Goal: Task Accomplishment & Management: Complete application form

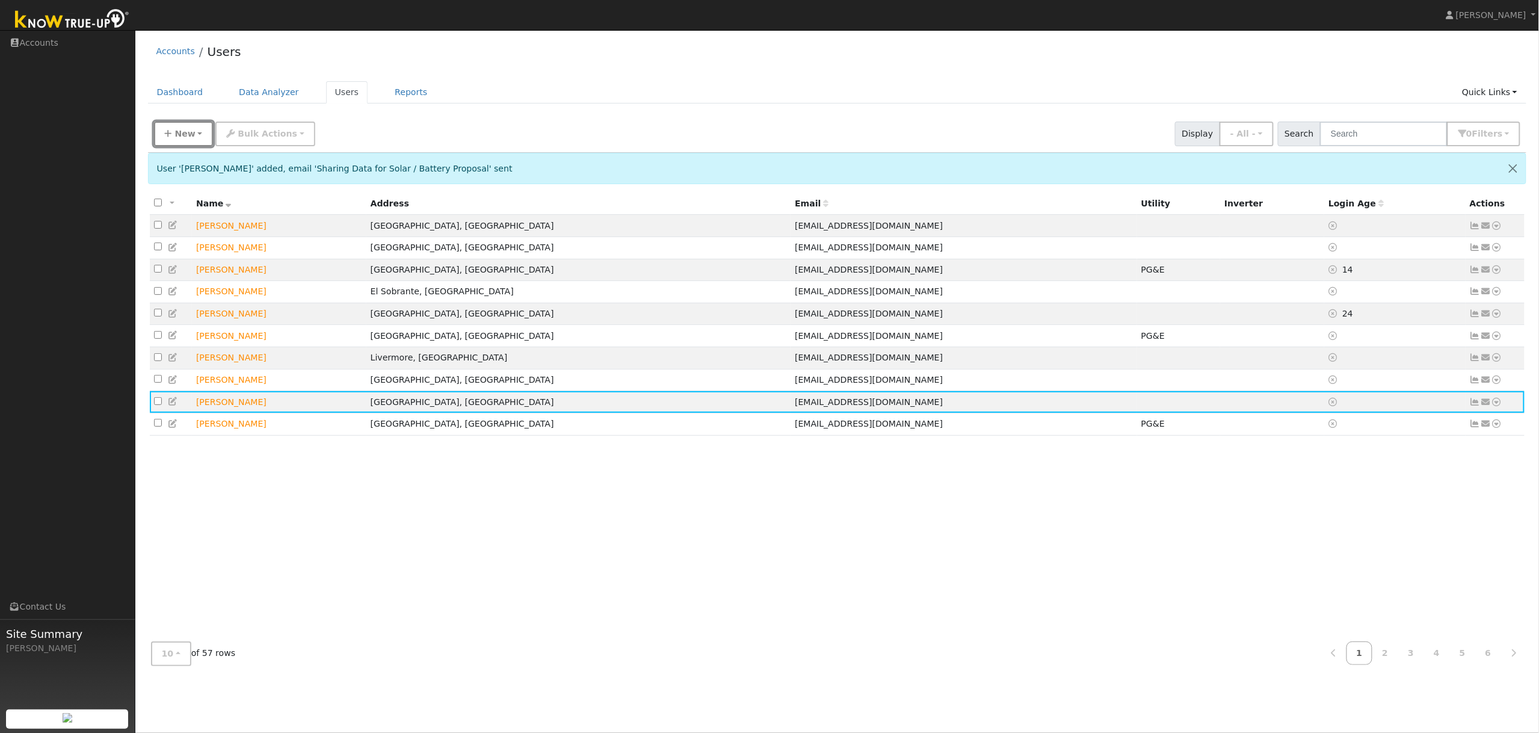
click at [178, 135] on span "New" at bounding box center [185, 134] width 20 height 10
click at [188, 160] on link "Quick Add" at bounding box center [205, 159] width 100 height 17
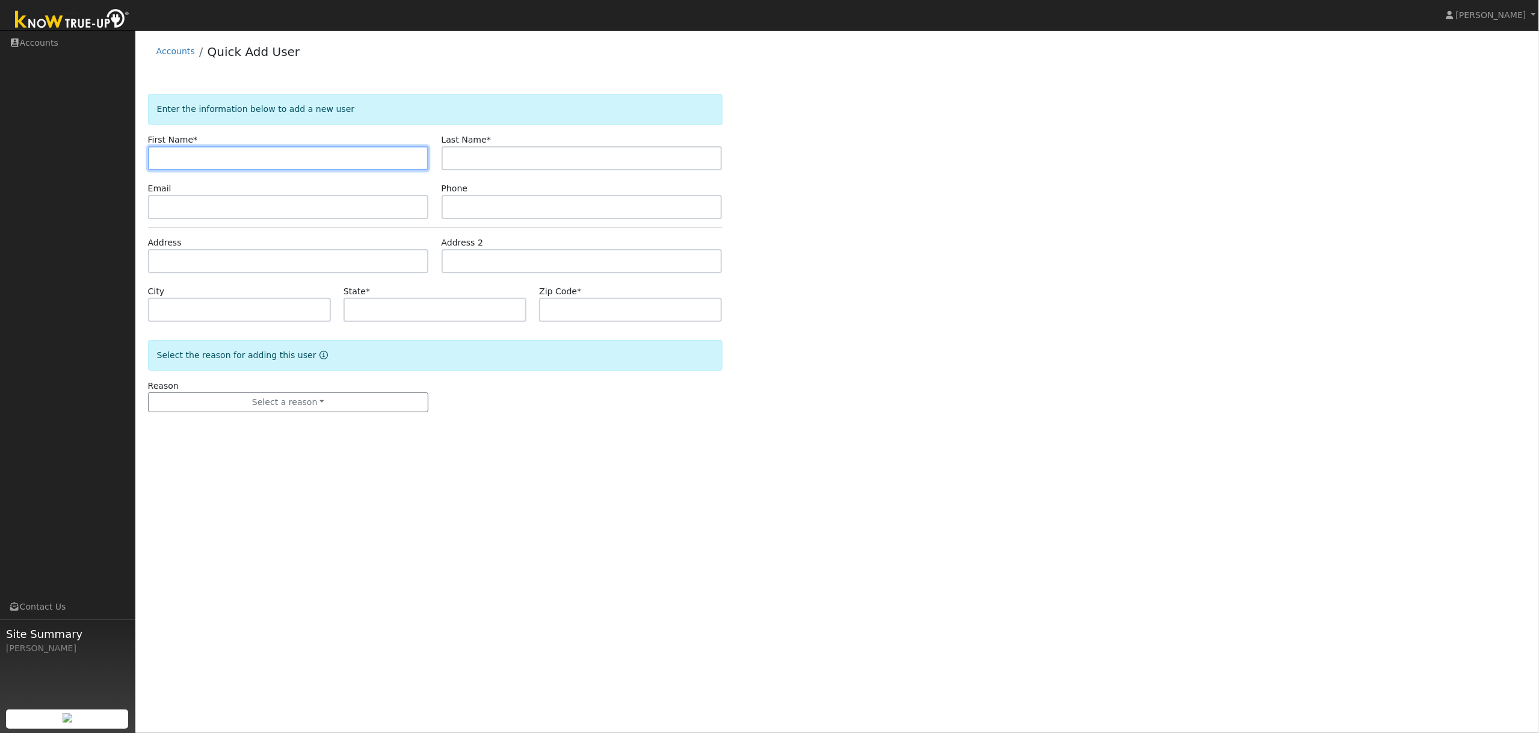
click at [195, 158] on input "text" at bounding box center [288, 158] width 281 height 24
paste input "Dennis Eid"
type input "Dennis Eid"
click at [500, 165] on input "text" at bounding box center [582, 158] width 281 height 24
paste input "Dennis Eid"
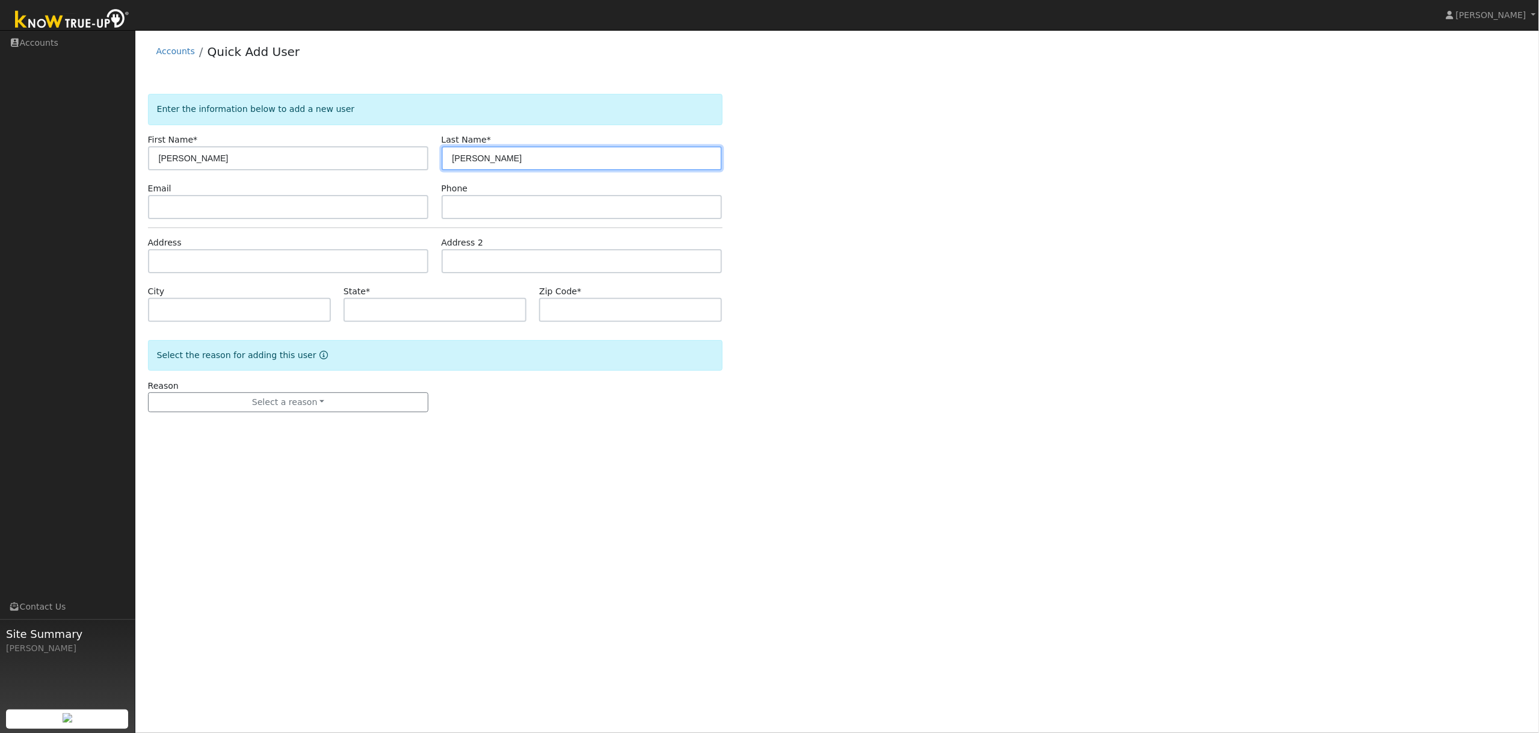
click at [480, 161] on input "Dennis Eid" at bounding box center [582, 158] width 281 height 24
type input "Eid"
click at [346, 156] on input "Dennis Eid" at bounding box center [288, 158] width 281 height 24
type input "Dennis"
click at [181, 201] on input "text" at bounding box center [288, 207] width 281 height 24
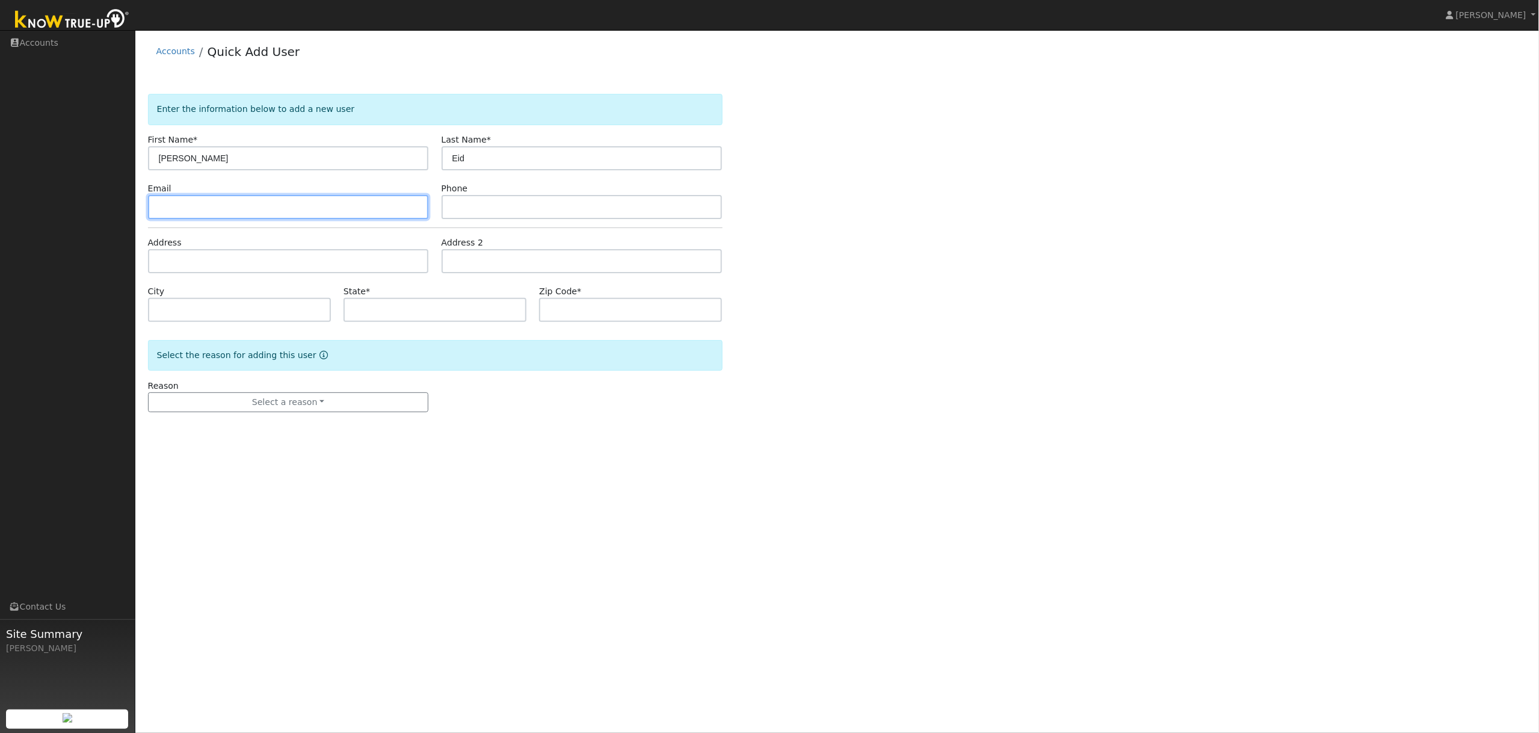
paste input "denbeid@aol.com"
type input "denbeid@aol.com"
click at [463, 209] on input "text" at bounding box center [582, 207] width 281 height 24
paste input "5105902700"
type input "5105902700"
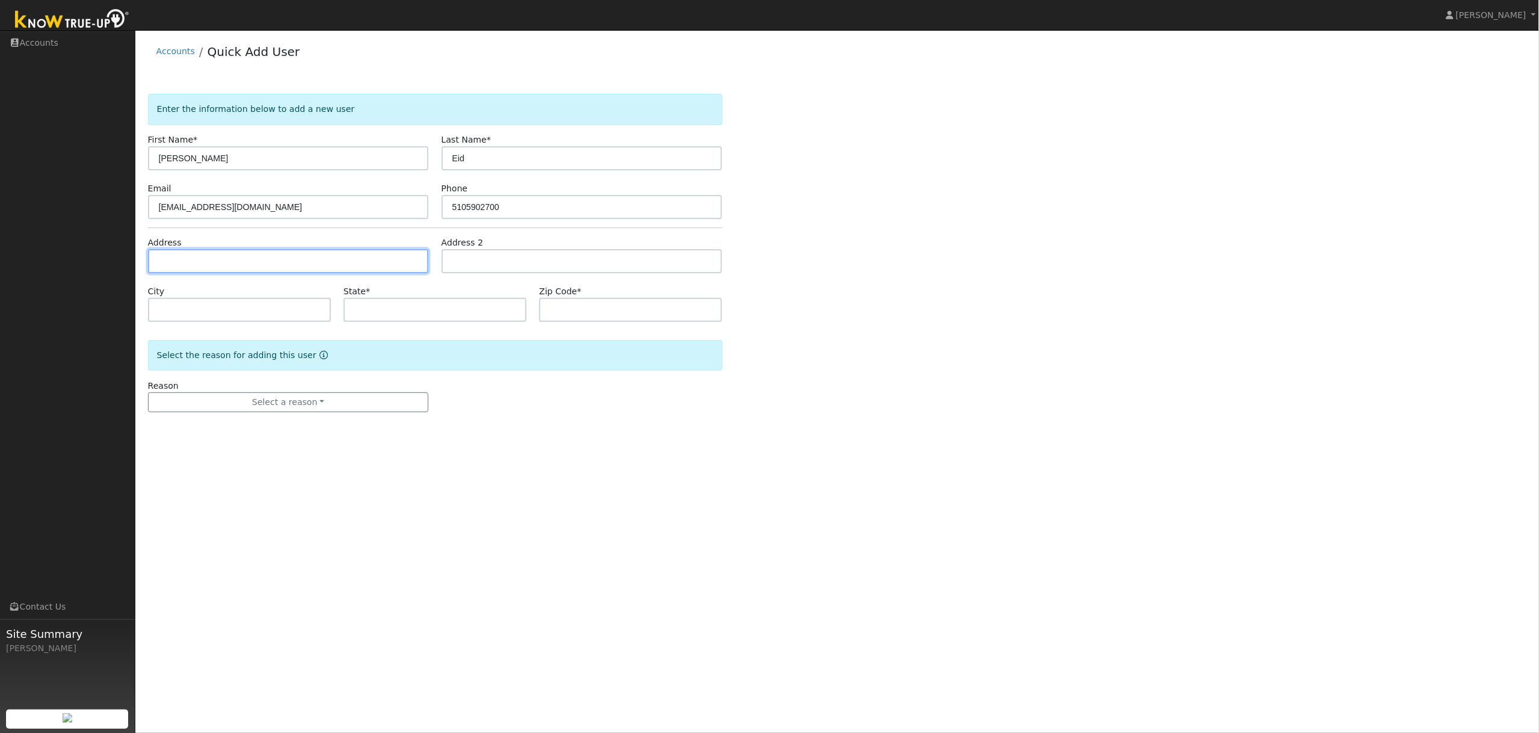
click at [209, 261] on input "text" at bounding box center [288, 261] width 281 height 24
paste input "denbeid@aol.com"
type input "denbeid@aol.com"
click at [209, 261] on input "denbeid@aol.com" at bounding box center [288, 261] width 281 height 24
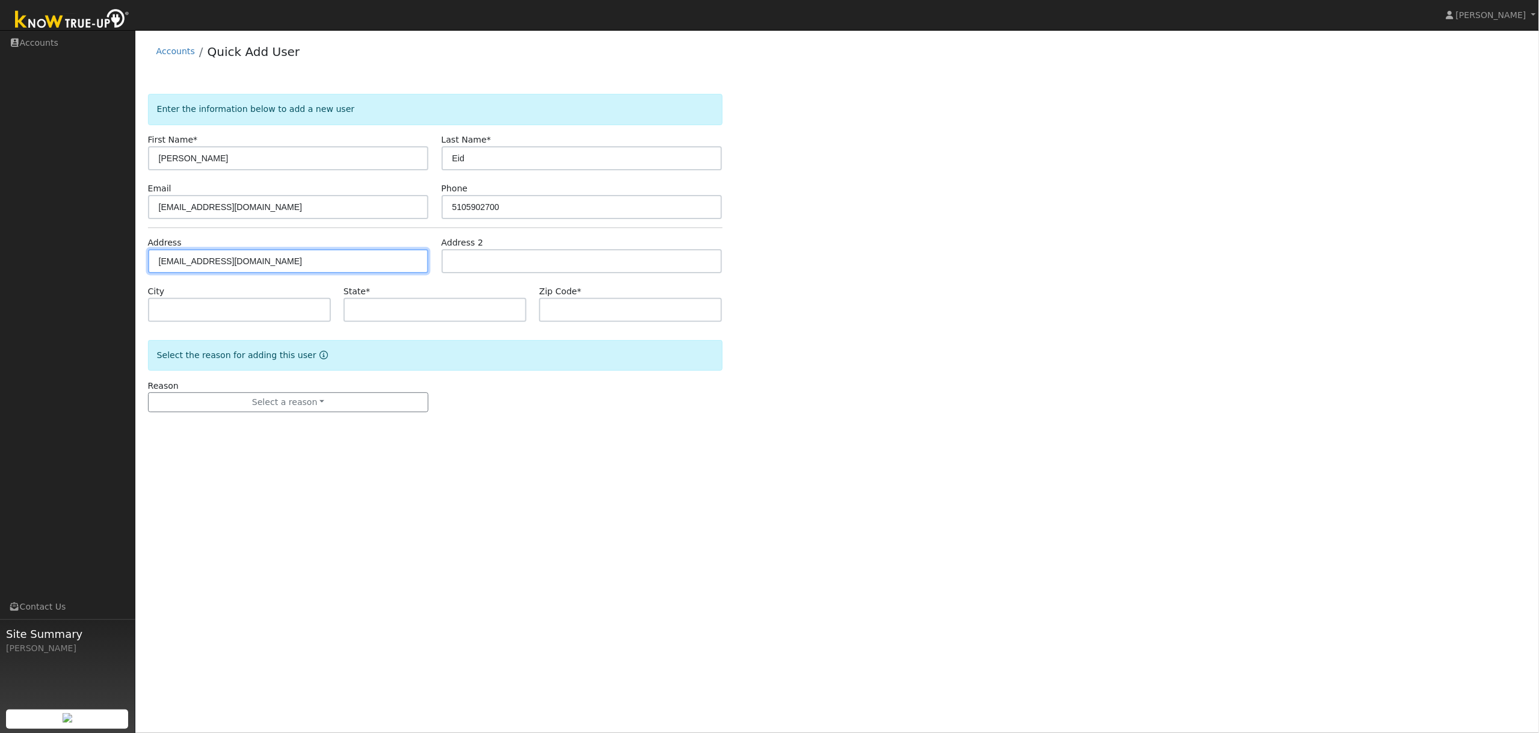
click at [209, 261] on input "denbeid@aol.com" at bounding box center [288, 261] width 281 height 24
paste input "1744 Brandon St, Oakland, CA 94611"
type input "1744 Brandon Street"
type input "Oakland"
type input "CA"
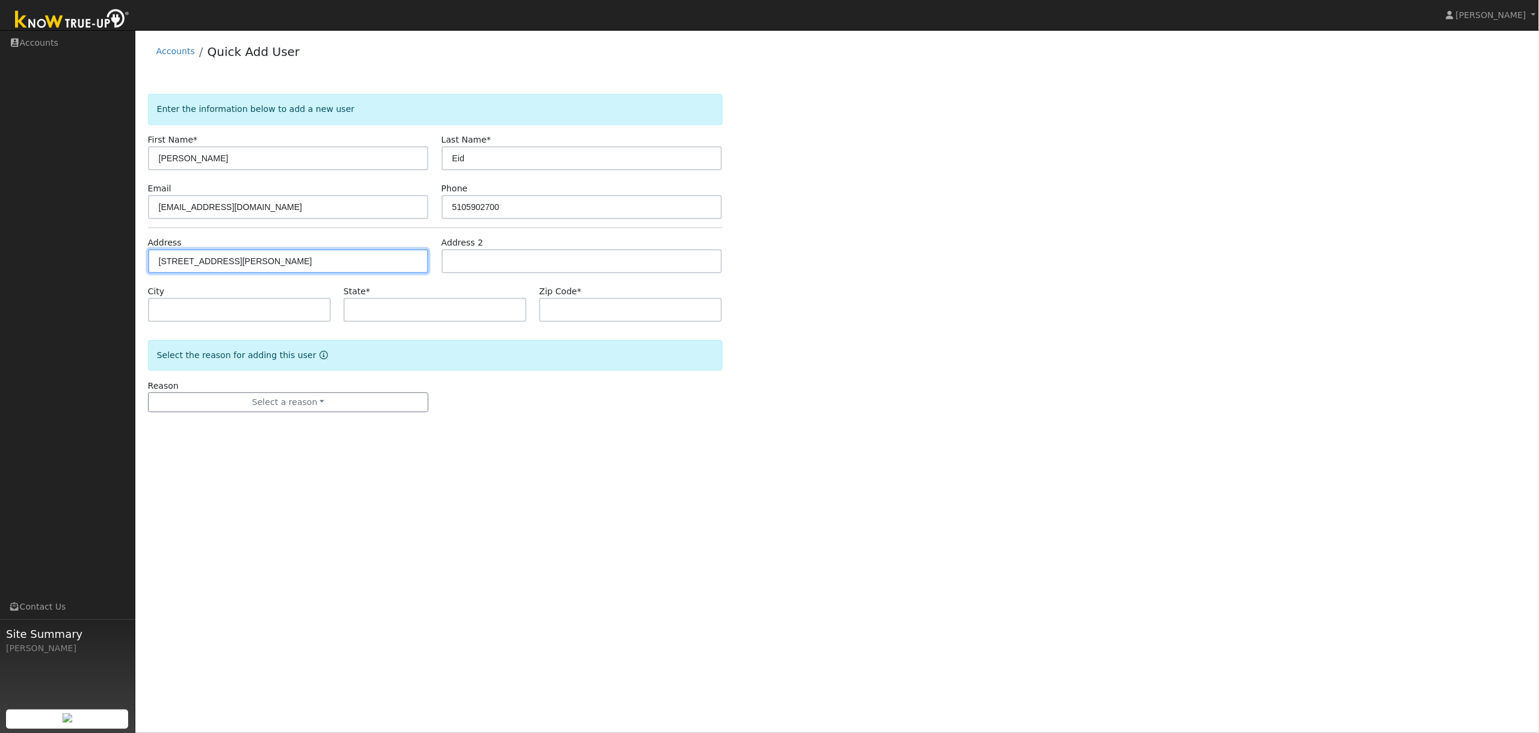
type input "94611"
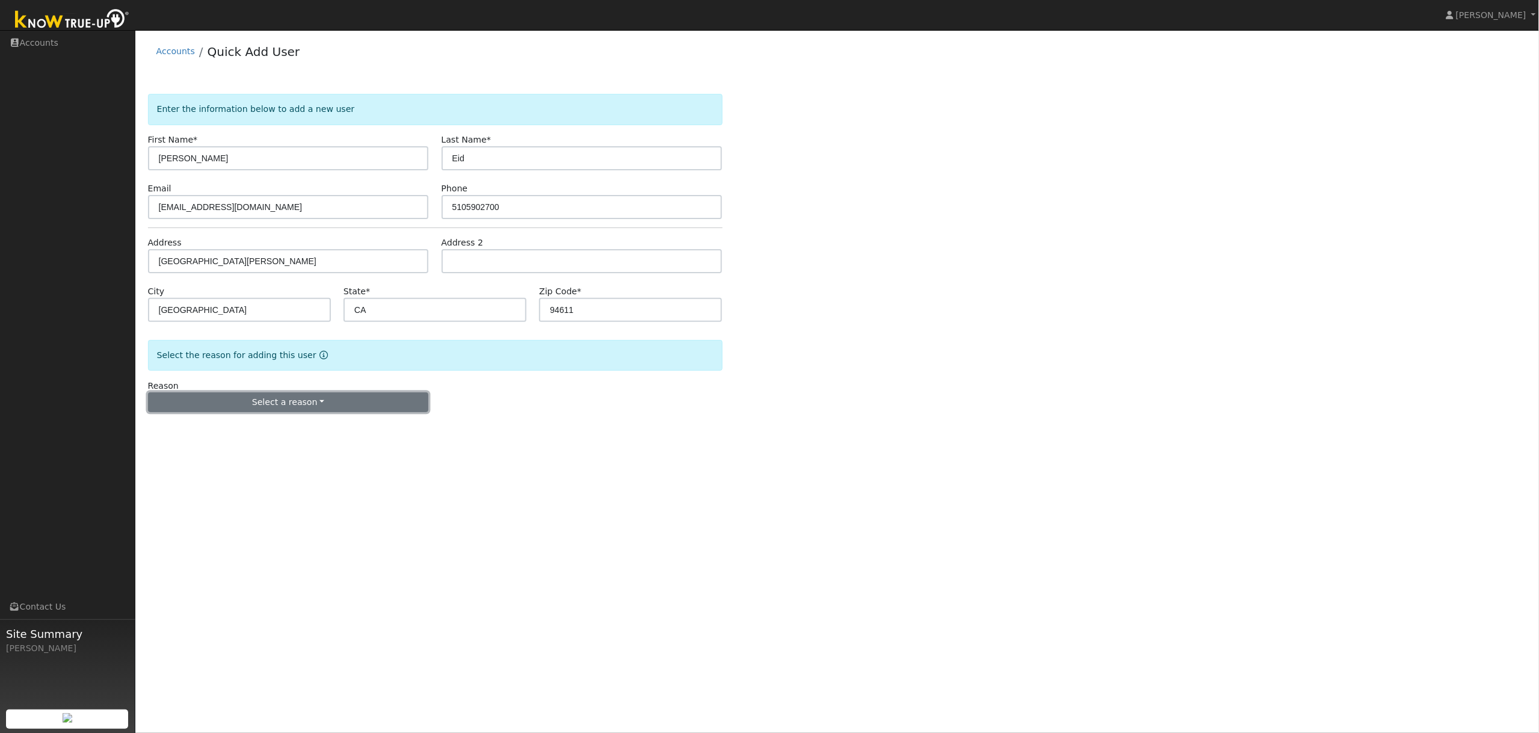
click at [311, 409] on button "Select a reason" at bounding box center [288, 402] width 281 height 20
click at [211, 435] on link "New lead" at bounding box center [215, 427] width 133 height 17
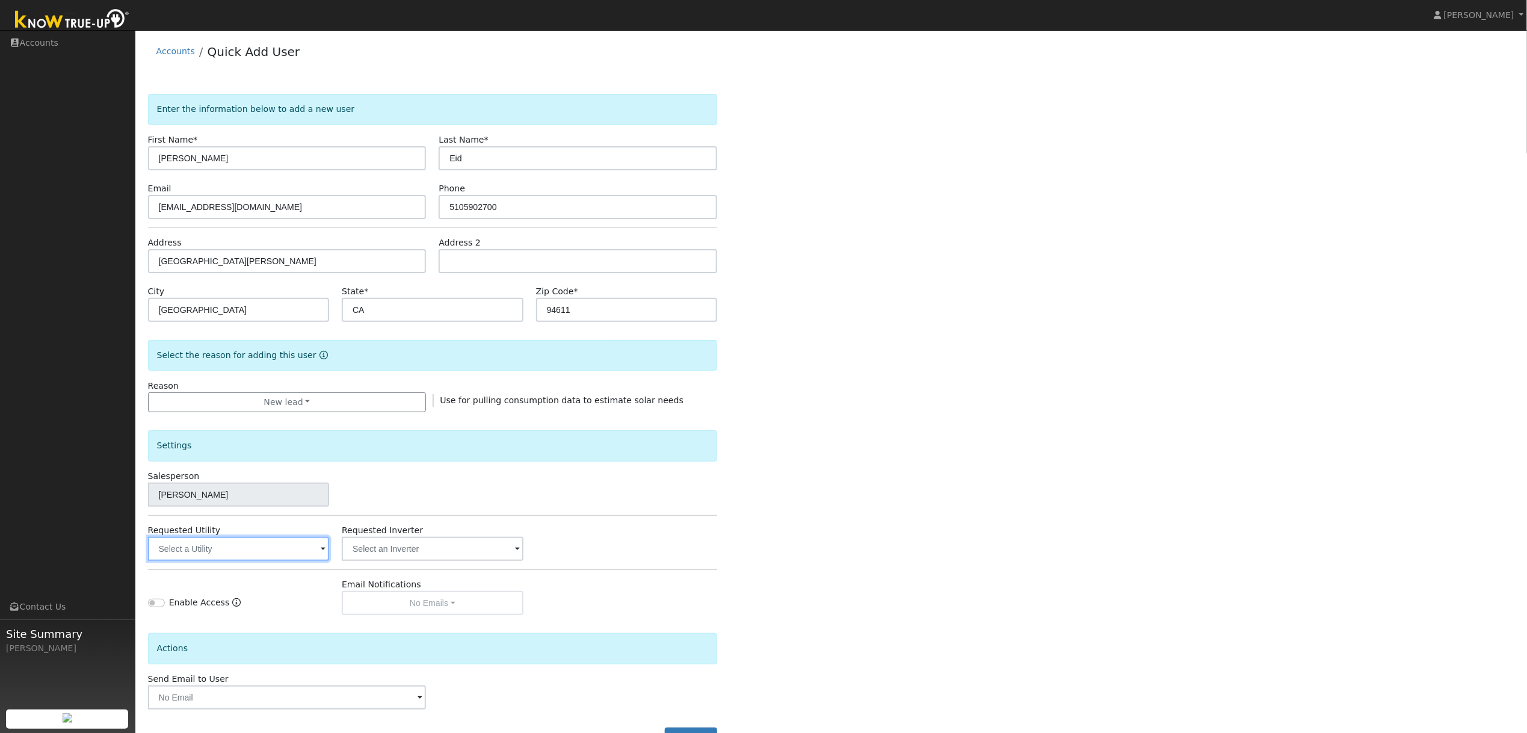
click at [243, 551] on input "text" at bounding box center [238, 549] width 181 height 24
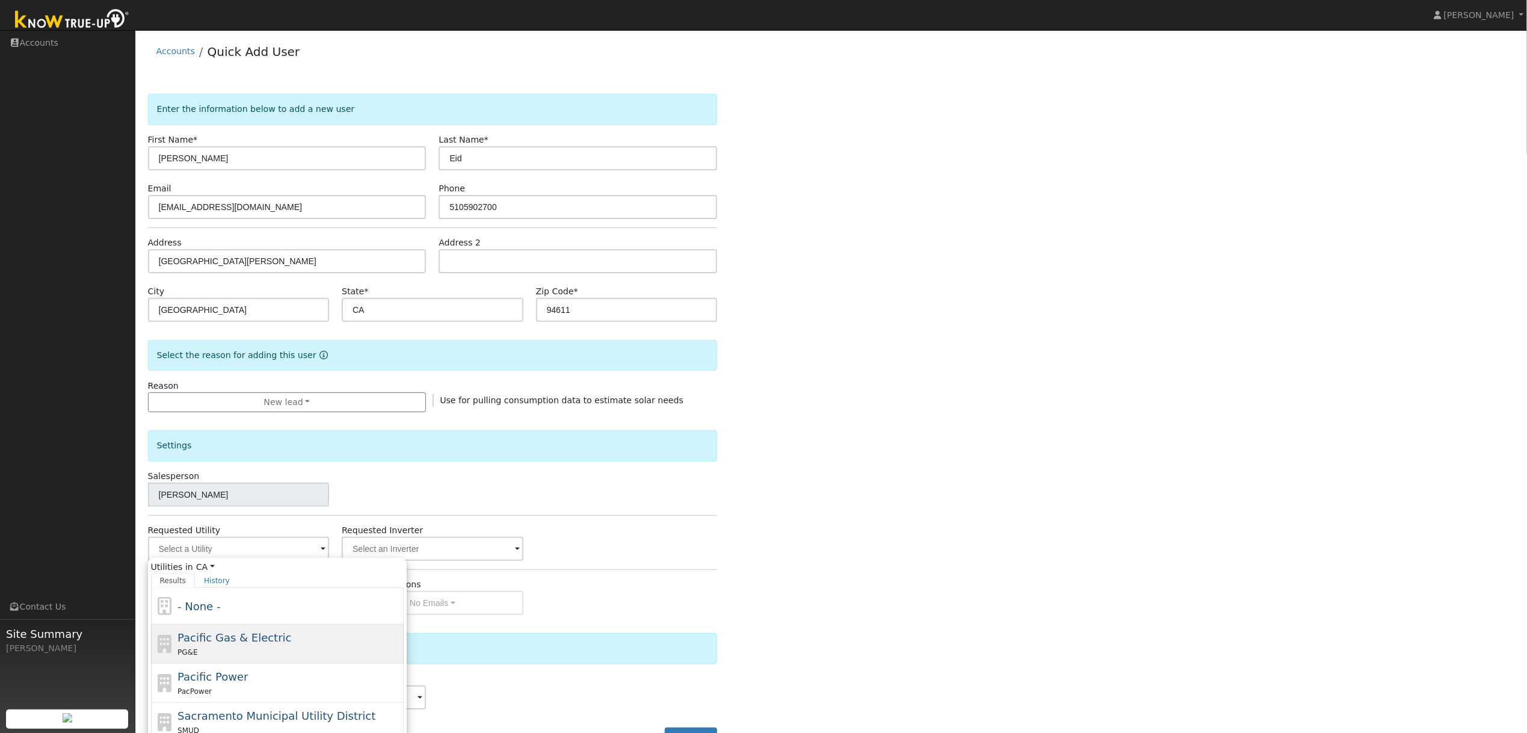
click at [224, 639] on span "Pacific Gas & Electric" at bounding box center [235, 637] width 114 height 13
type input "Pacific Gas & Electric"
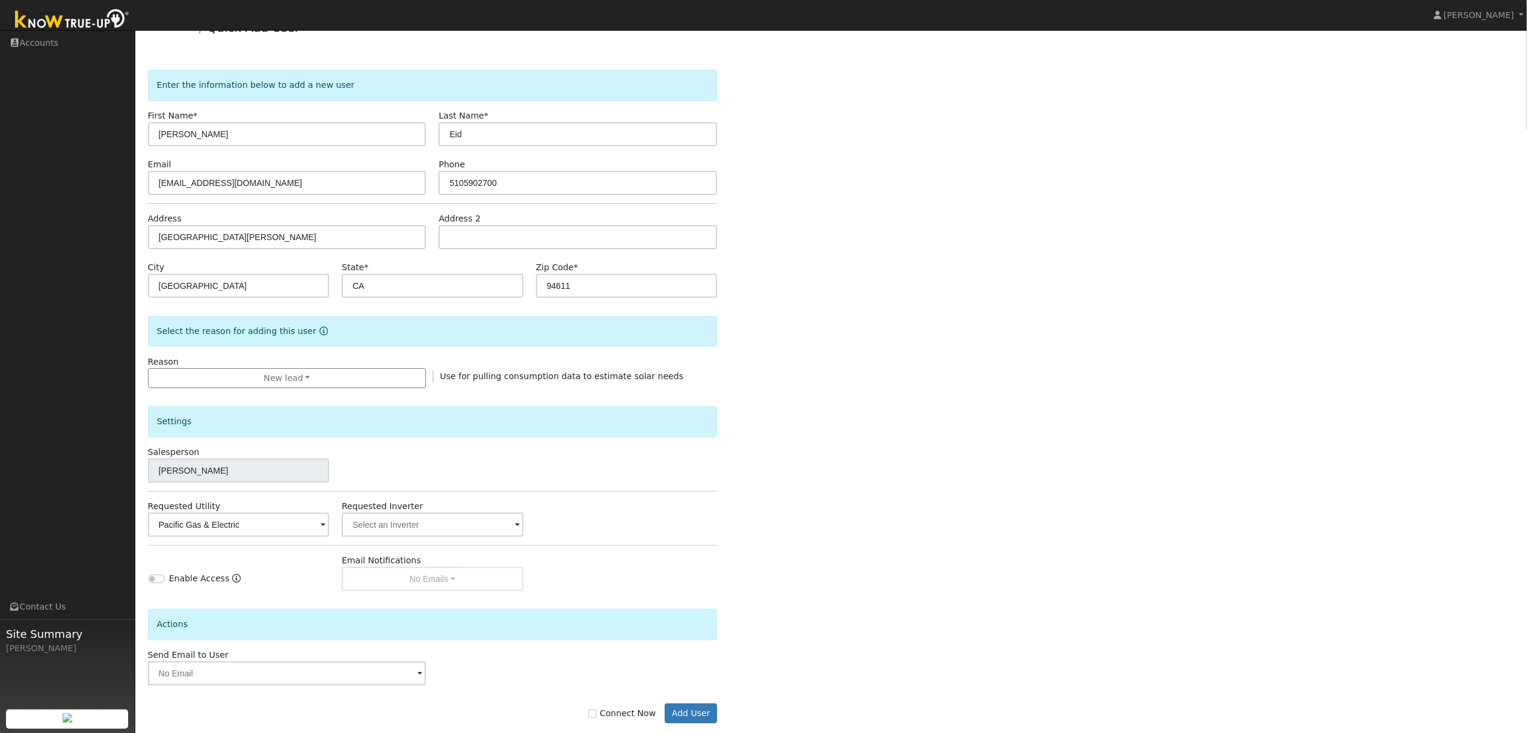
scroll to position [46, 0]
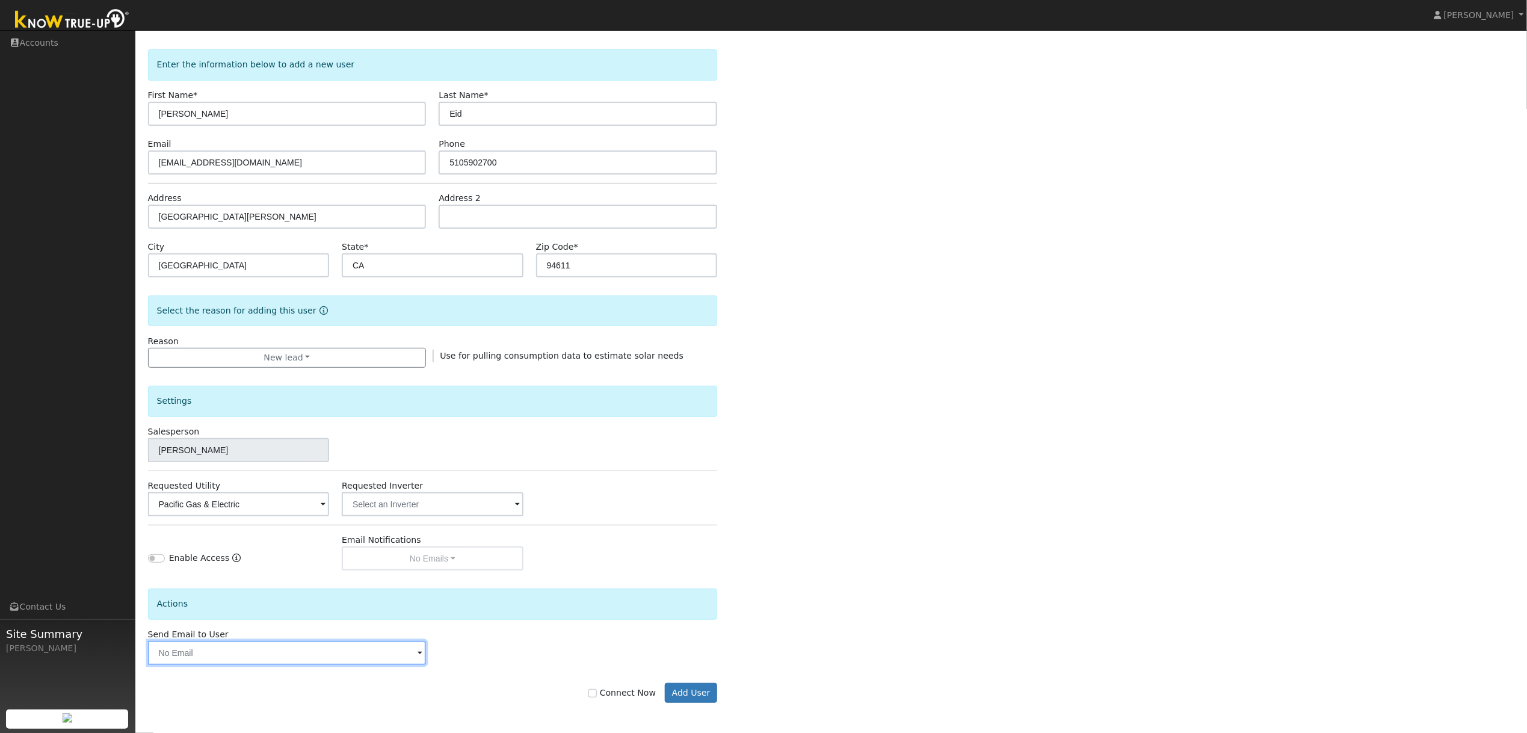
click at [383, 661] on input "text" at bounding box center [287, 653] width 279 height 24
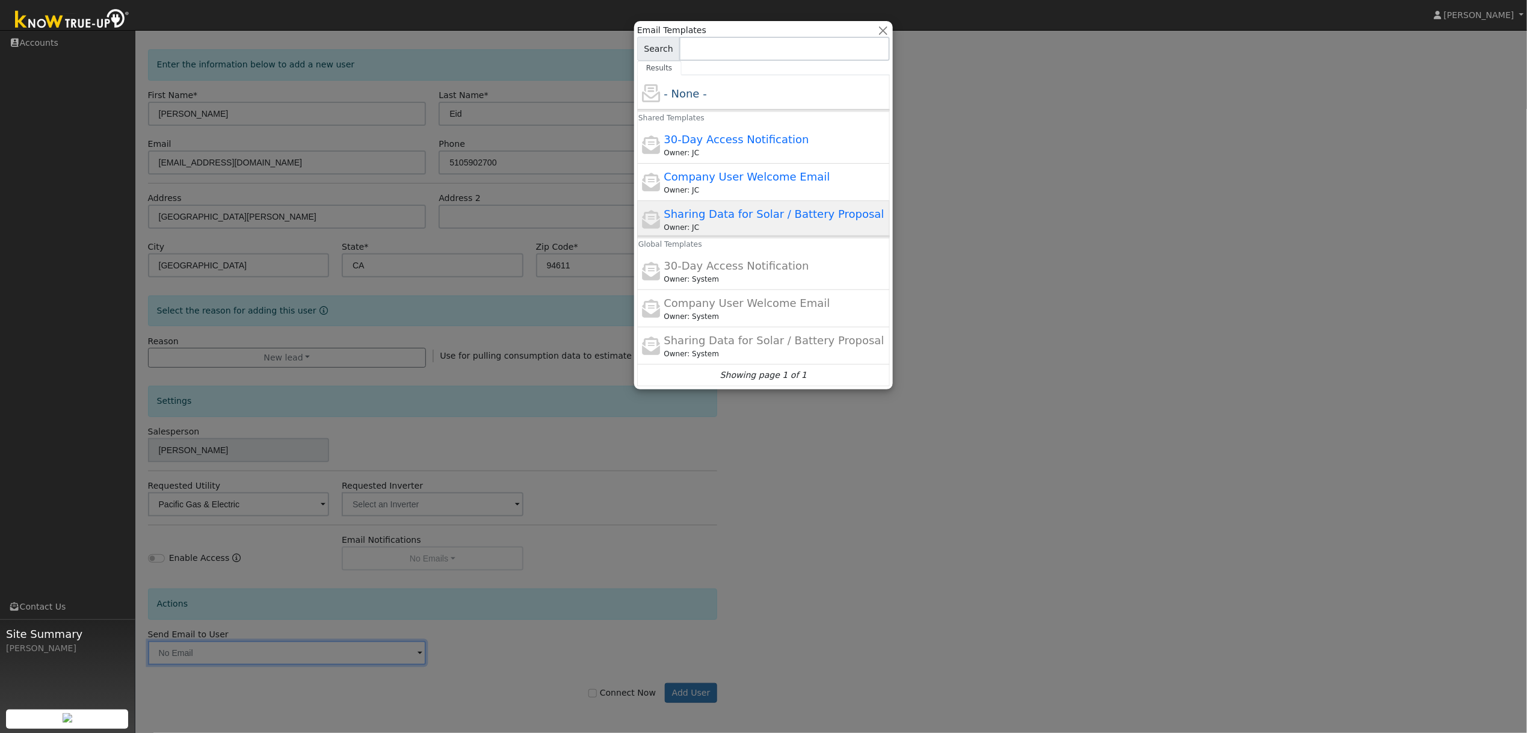
click at [734, 219] on span "Sharing Data for Solar / Battery Proposal" at bounding box center [774, 214] width 220 height 13
type input "Sharing Data for Solar / Battery Proposal"
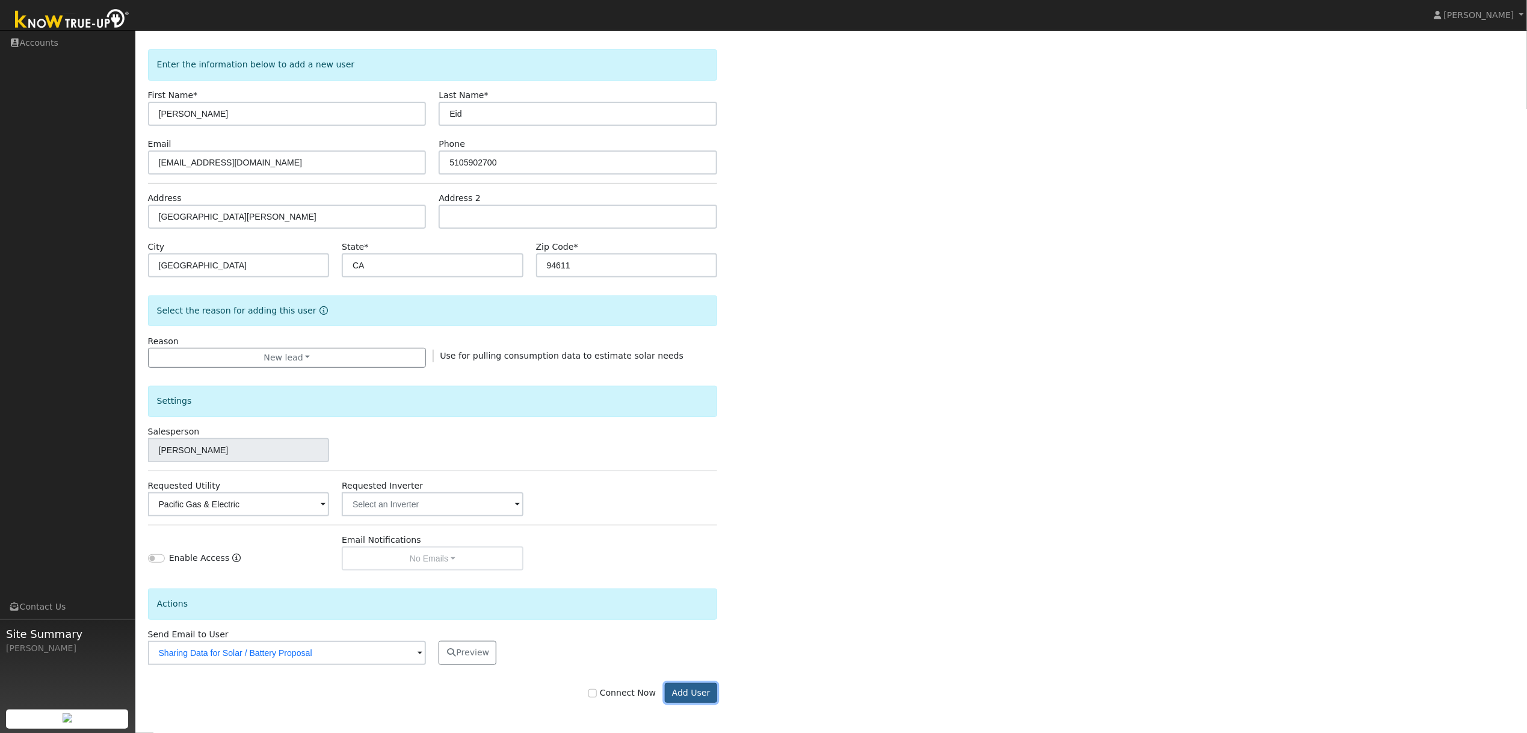
click at [701, 693] on button "Add User" at bounding box center [691, 693] width 52 height 20
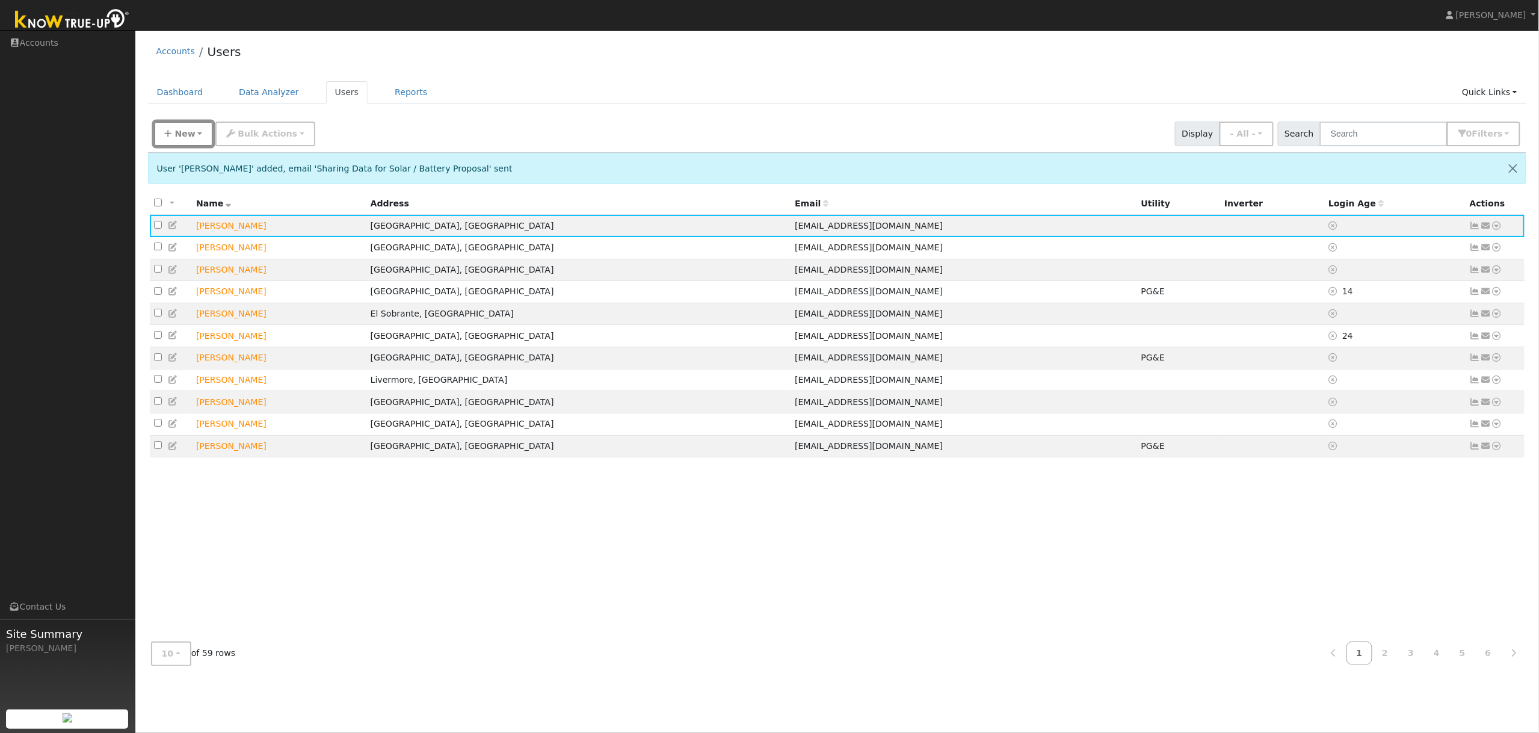
click at [182, 137] on span "New" at bounding box center [185, 134] width 20 height 10
click at [191, 158] on link "Quick Add" at bounding box center [205, 159] width 100 height 17
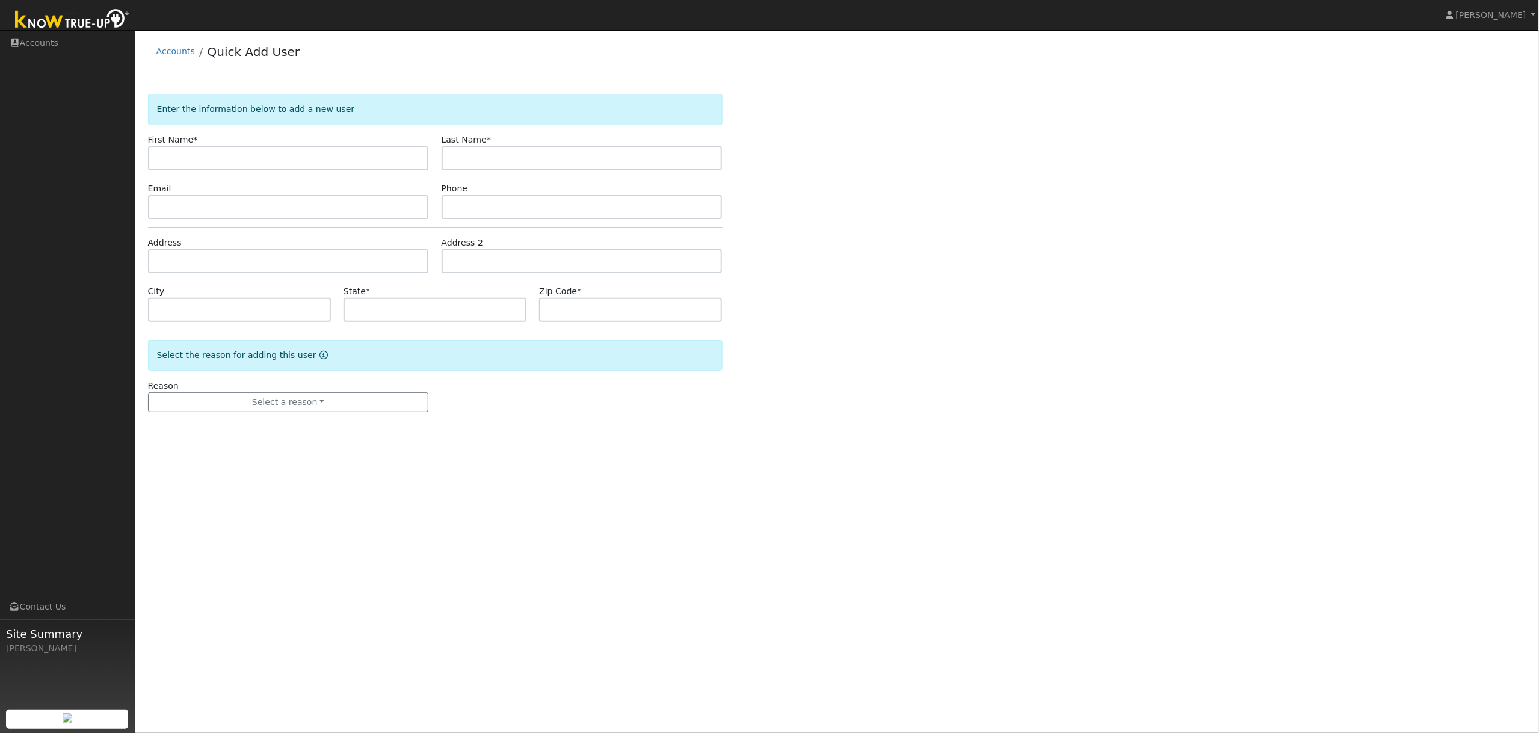
click at [181, 159] on input "text" at bounding box center [288, 158] width 281 height 24
click at [197, 209] on input "text" at bounding box center [288, 207] width 281 height 24
paste input "[EMAIL_ADDRESS][DOMAIN_NAME]"
type input "[EMAIL_ADDRESS][DOMAIN_NAME]"
click at [199, 162] on input "text" at bounding box center [288, 158] width 281 height 24
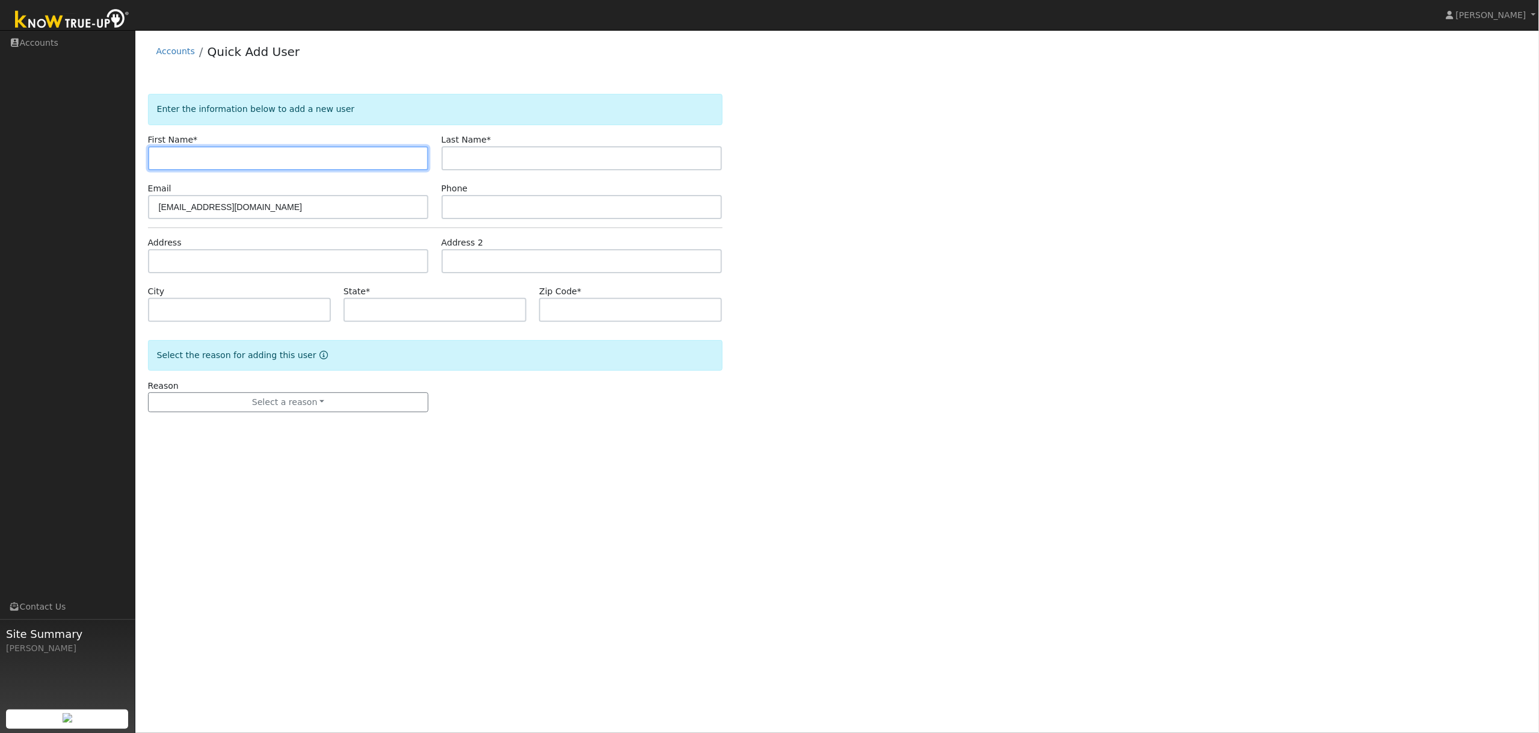
paste input "[PERSON_NAME]"
type input "[PERSON_NAME]"
click at [502, 163] on input "text" at bounding box center [582, 158] width 281 height 24
paste input "[PERSON_NAME]"
click at [481, 162] on input "[PERSON_NAME]" at bounding box center [582, 158] width 281 height 24
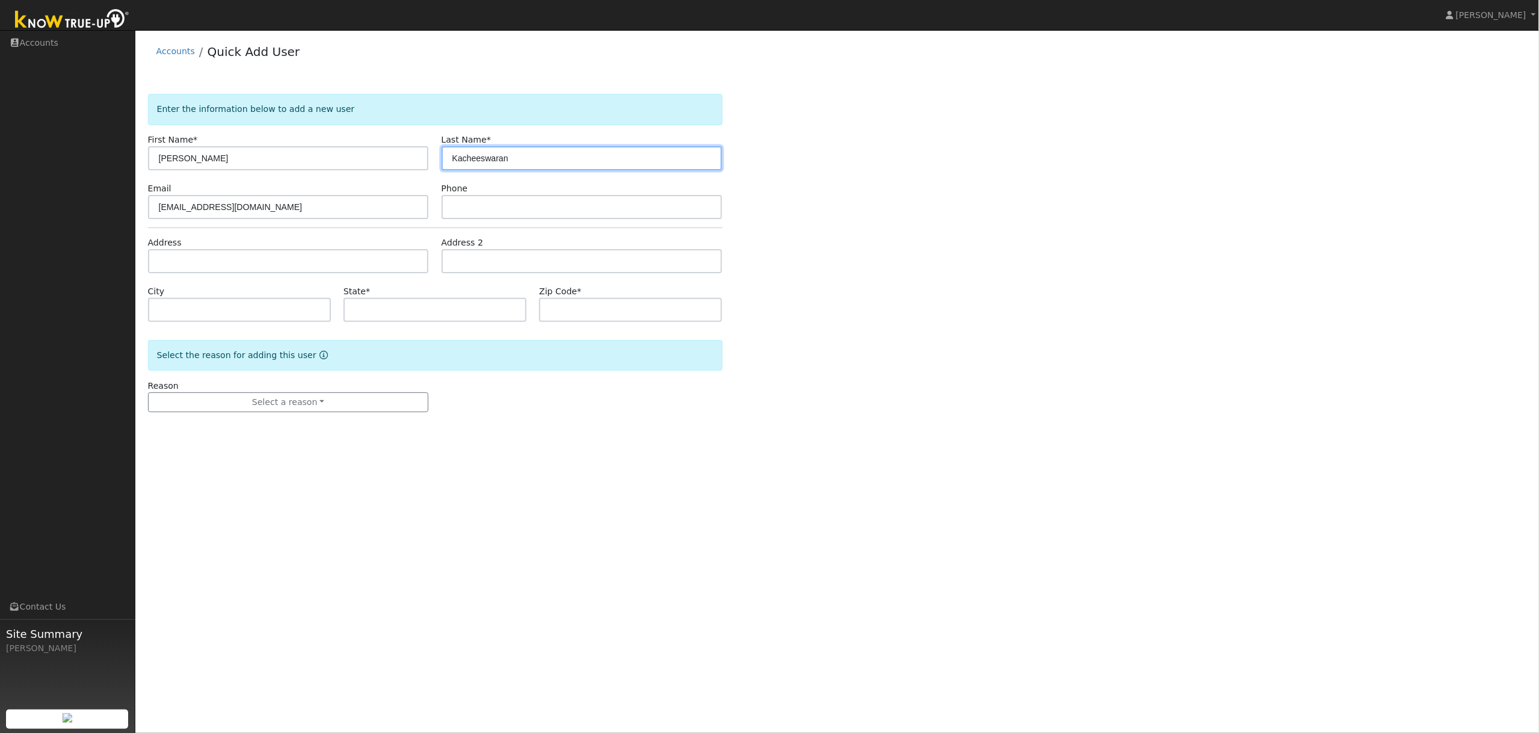
type input "Kacheeswaran"
click at [330, 165] on input "[PERSON_NAME]" at bounding box center [288, 158] width 281 height 24
type input "[PERSON_NAME]"
click at [459, 208] on input "text" at bounding box center [582, 207] width 281 height 24
paste input "4085987063"
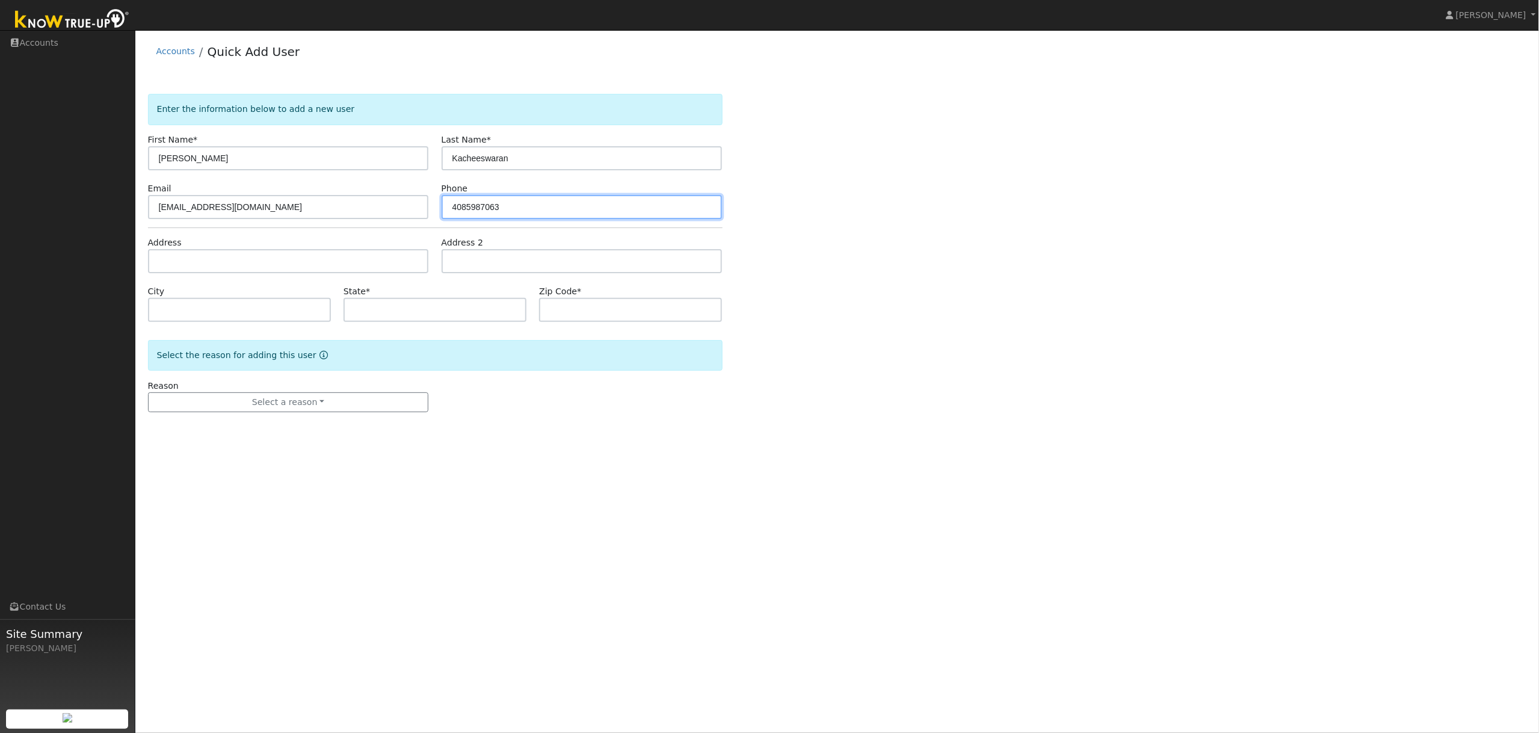
type input "4085987063"
click at [178, 262] on input "text" at bounding box center [288, 261] width 281 height 24
paste input "[STREET_ADDRESS]"
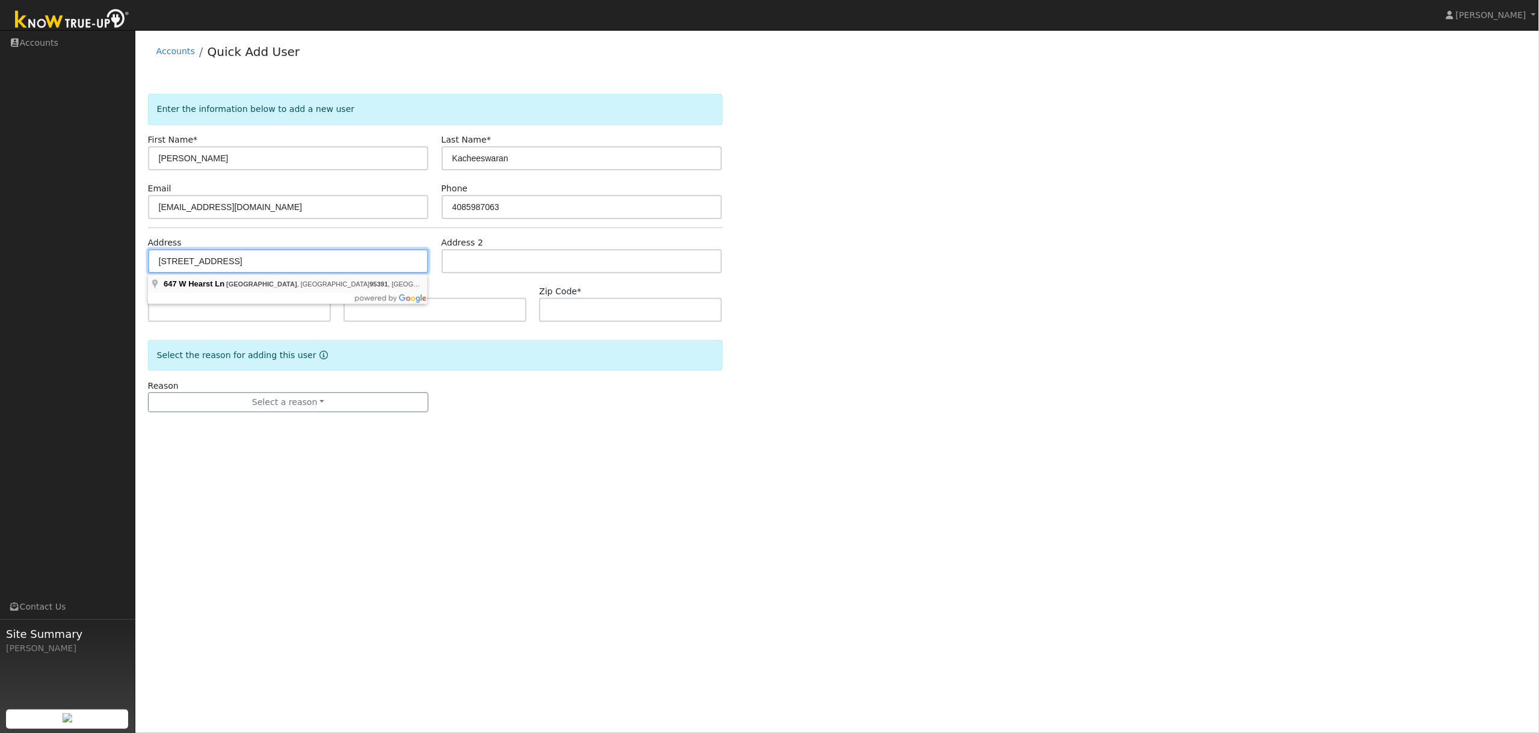
type input "[STREET_ADDRESS]"
type input "[PERSON_NAME]"
type input "CA"
type input "95377"
click at [305, 261] on input "[STREET_ADDRESS]" at bounding box center [288, 261] width 281 height 24
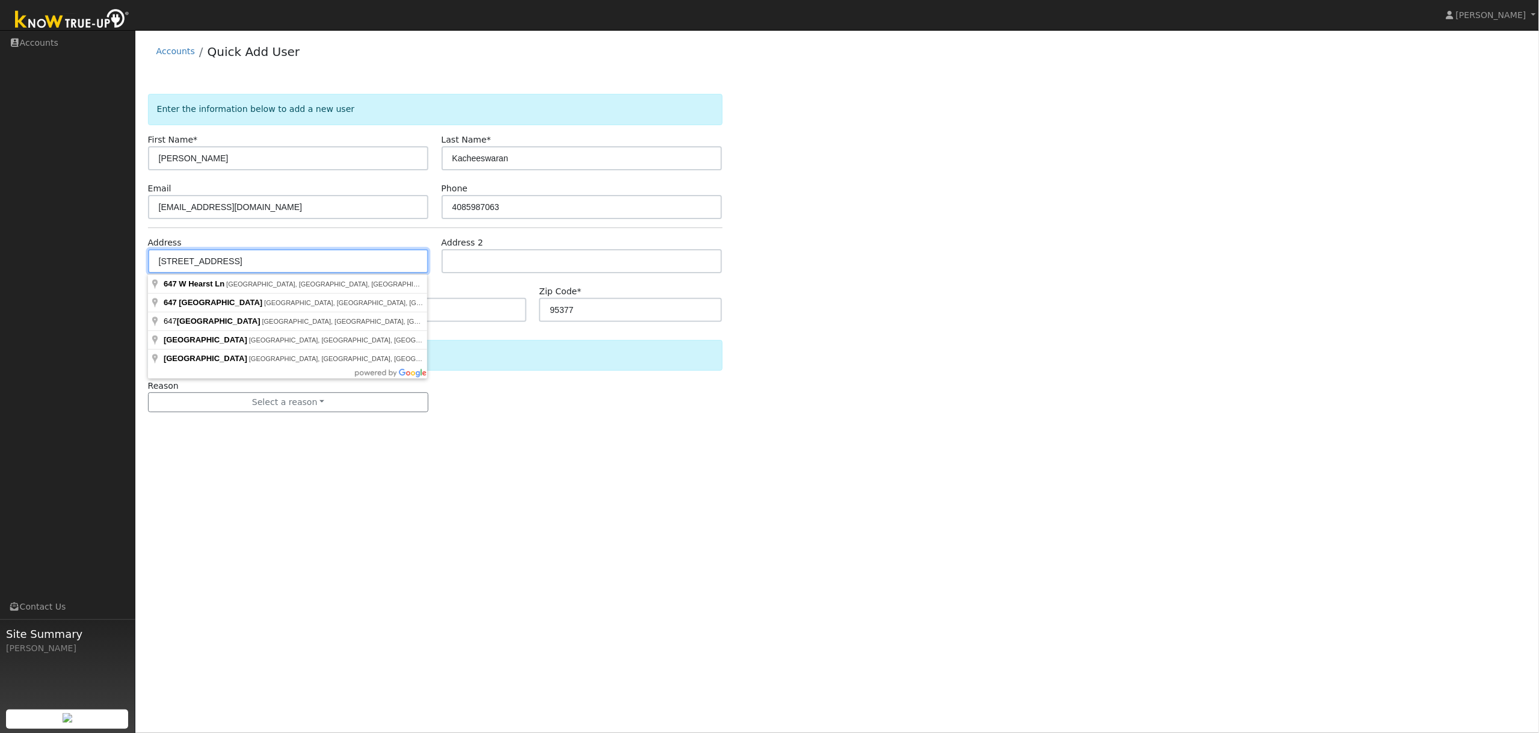
type input "[STREET_ADDRESS]"
click at [708, 494] on div "User Profile First name Last name Email Email Notifications No Emails No Emails…" at bounding box center [837, 381] width 1404 height 703
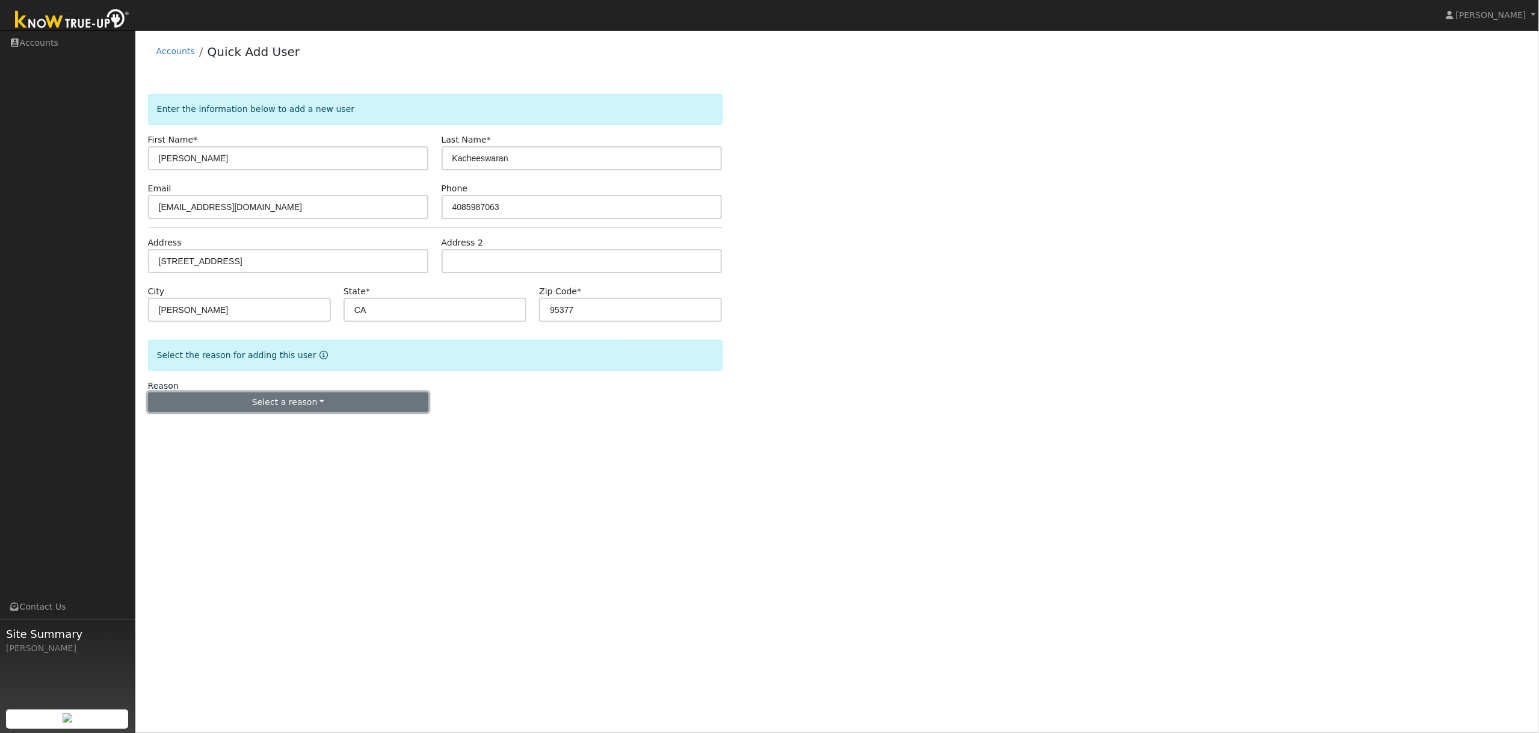
click at [283, 403] on button "Select a reason" at bounding box center [288, 402] width 281 height 20
click at [194, 433] on link "New lead" at bounding box center [215, 427] width 133 height 17
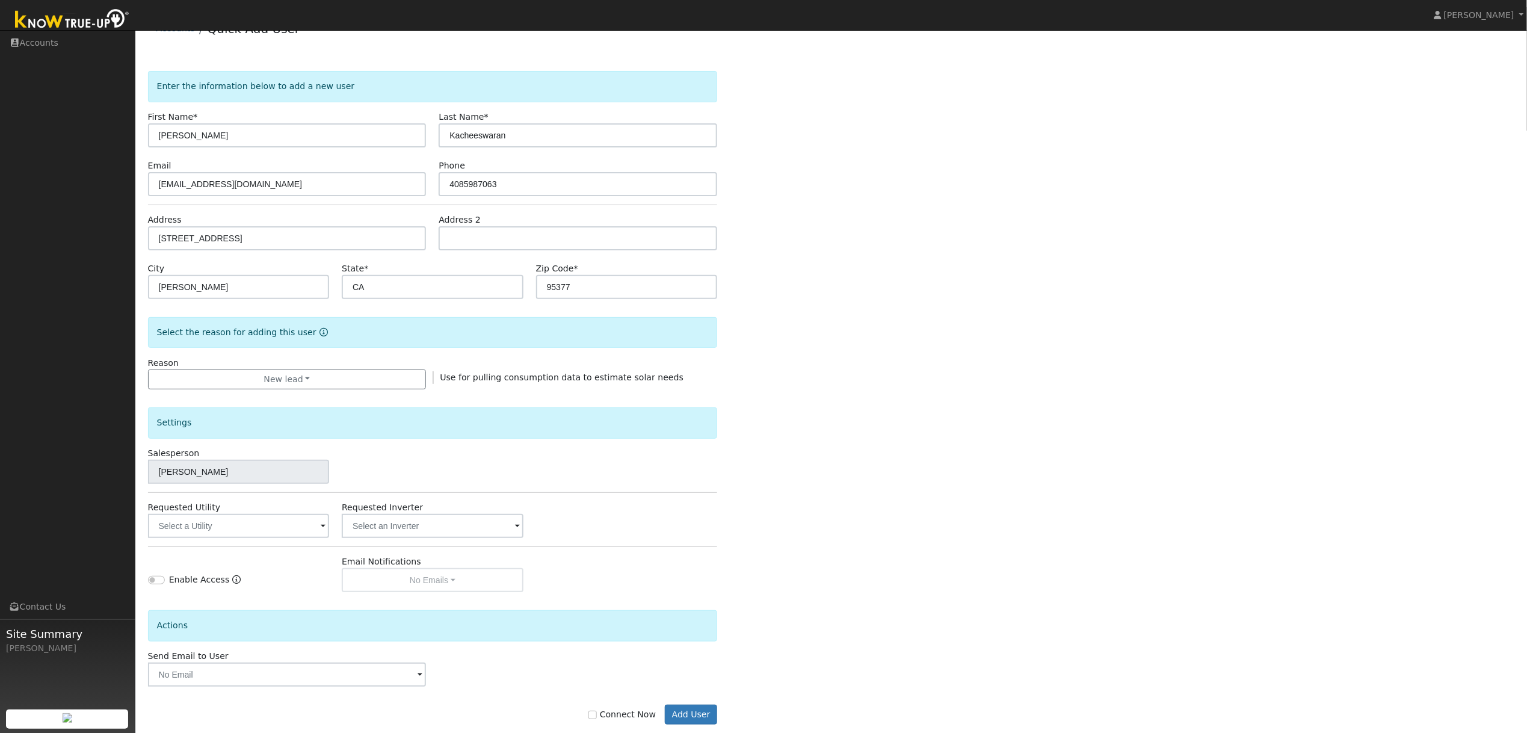
scroll to position [46, 0]
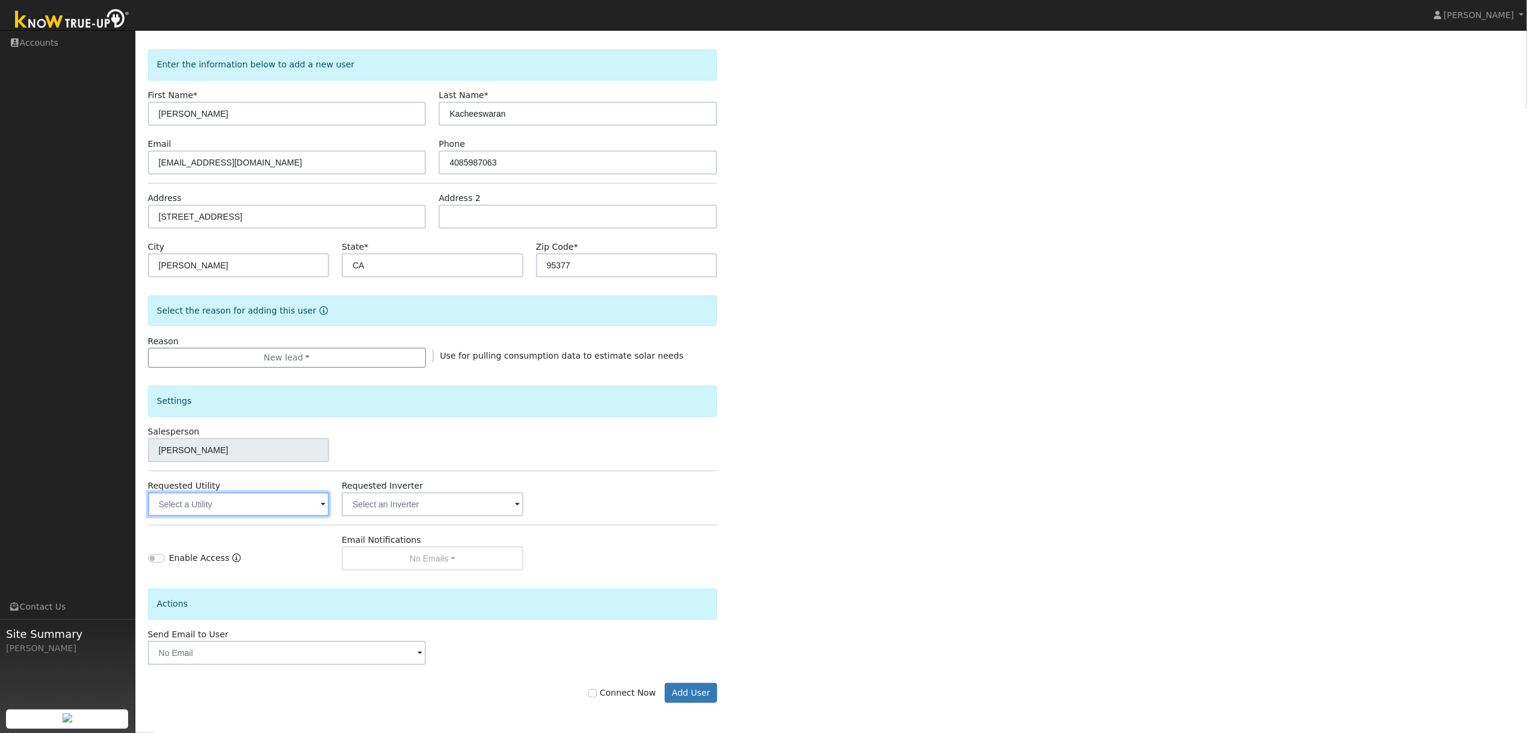
click at [273, 510] on input "text" at bounding box center [238, 504] width 181 height 24
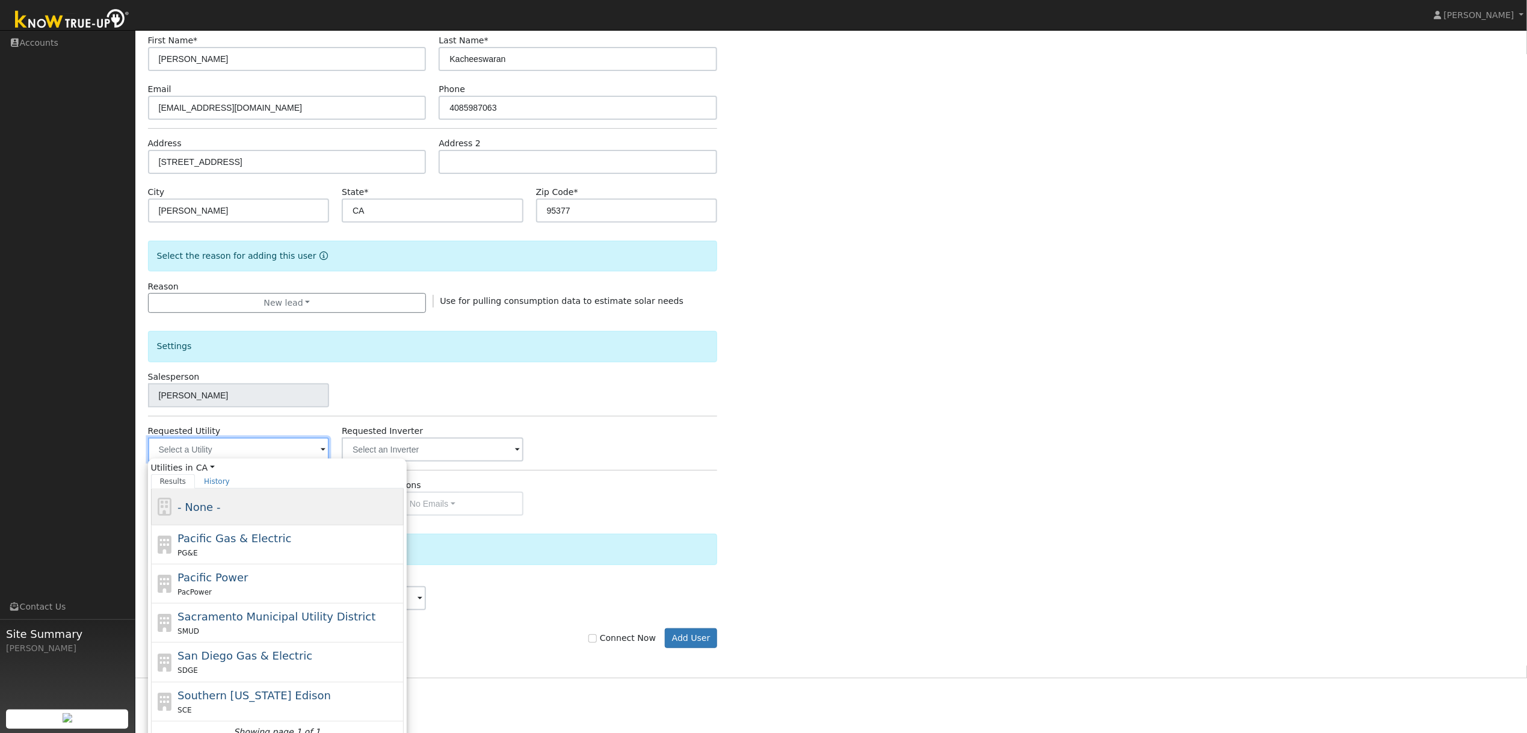
scroll to position [116, 0]
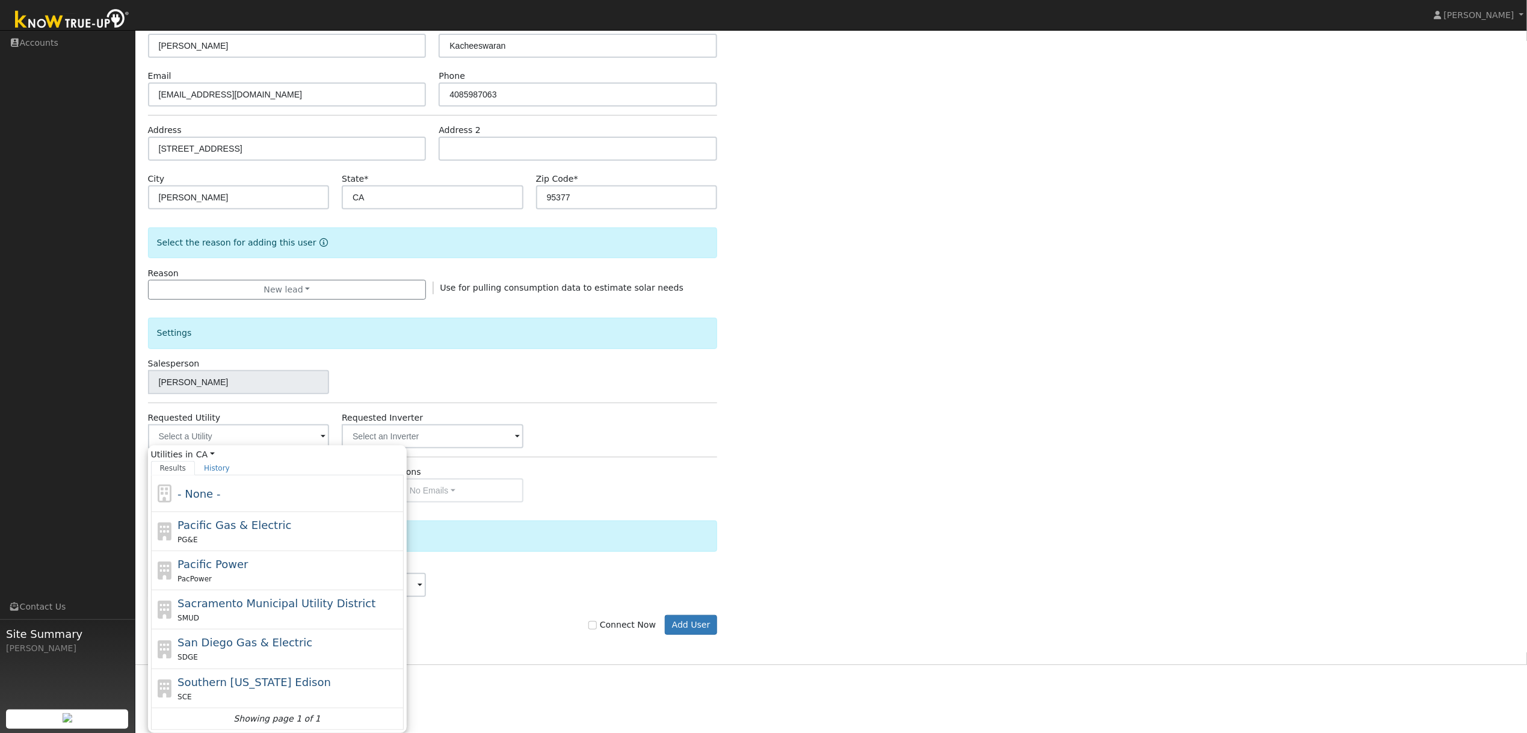
click at [758, 527] on div "Enter the information below to add a new user First Name * Yuvaraj Last Name * …" at bounding box center [831, 320] width 1367 height 678
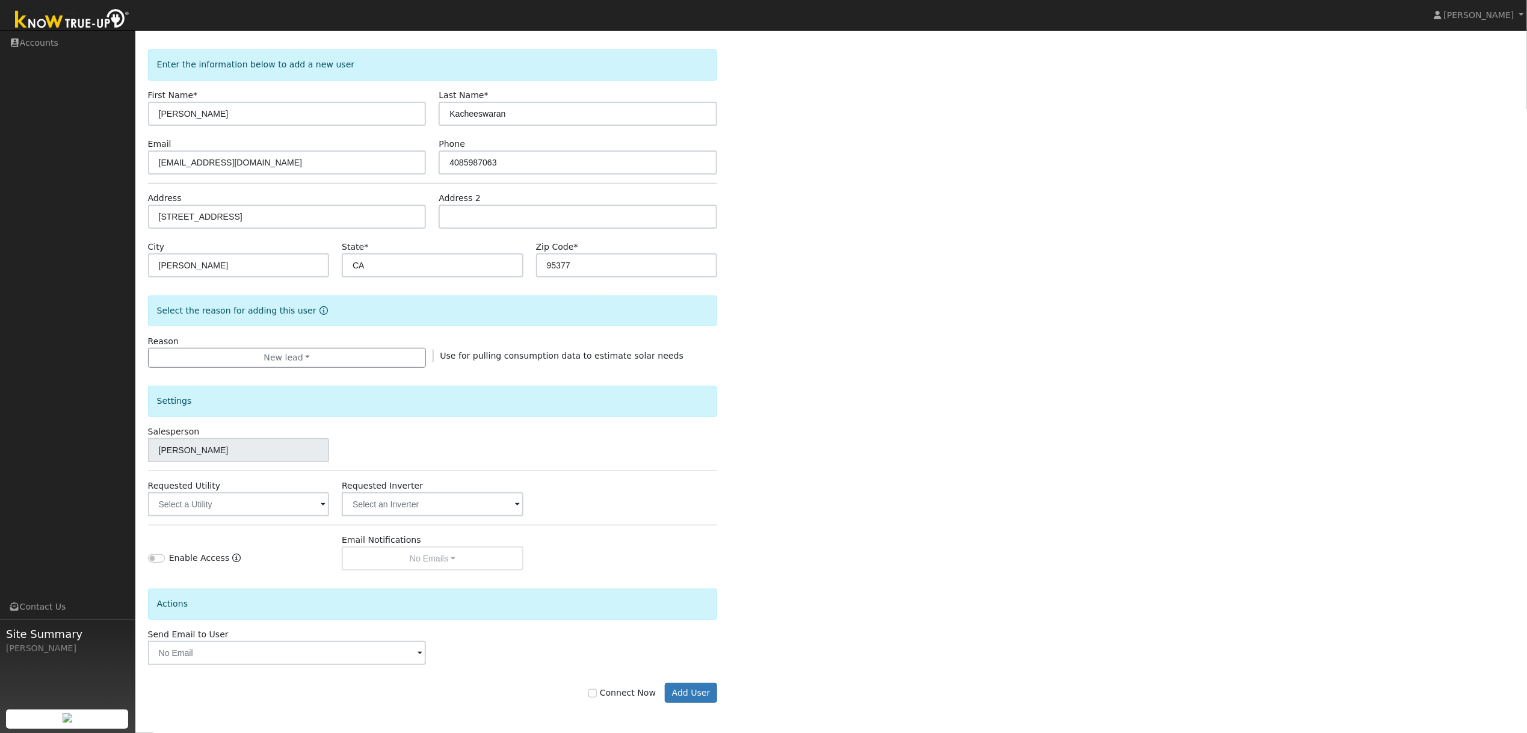
scroll to position [46, 0]
click at [686, 692] on button "Add User" at bounding box center [691, 693] width 52 height 20
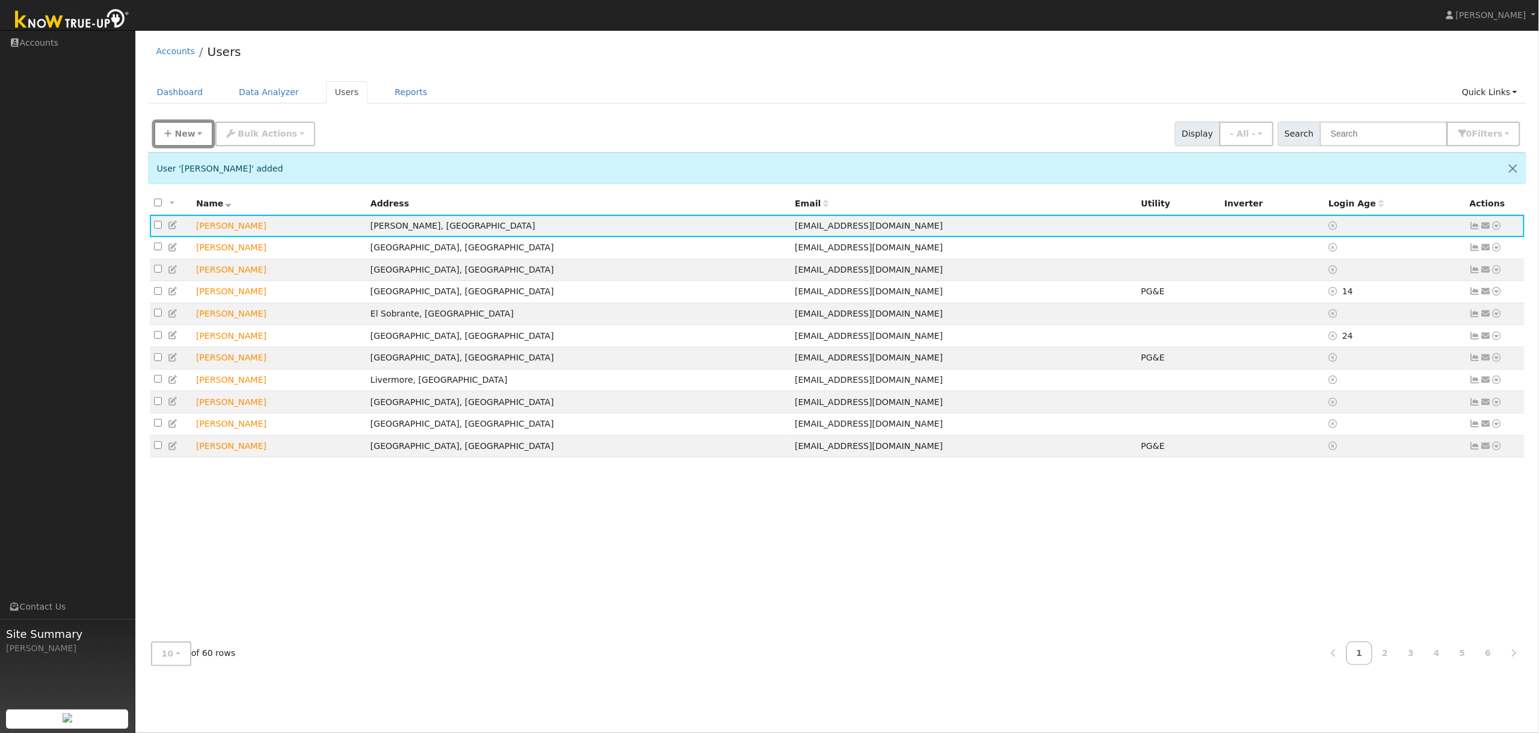
click at [175, 136] on span "New" at bounding box center [185, 134] width 20 height 10
click at [187, 160] on link "Quick Add" at bounding box center [205, 159] width 100 height 17
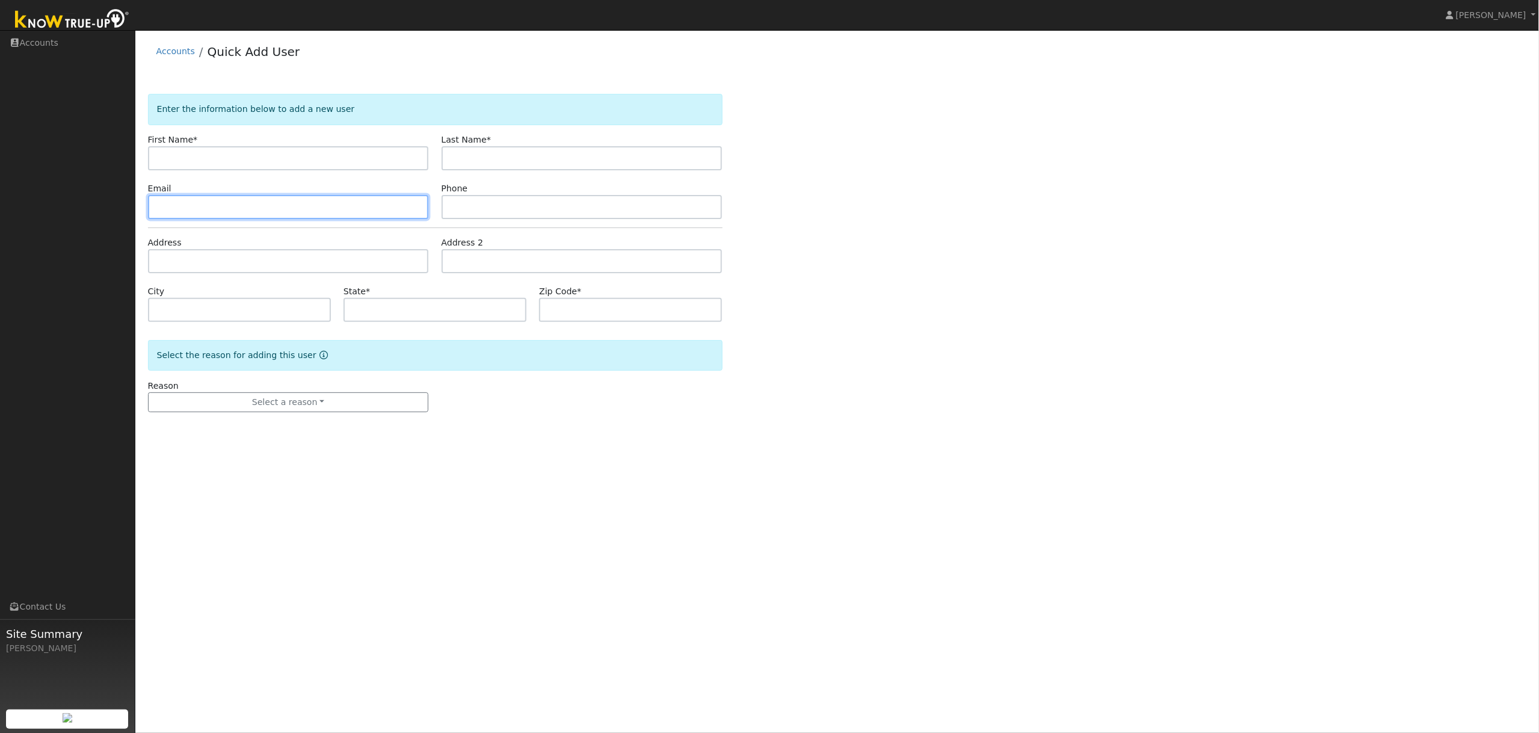
click at [182, 209] on input "text" at bounding box center [288, 207] width 281 height 24
paste input "nyolasan@gmail.com"
type input "nyolasan@gmail.com"
click at [477, 206] on input "text" at bounding box center [582, 207] width 281 height 24
paste input "5105202688"
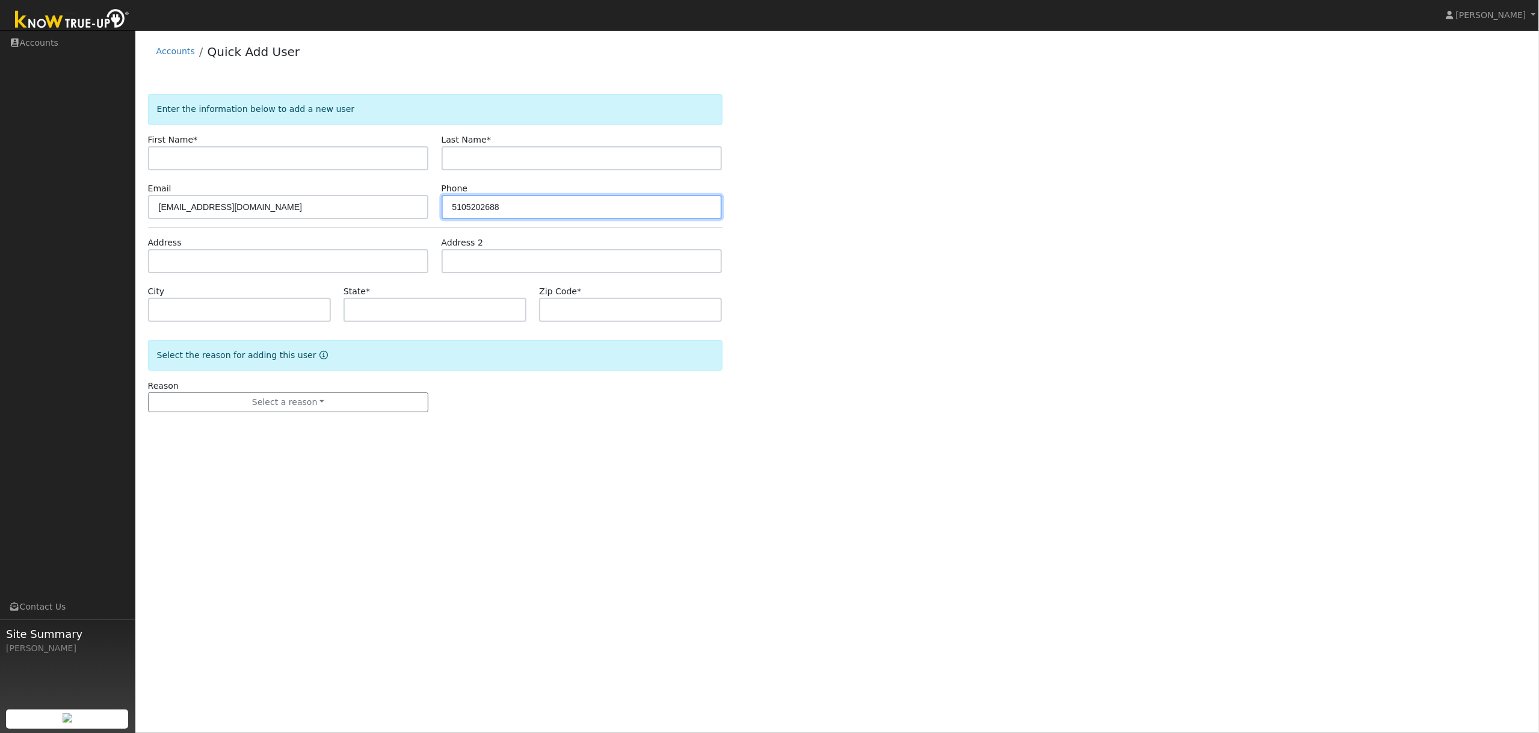
type input "5105202688"
click at [169, 158] on input "text" at bounding box center [288, 158] width 281 height 24
paste input "Nejat Yolasan"
type input "Nejat Yolasan"
click at [512, 161] on input "text" at bounding box center [582, 158] width 281 height 24
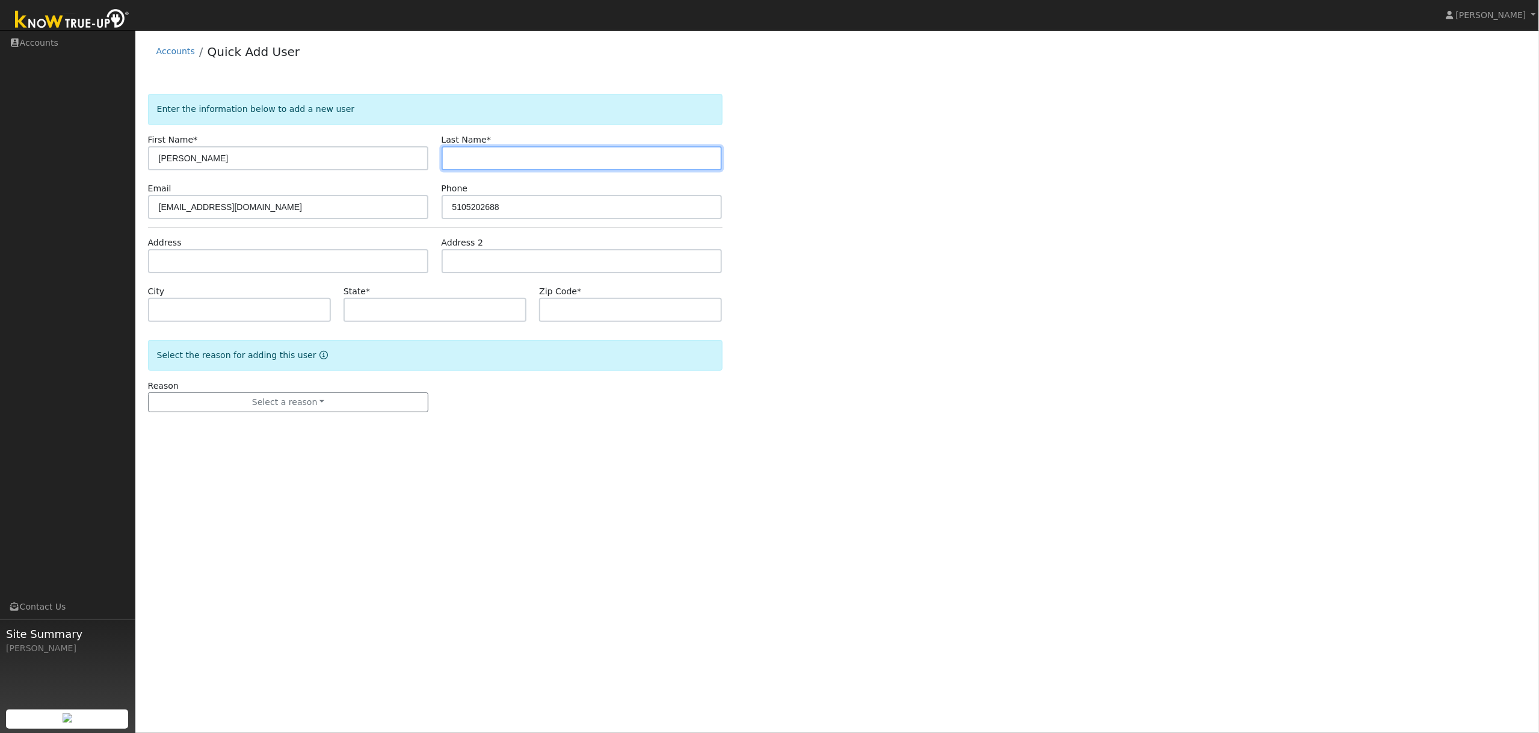
paste input "Nejat Yolasan"
click at [475, 160] on input "Nejat Yolasan" at bounding box center [582, 158] width 281 height 24
type input "Yolasan"
click at [349, 162] on input "Nejat Yolasan" at bounding box center [288, 158] width 281 height 24
type input "Nejat"
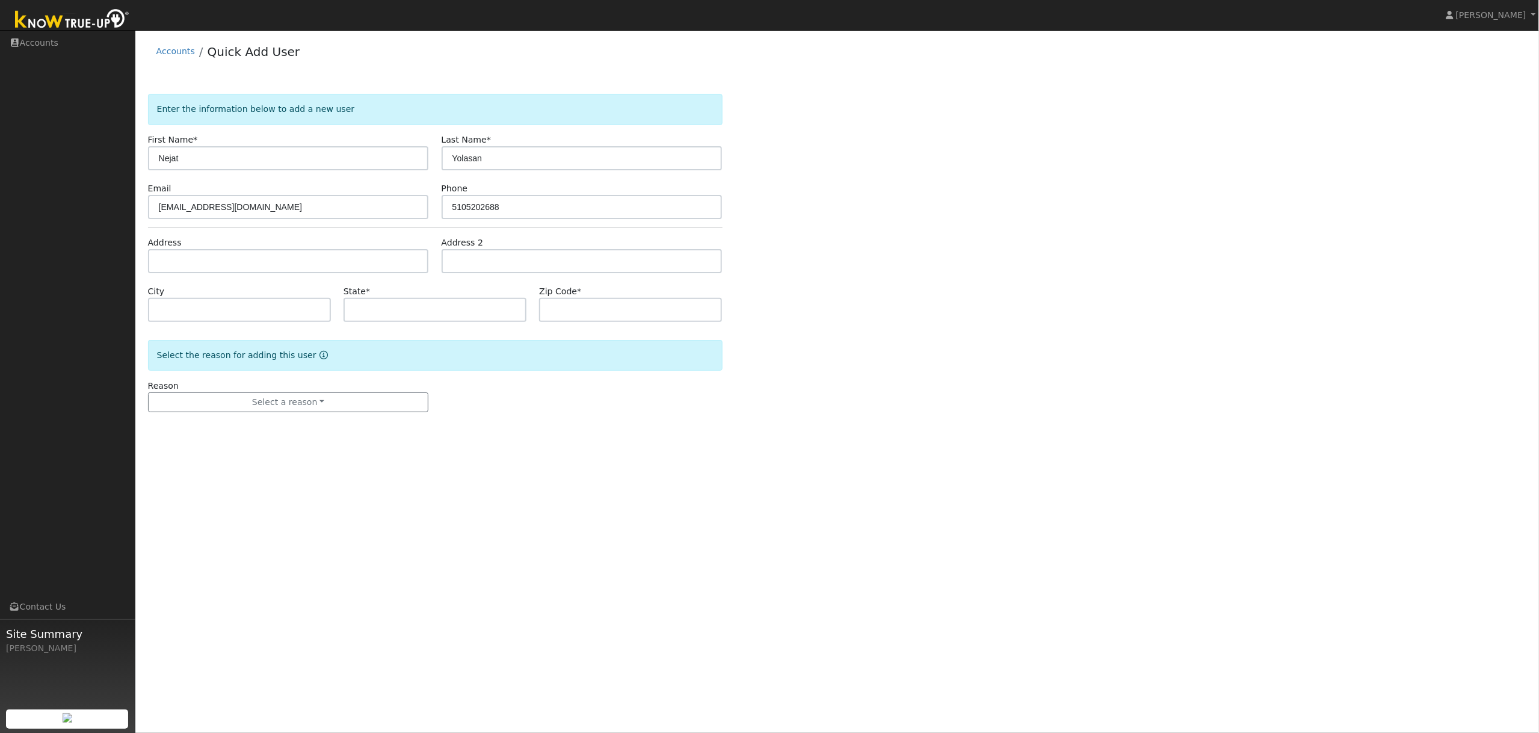
click at [838, 193] on div "Enter the information below to add a new user First Name * Nejat Last Name * Yo…" at bounding box center [837, 265] width 1379 height 342
click at [182, 261] on input "text" at bounding box center [288, 261] width 281 height 24
paste input "1230 Larch Avenue, Moraga 94556"
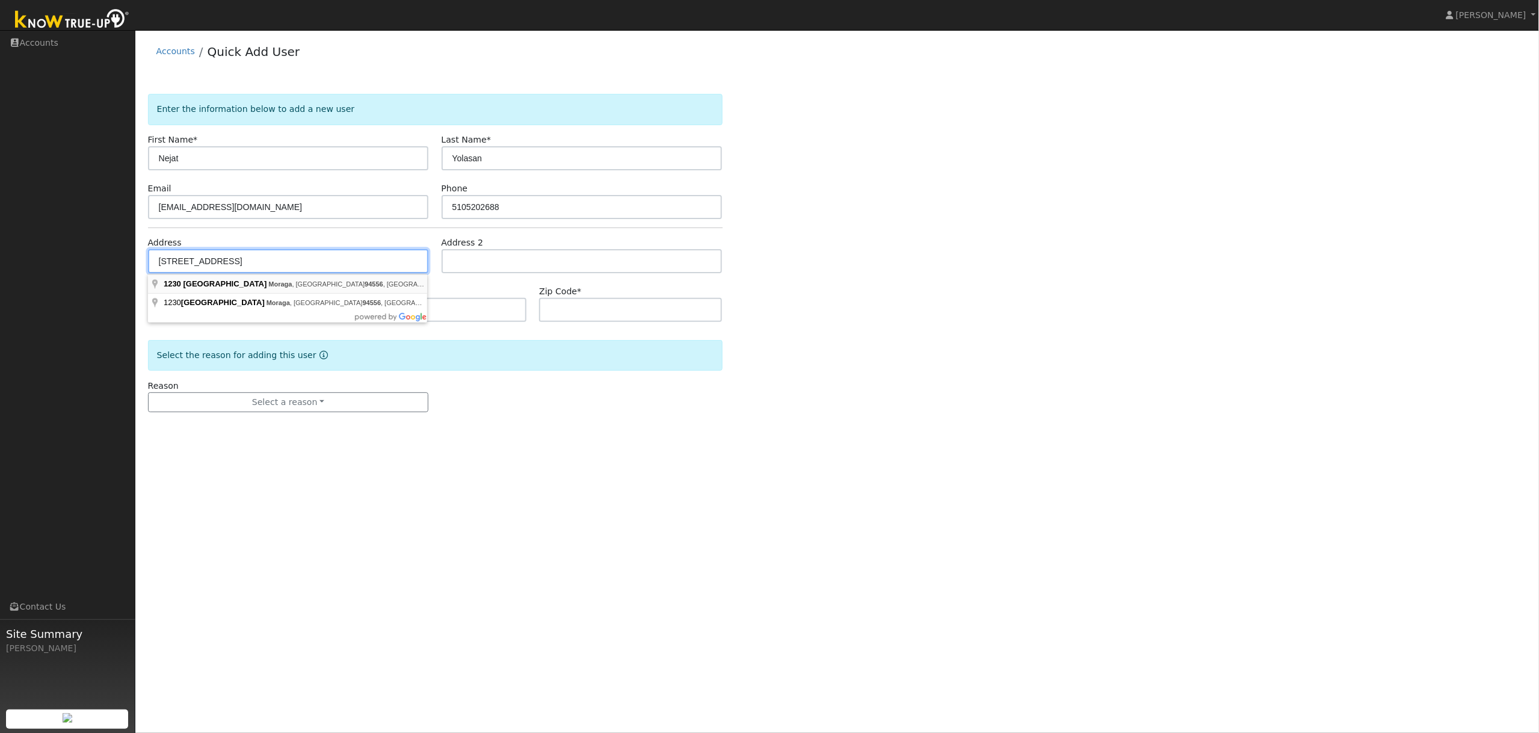
type input "1230 Larch Avenue"
type input "Moraga"
type input "CA"
type input "94556"
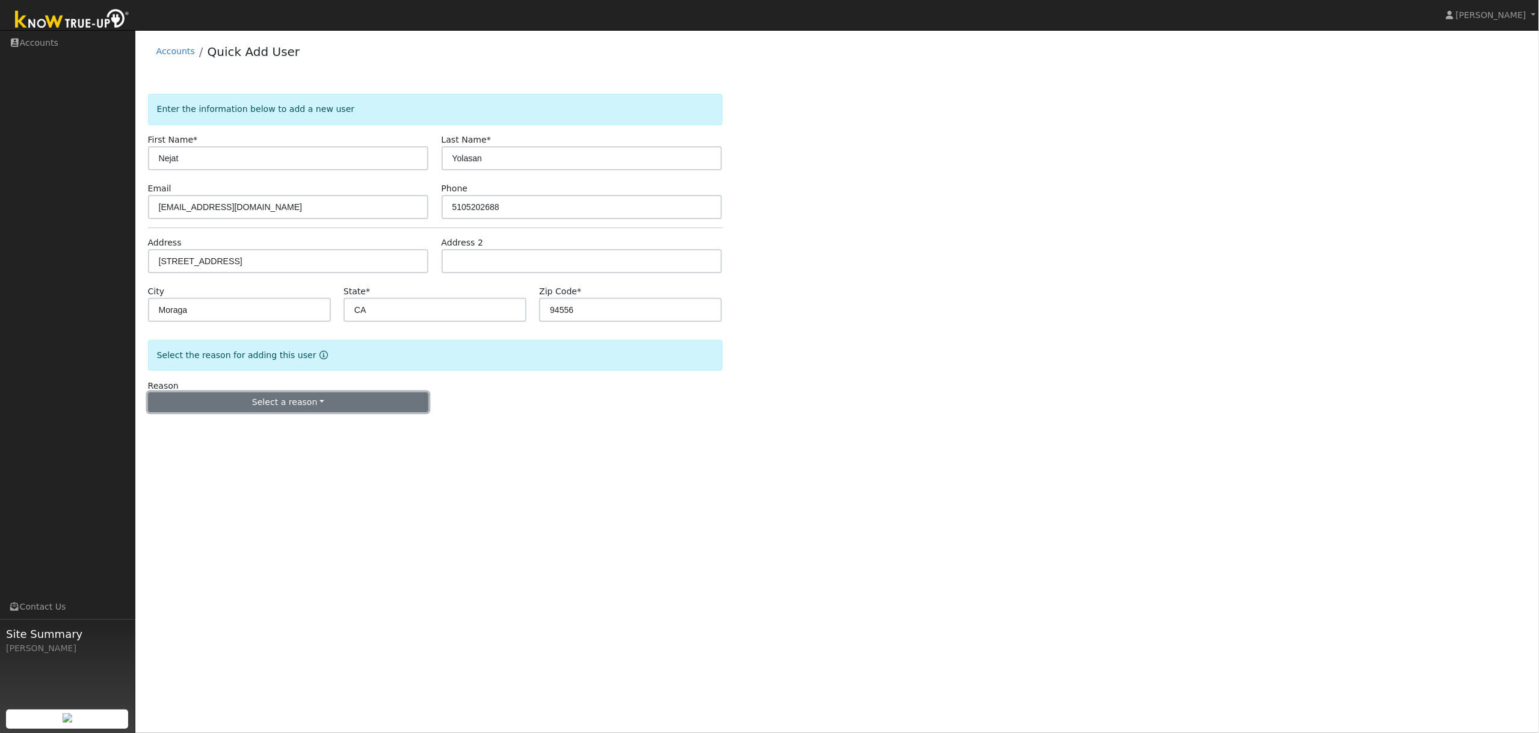
click at [234, 399] on button "Select a reason" at bounding box center [288, 402] width 281 height 20
click at [216, 425] on link "New lead" at bounding box center [215, 427] width 133 height 17
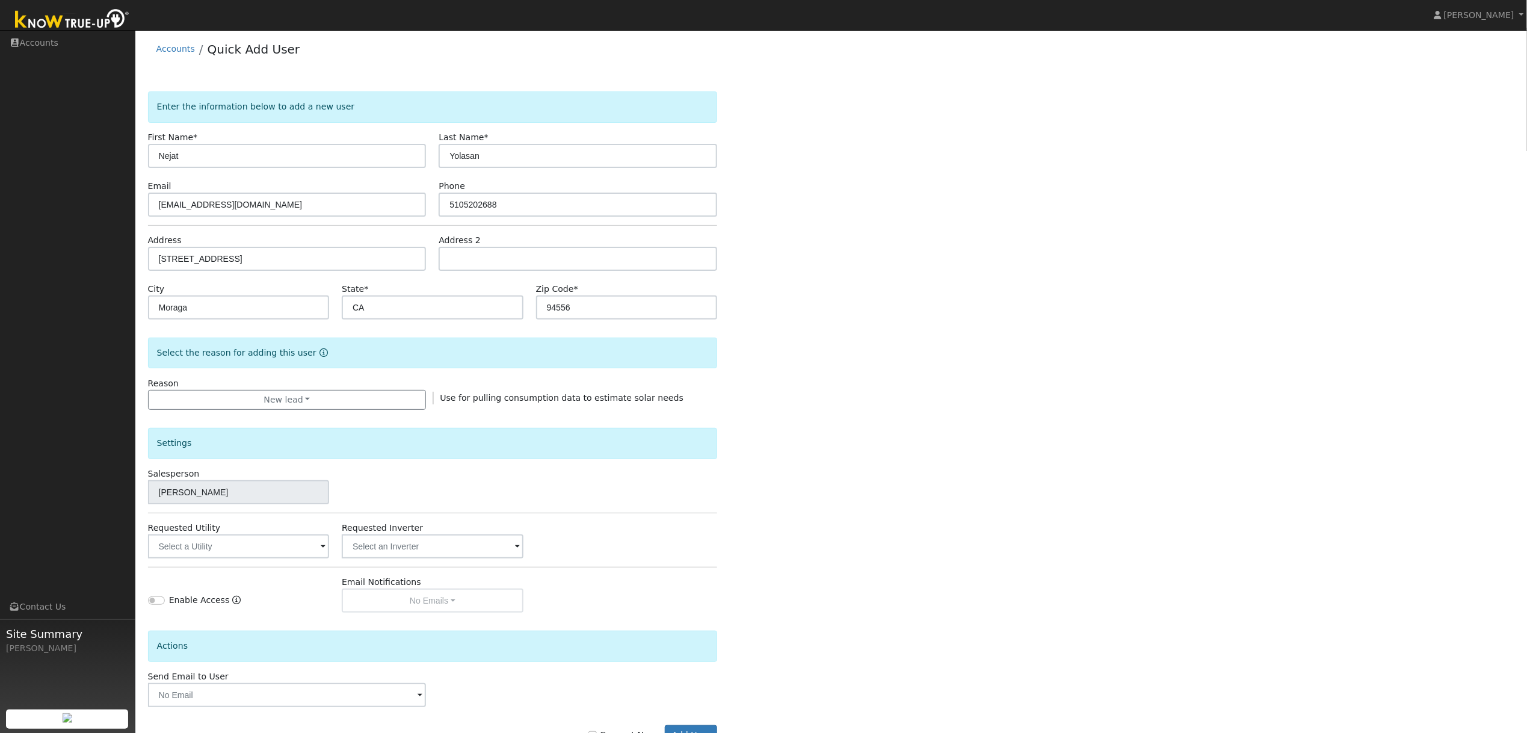
scroll to position [46, 0]
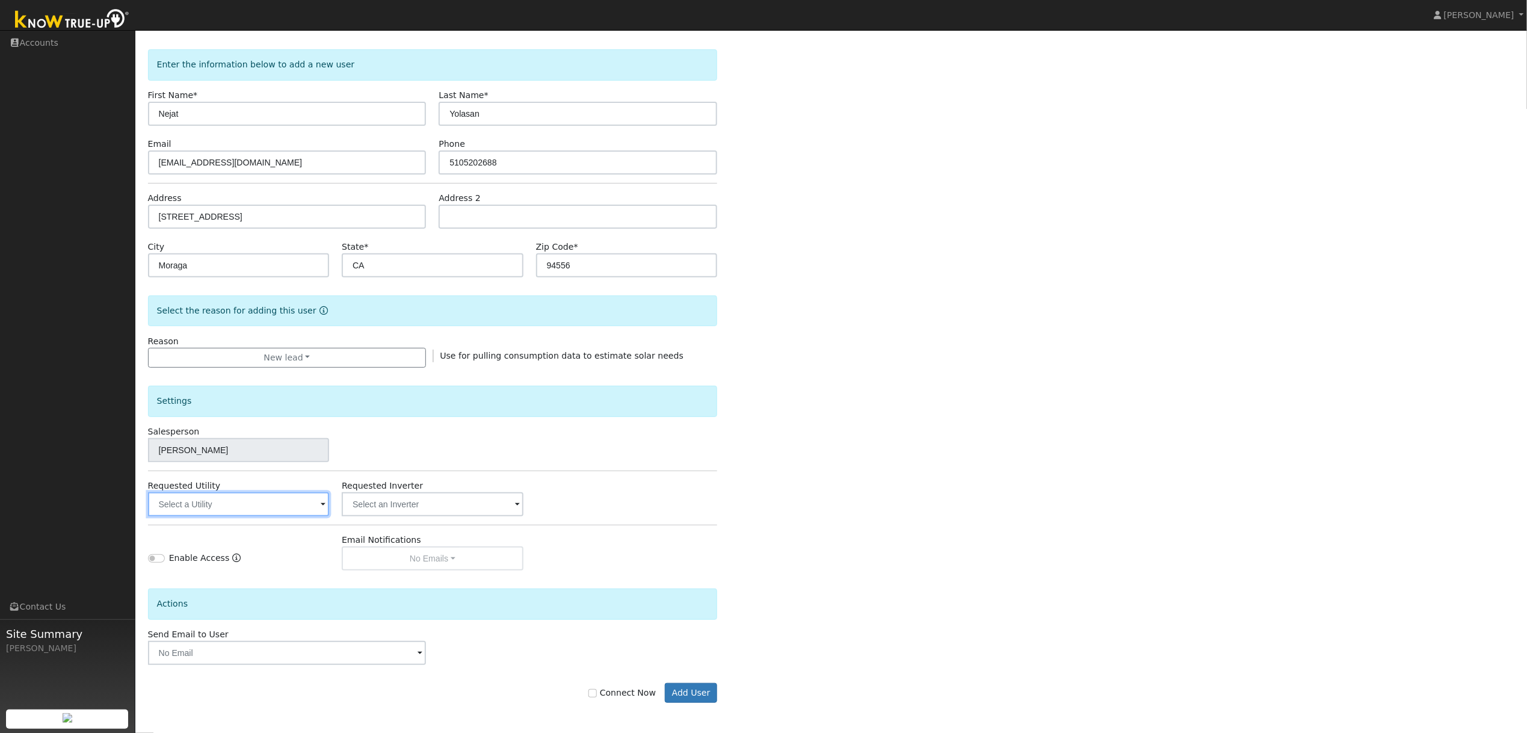
click at [285, 509] on input "text" at bounding box center [238, 504] width 181 height 24
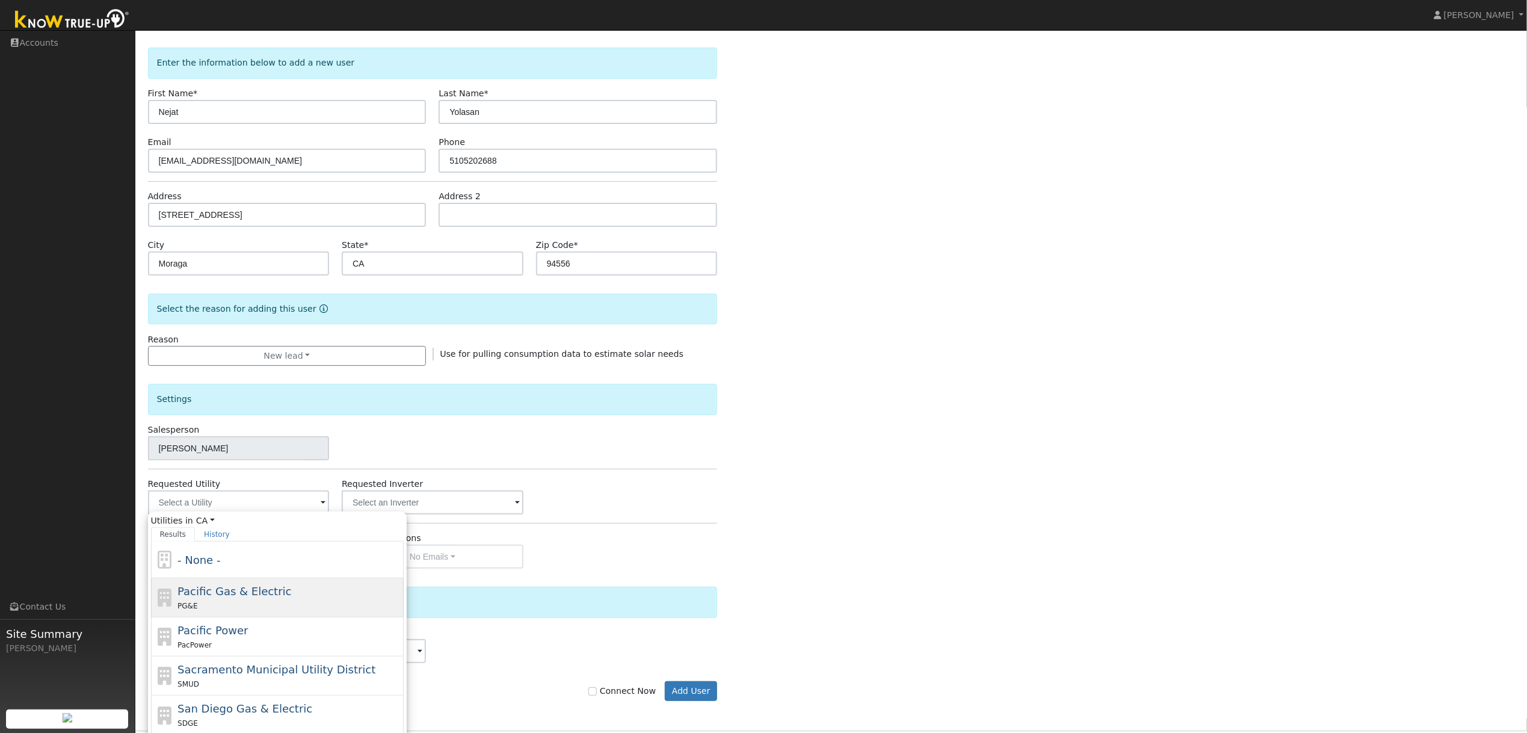
click at [211, 604] on div "PG&E" at bounding box center [289, 605] width 223 height 13
type input "Pacific Gas & Electric"
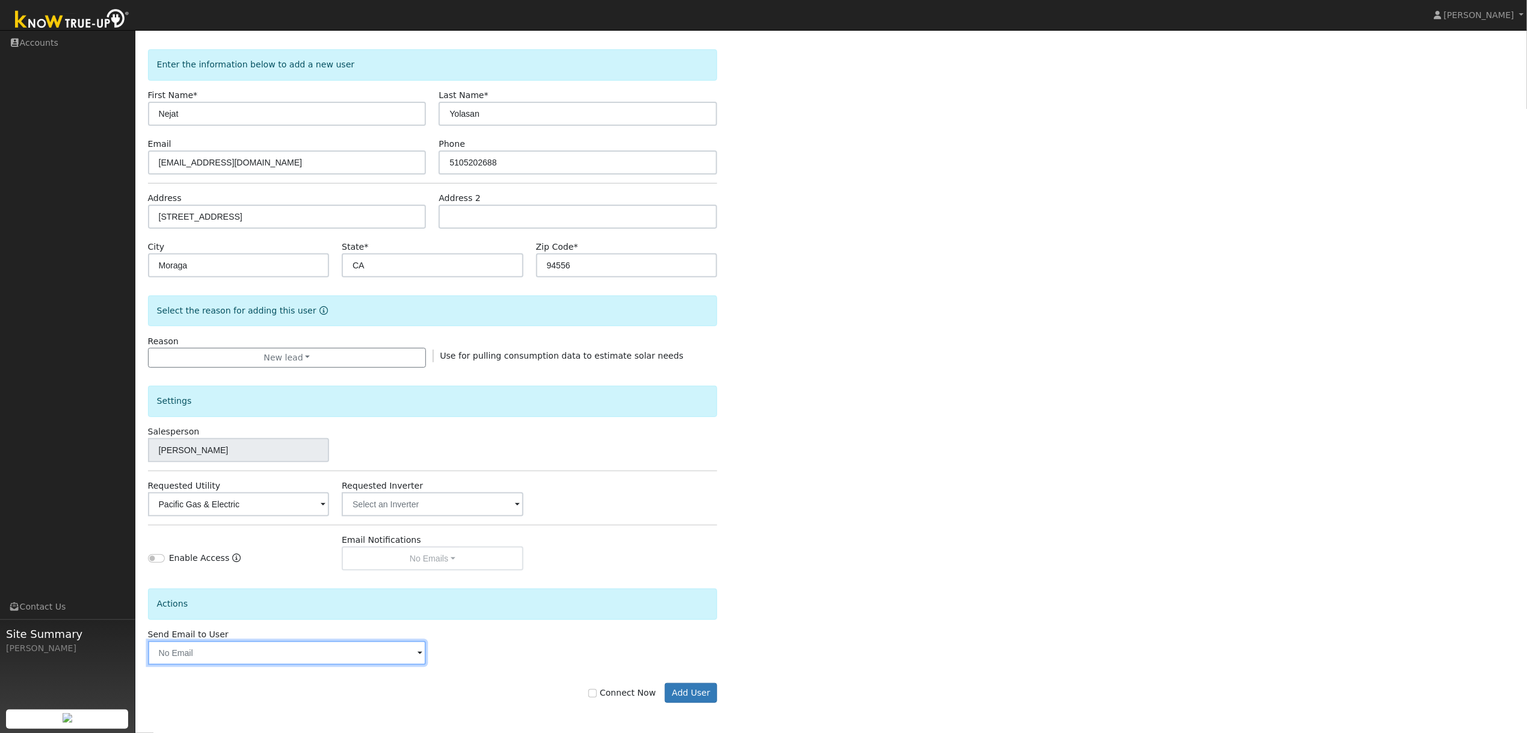
click at [277, 655] on input "text" at bounding box center [287, 653] width 279 height 24
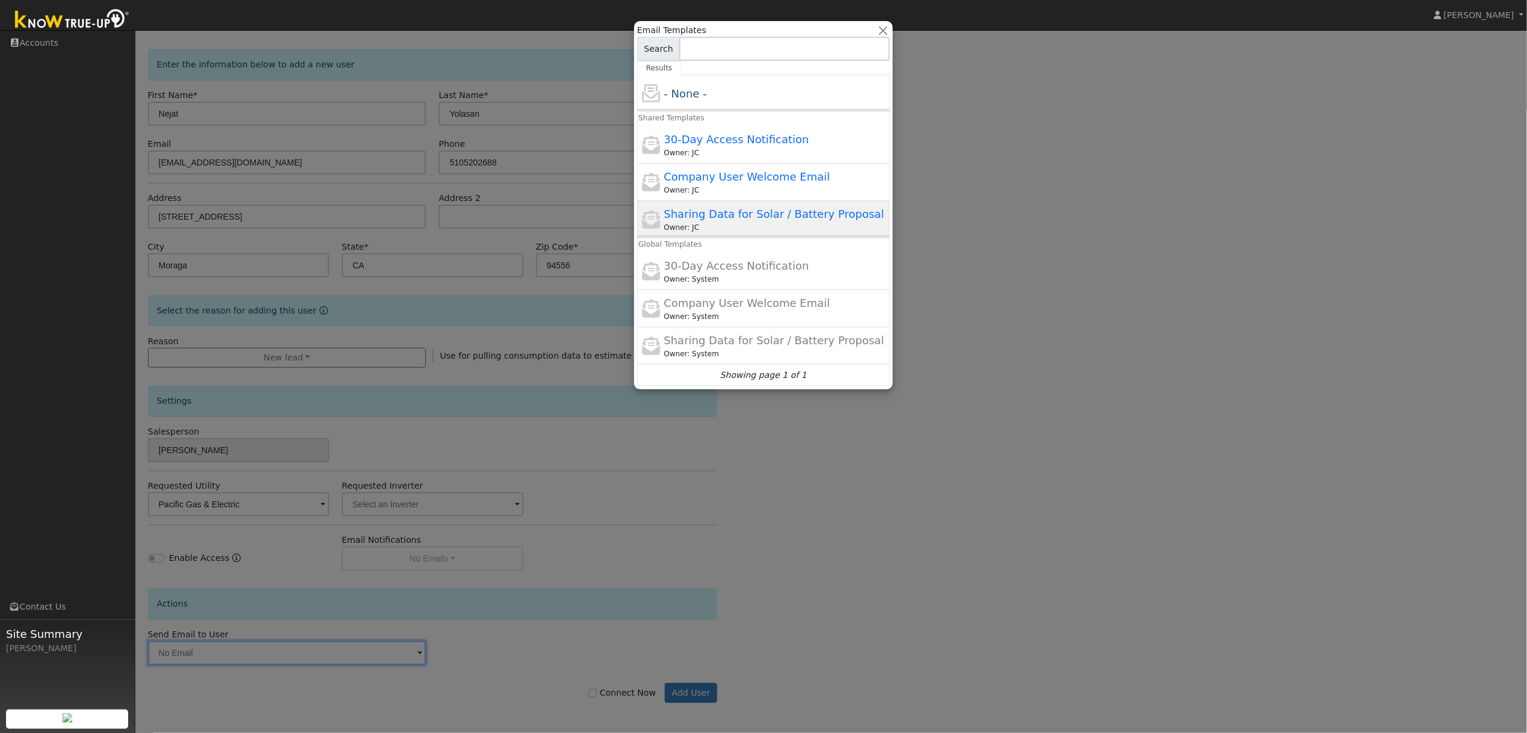
click at [687, 214] on span "Sharing Data for Solar / Battery Proposal" at bounding box center [774, 214] width 220 height 13
type input "Sharing Data for Solar / Battery Proposal"
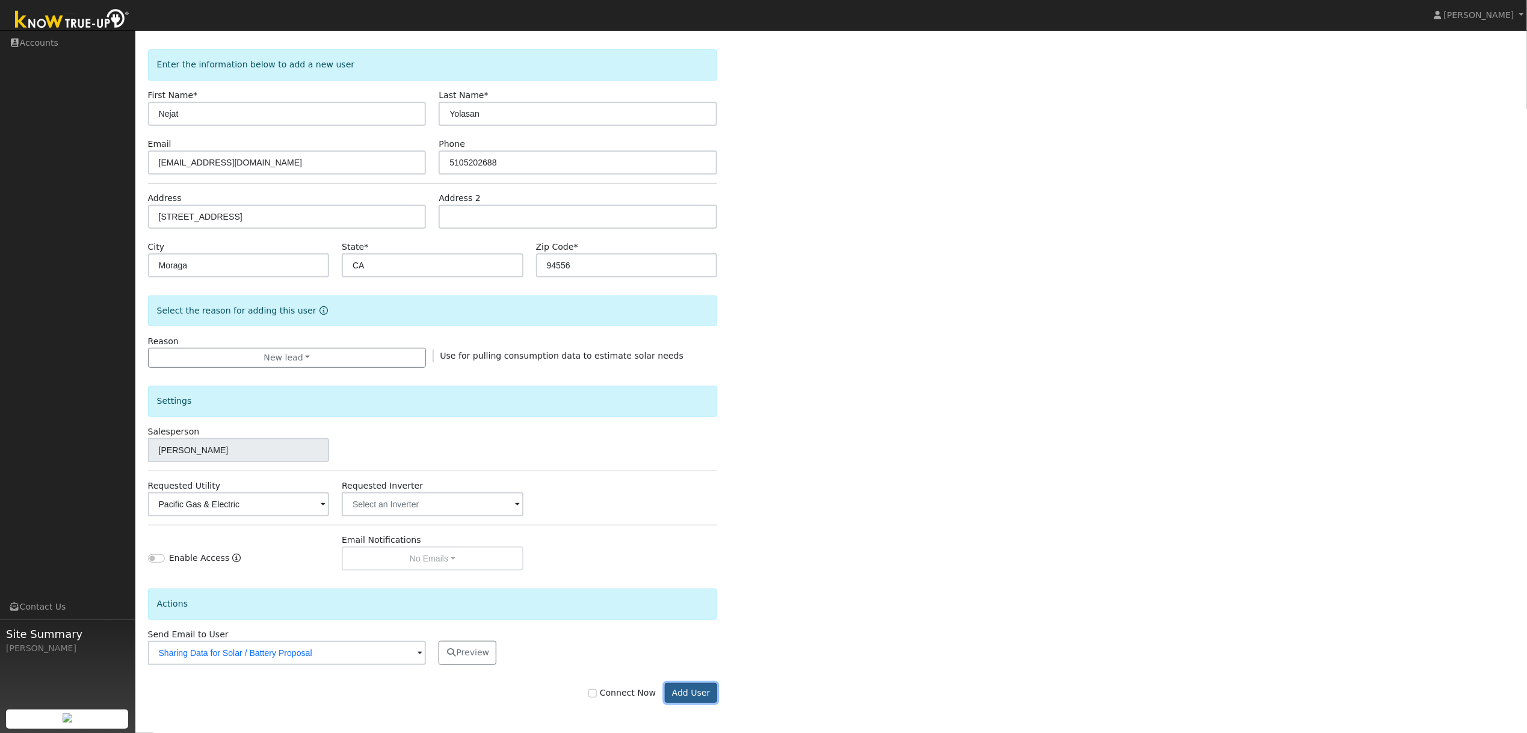
click at [707, 697] on button "Add User" at bounding box center [691, 693] width 52 height 20
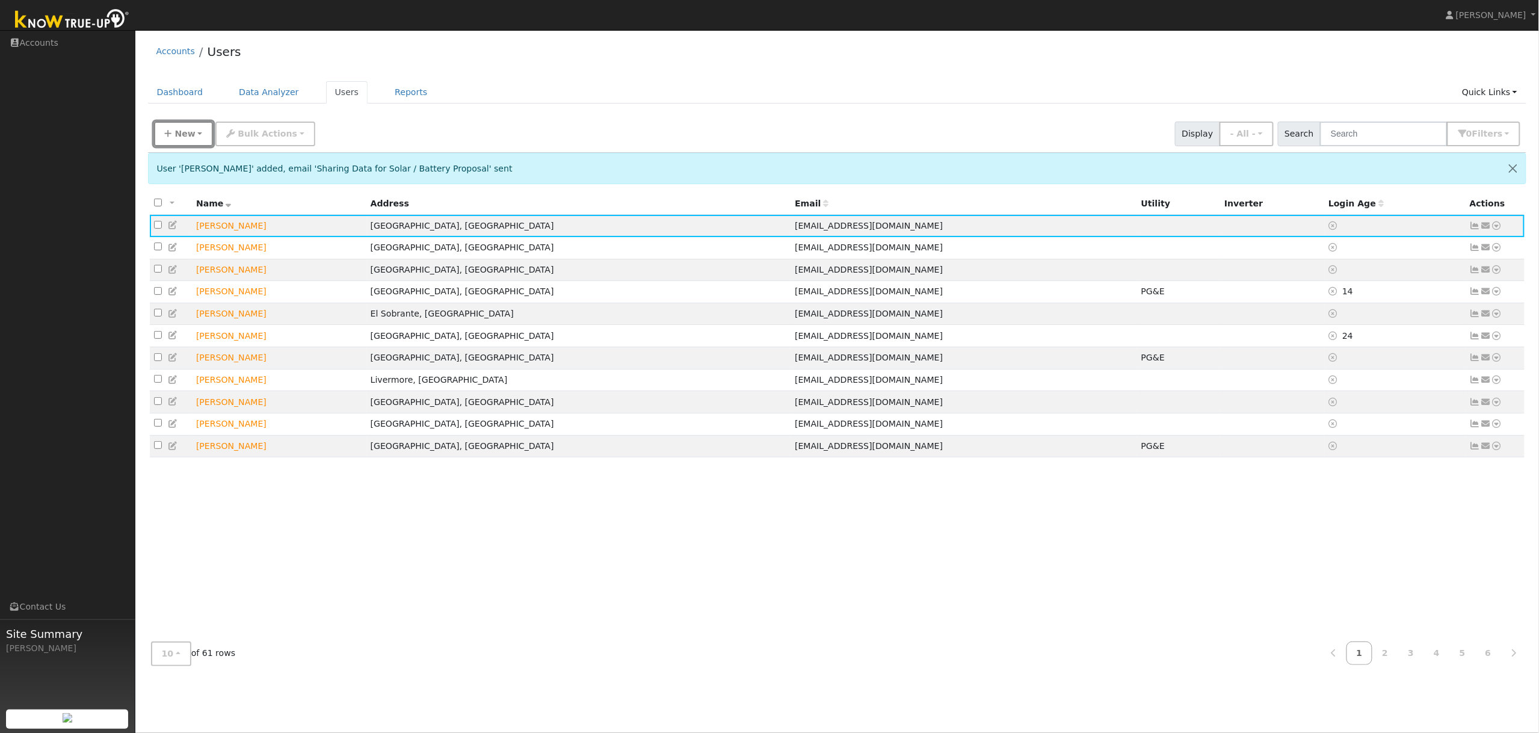
click at [183, 132] on span "New" at bounding box center [185, 134] width 20 height 10
click at [190, 158] on link "Quick Add" at bounding box center [205, 159] width 100 height 17
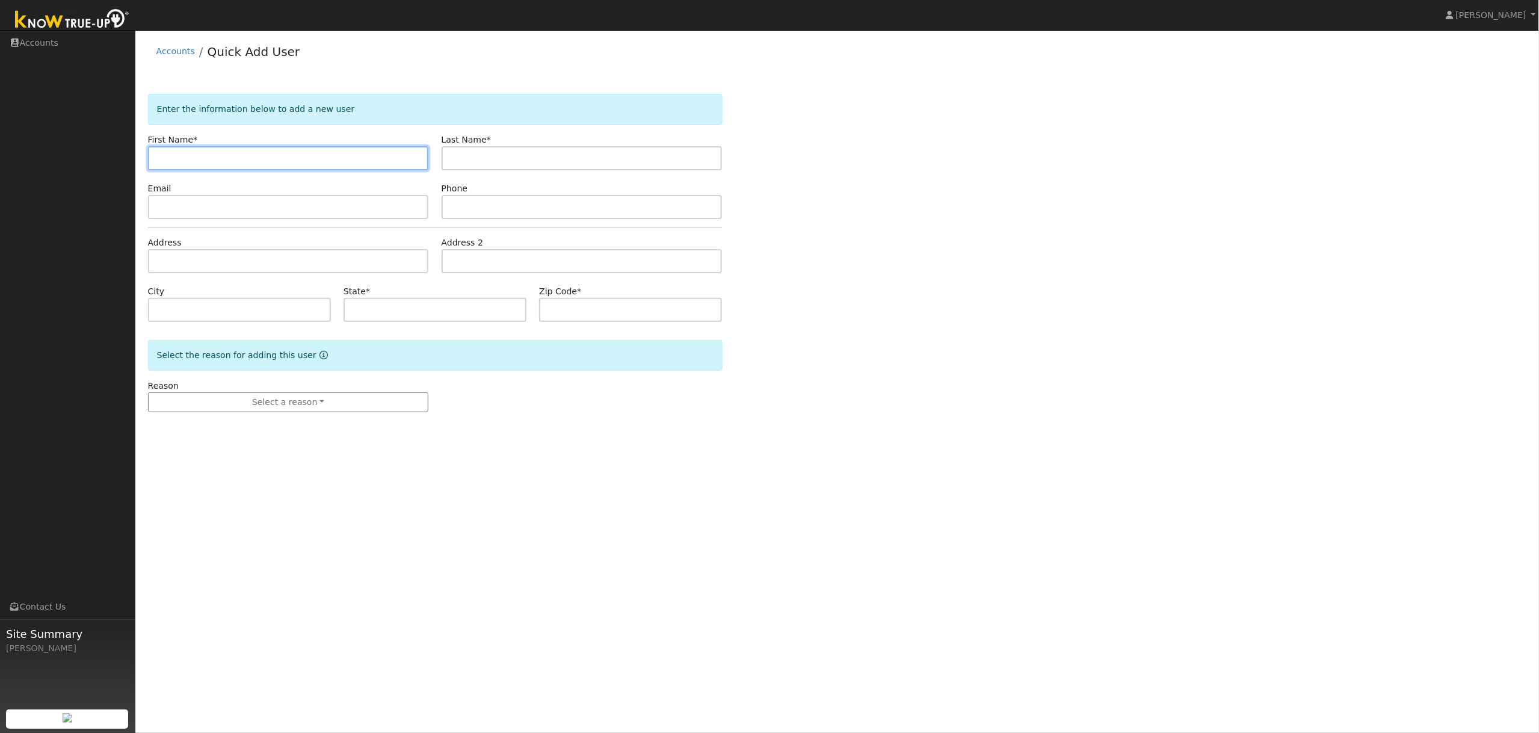
click at [199, 156] on input "text" at bounding box center [288, 158] width 281 height 24
paste input "Cheyenne Christopherson"
type input "Cheyenne Christopherson"
click at [523, 158] on input "text" at bounding box center [582, 158] width 281 height 24
paste input "Cheyenne Christopherson"
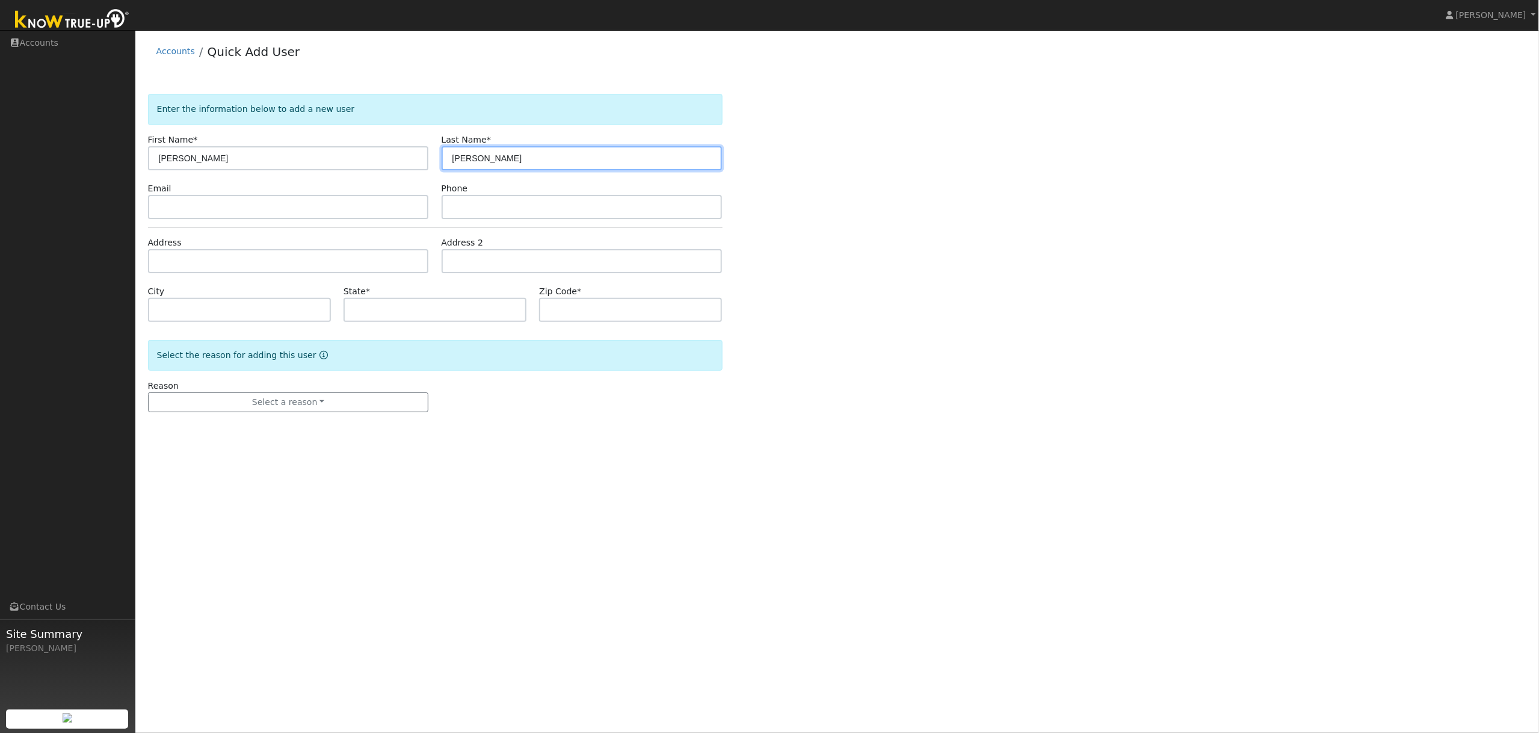
click at [494, 162] on input "Cheyenne Christopherson" at bounding box center [582, 158] width 281 height 24
type input "Christopherson"
click at [297, 164] on input "Cheyenne Christopherson" at bounding box center [288, 158] width 281 height 24
type input "Cheyenne"
click at [195, 204] on input "text" at bounding box center [288, 207] width 281 height 24
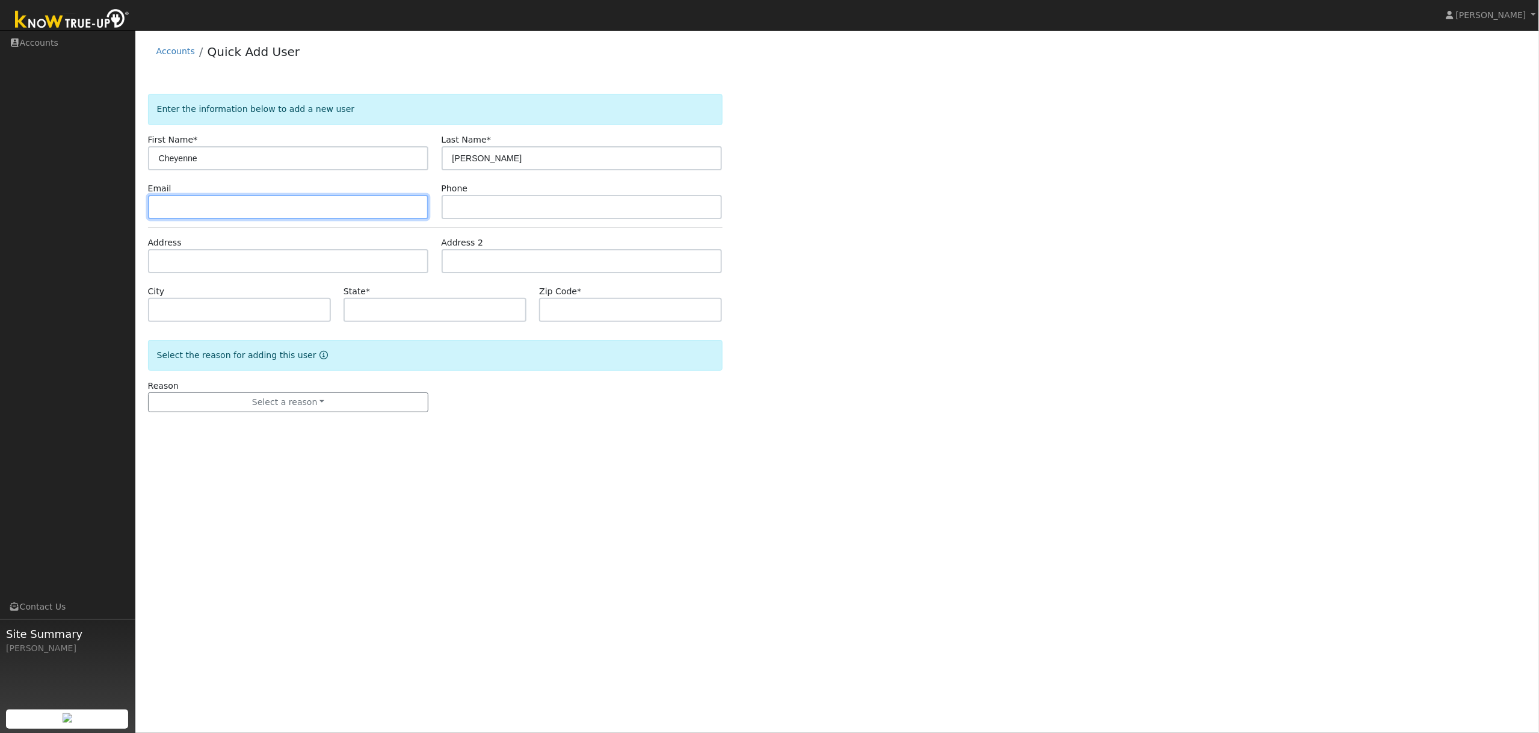
paste input "ch580793@gmail.com"
type input "ch580793@gmail.com"
click at [484, 205] on input "text" at bounding box center [582, 207] width 281 height 24
paste input "9258197203"
type input "9258197203"
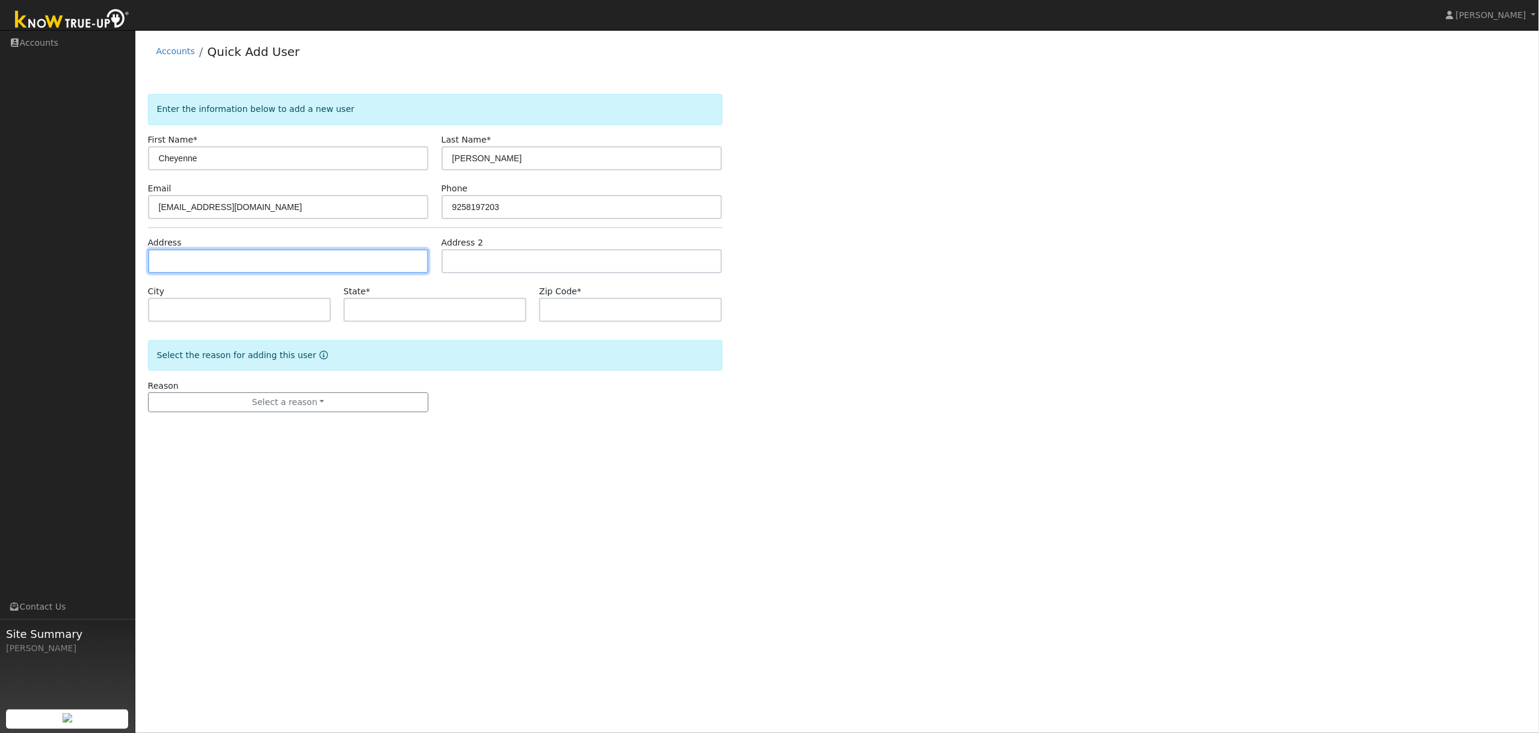
click at [186, 261] on input "text" at bounding box center [288, 261] width 281 height 24
paste input "2036 Helen Road, Pleasant Hill, 94523"
type input "2036 Helen Road"
type input "Pleasant Hill"
type input "CA"
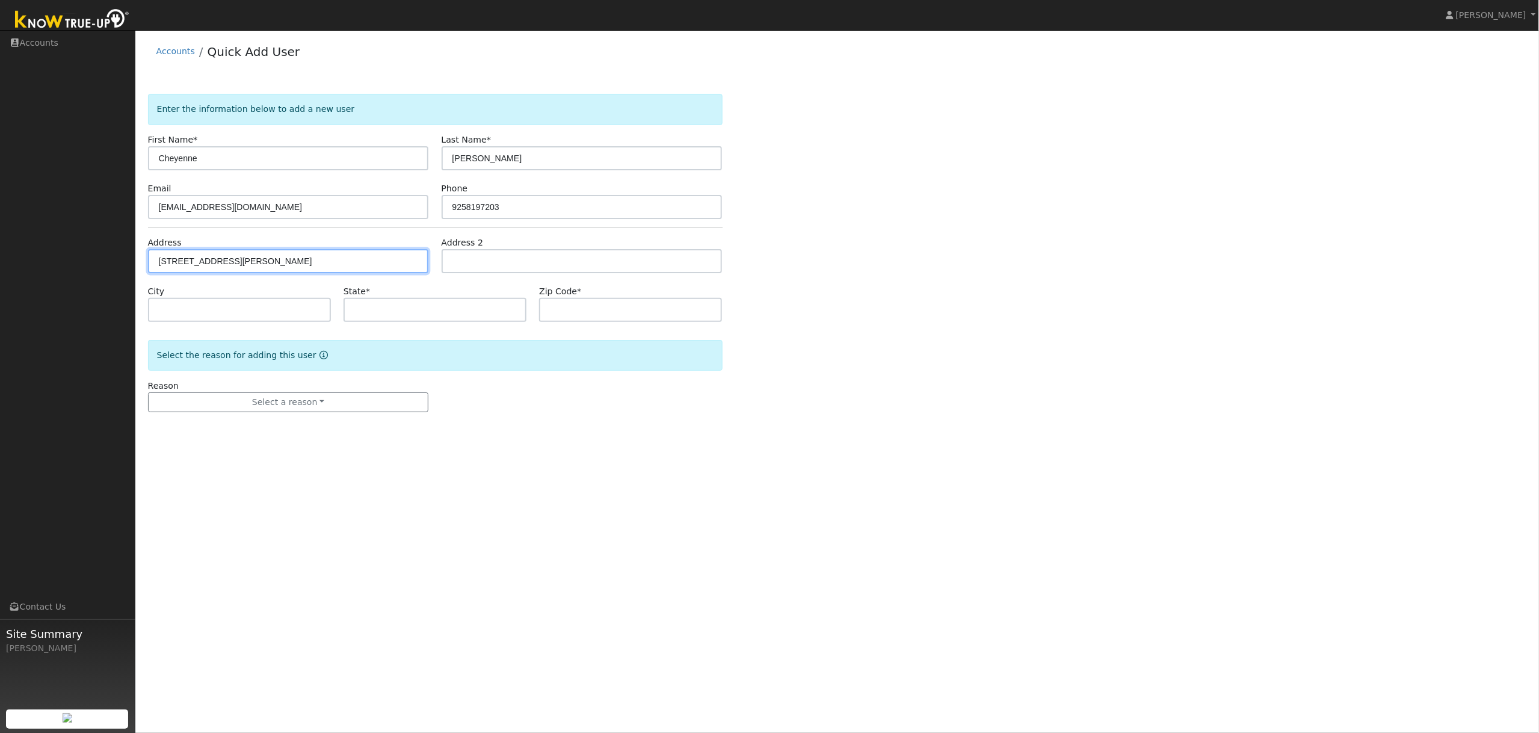
type input "94523"
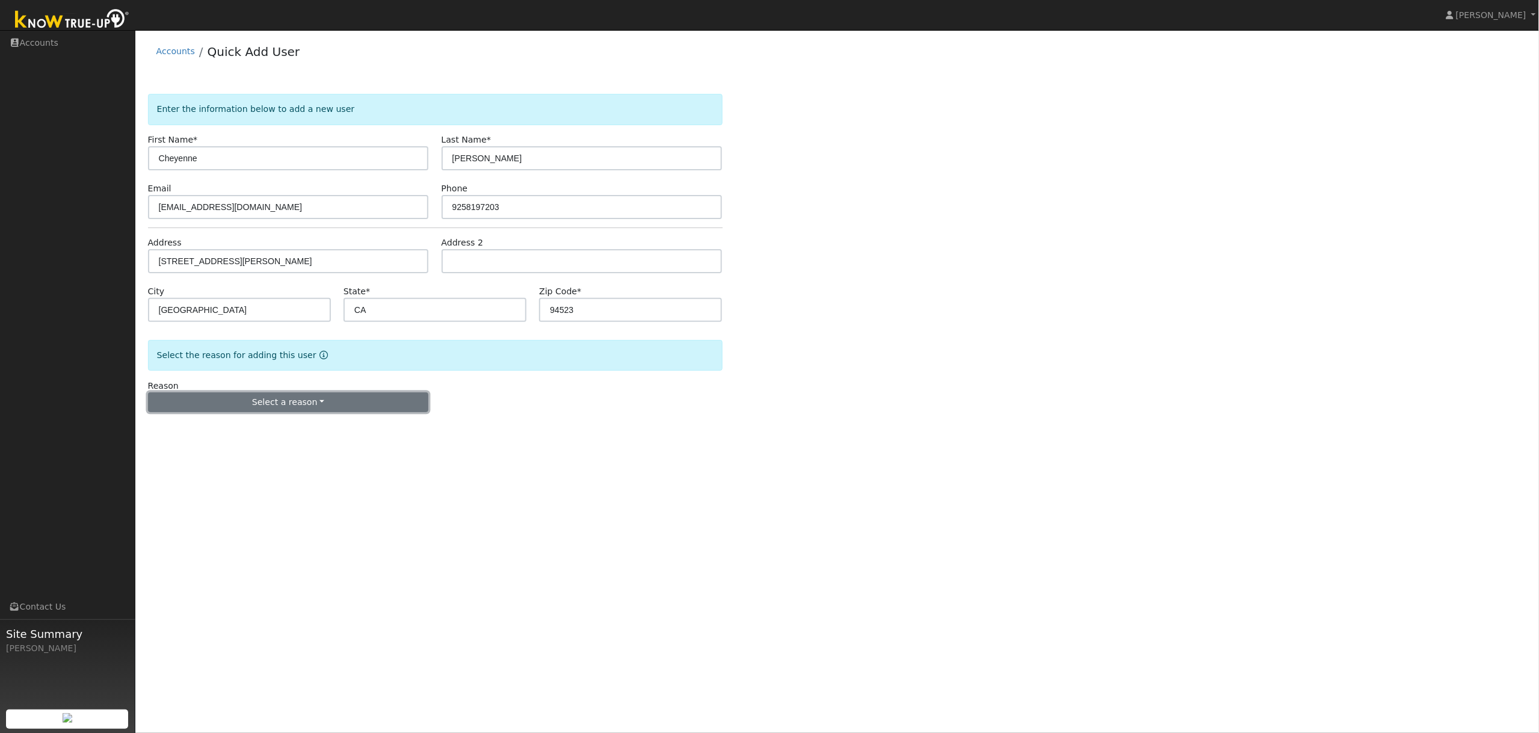
click at [314, 404] on button "Select a reason" at bounding box center [288, 402] width 281 height 20
click at [192, 432] on link "New lead" at bounding box center [215, 427] width 133 height 17
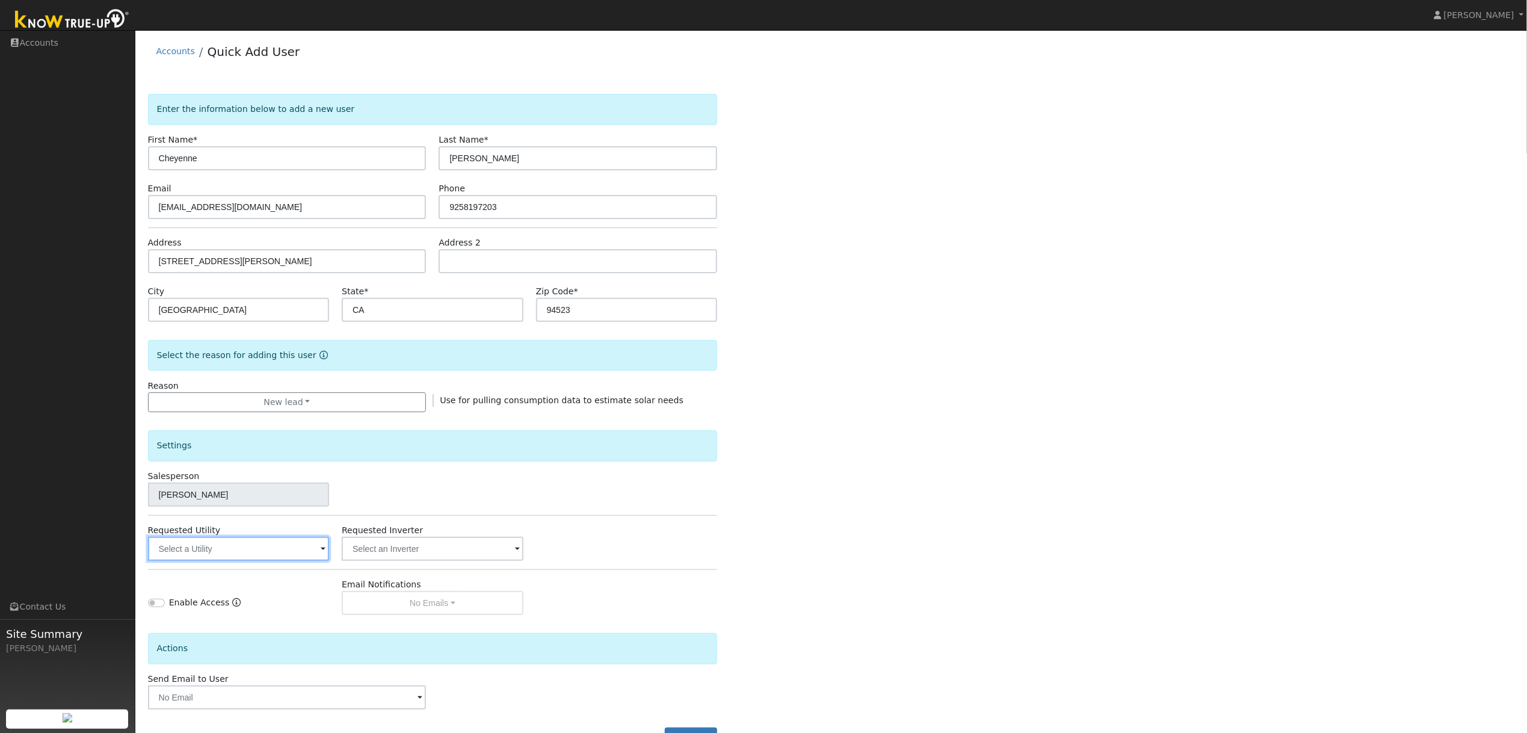
click at [243, 554] on input "text" at bounding box center [238, 549] width 181 height 24
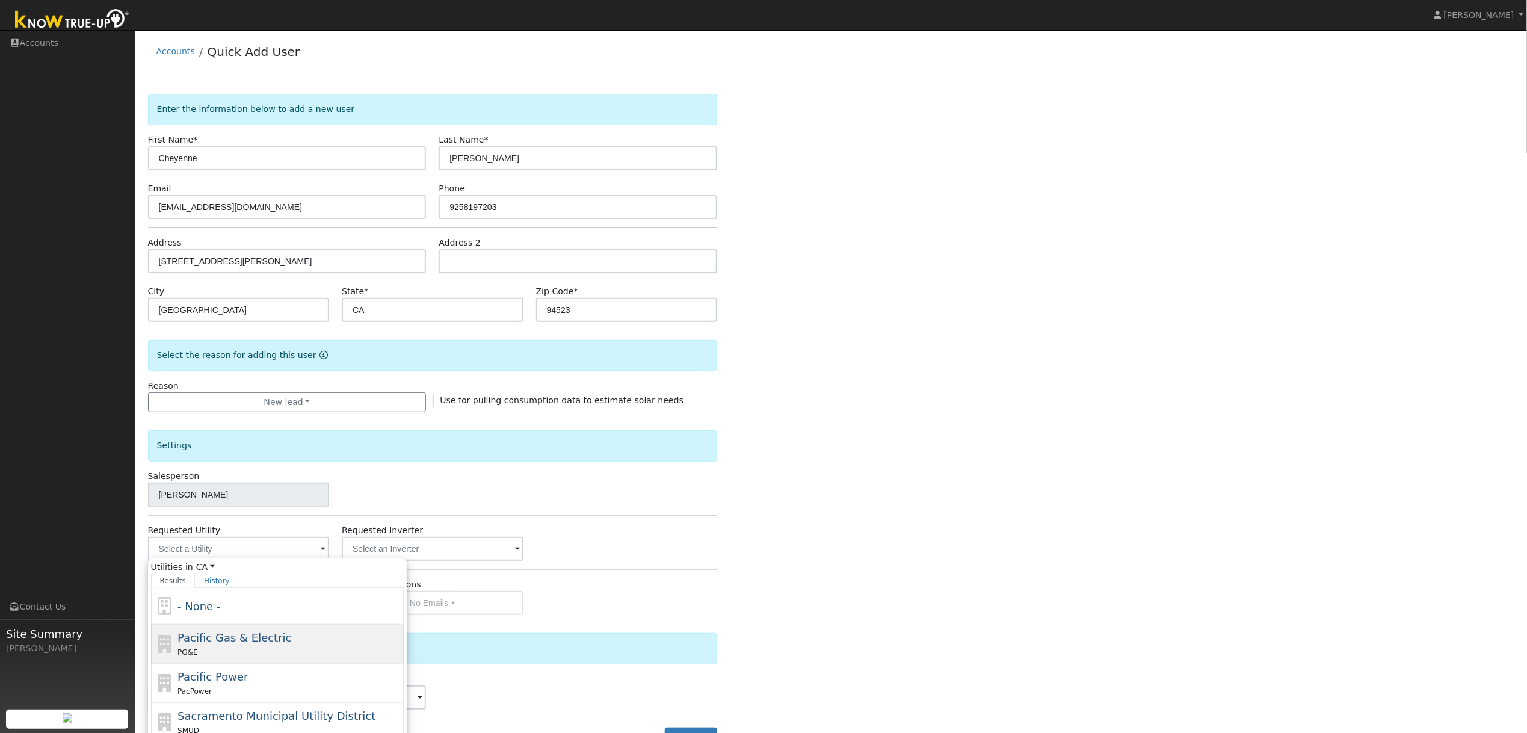
click at [242, 636] on span "Pacific Gas & Electric" at bounding box center [235, 637] width 114 height 13
type input "Pacific Gas & Electric"
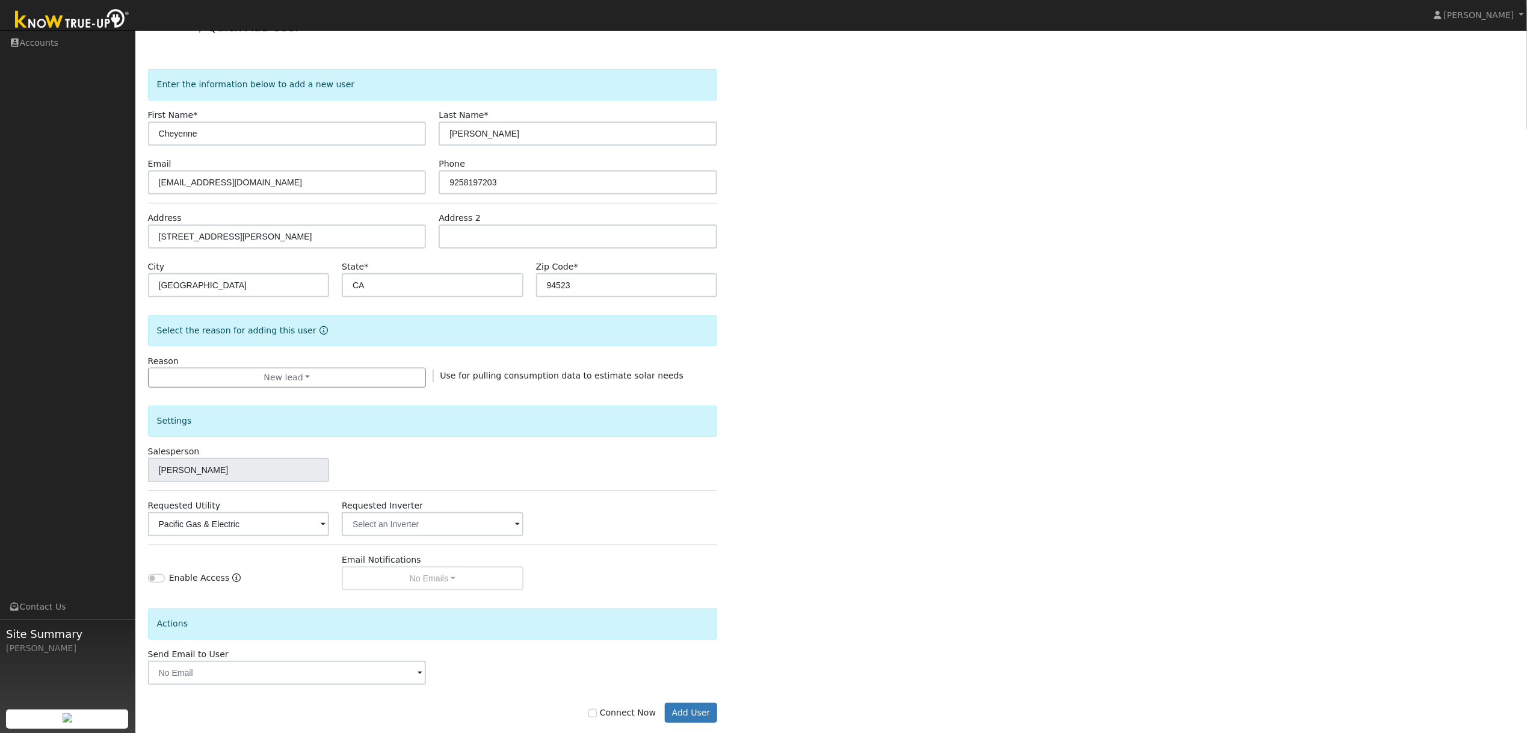
scroll to position [46, 0]
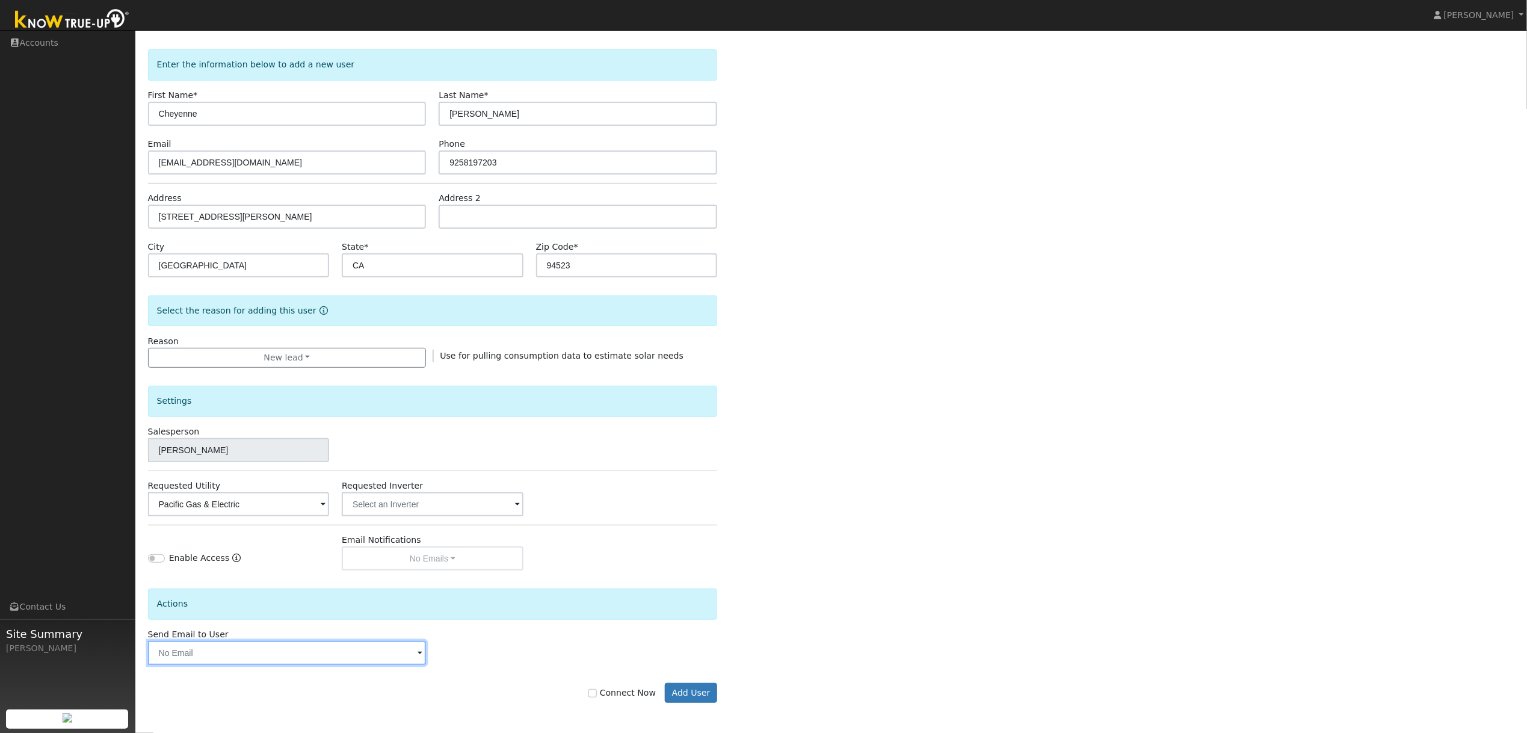
click at [321, 653] on input "text" at bounding box center [287, 653] width 279 height 24
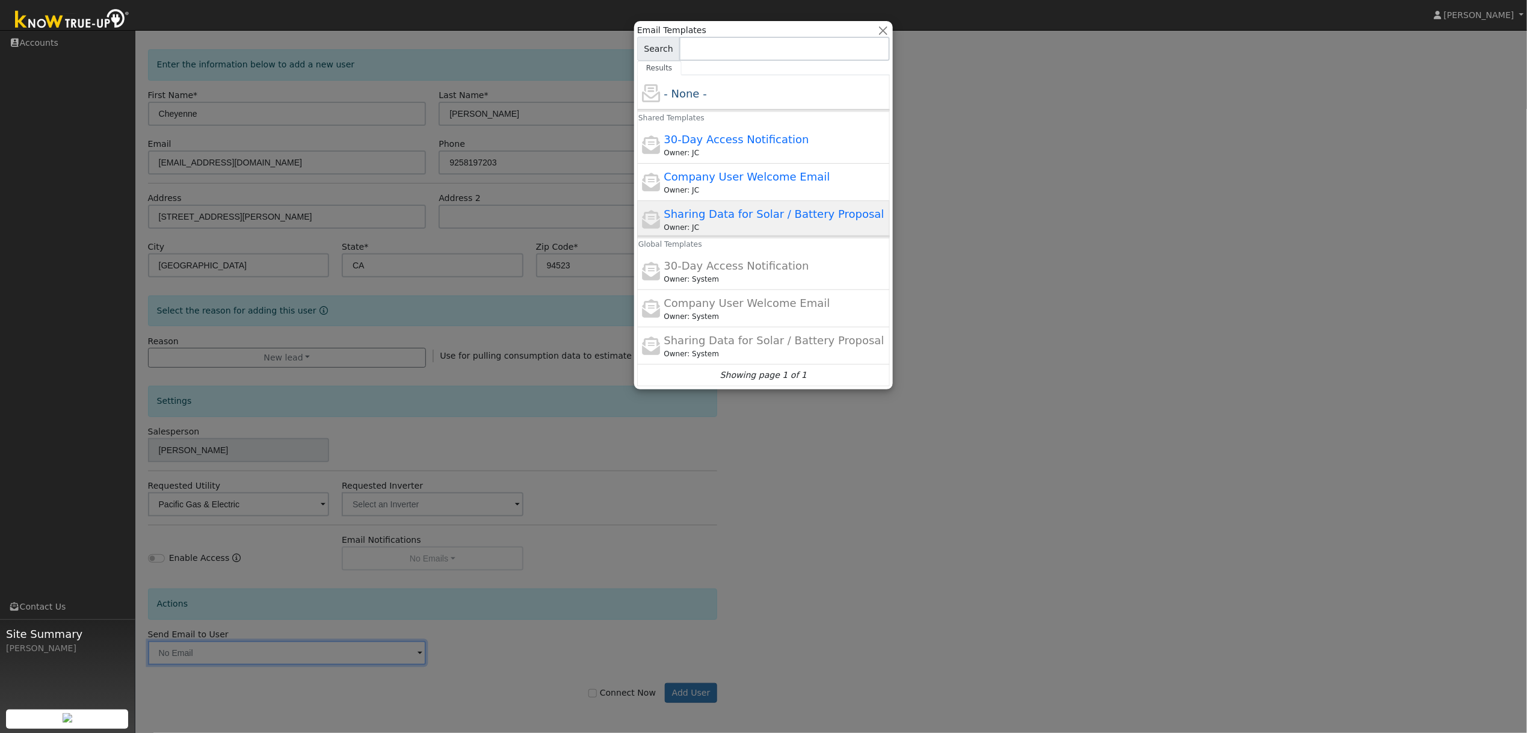
click at [742, 218] on span "Sharing Data for Solar / Battery Proposal" at bounding box center [774, 214] width 220 height 13
type input "Sharing Data for Solar / Battery Proposal"
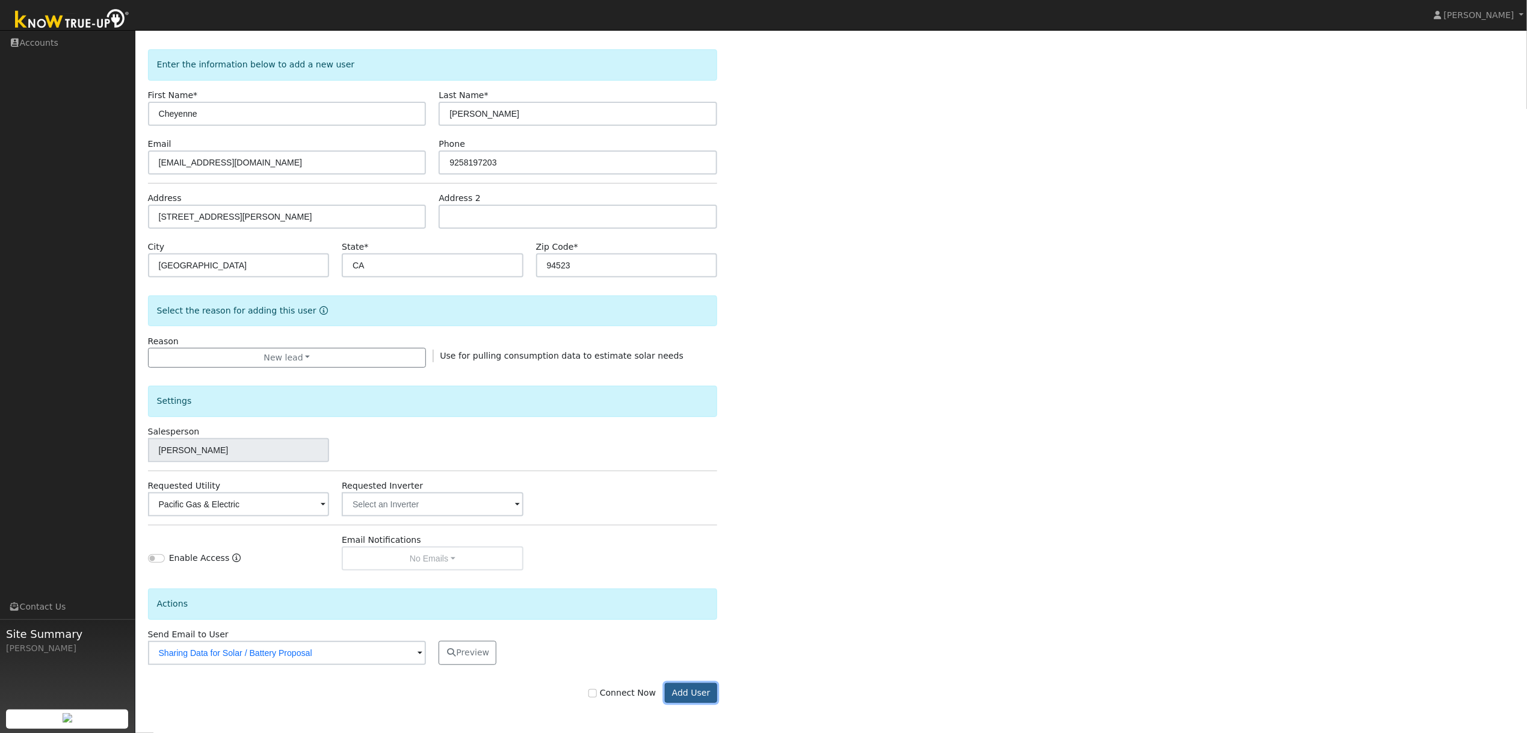
click at [691, 696] on button "Add User" at bounding box center [691, 693] width 52 height 20
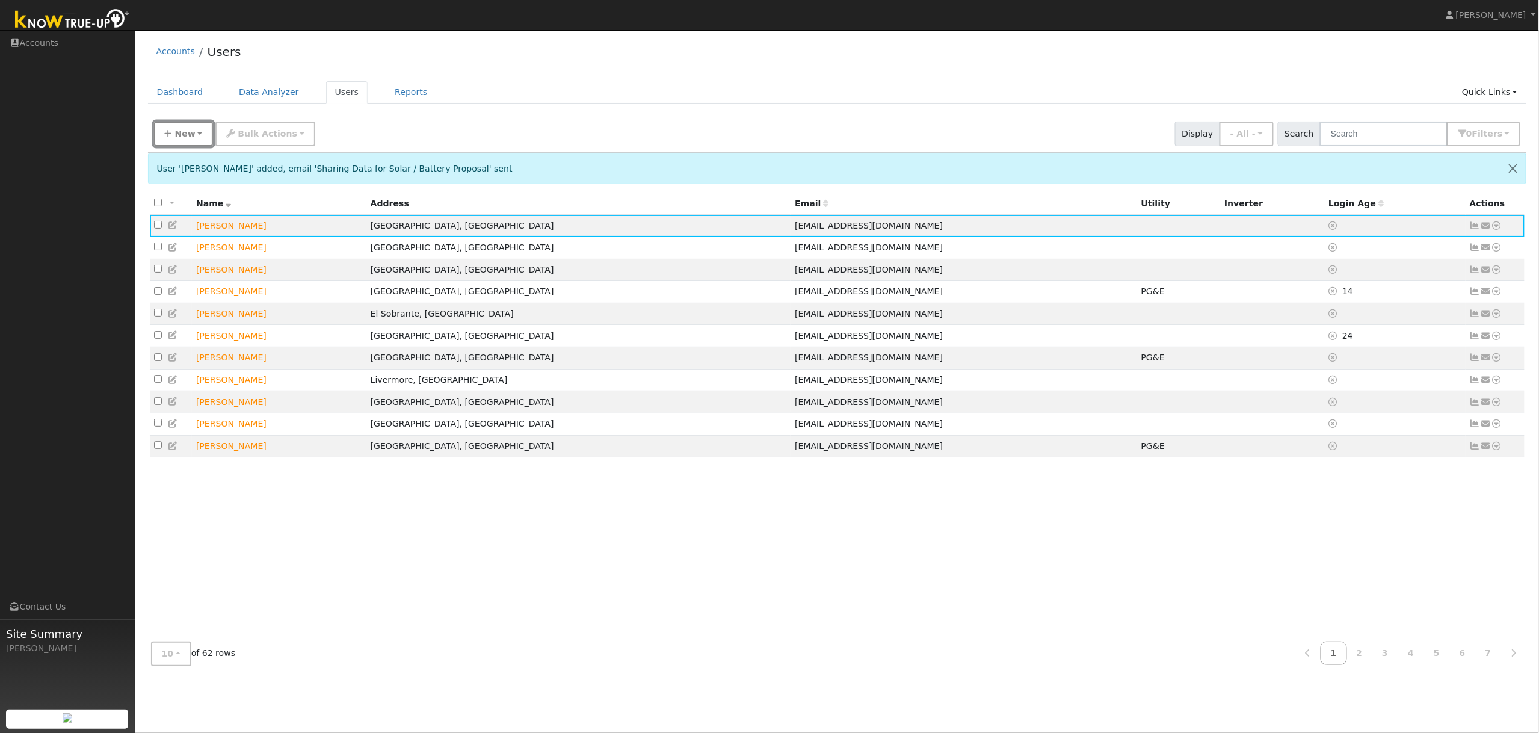
click at [176, 134] on span "New" at bounding box center [185, 134] width 20 height 10
click at [189, 161] on link "Quick Add" at bounding box center [205, 159] width 100 height 17
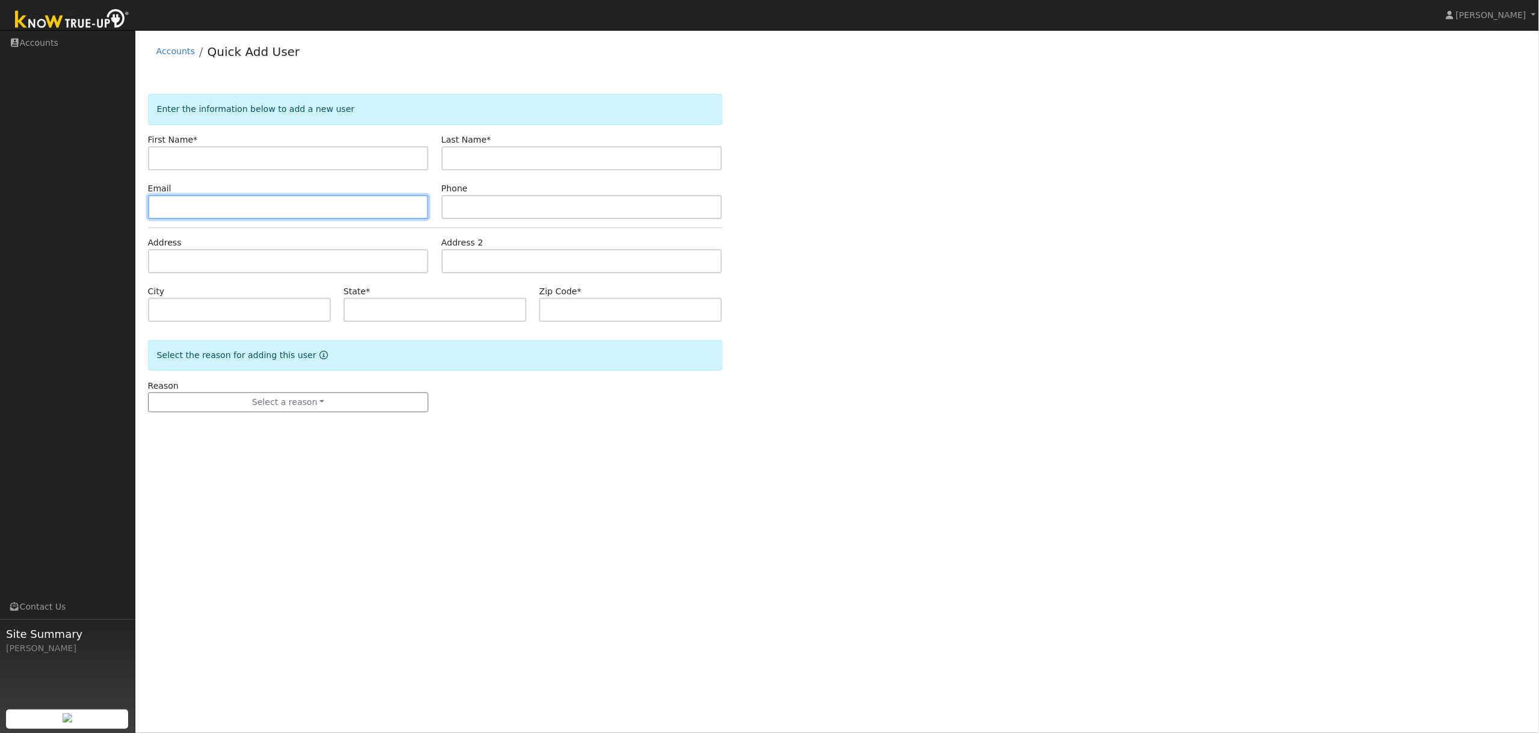
click at [179, 207] on input "text" at bounding box center [288, 207] width 281 height 24
paste input "[PERSON_NAME][EMAIL_ADDRESS][DOMAIN_NAME]"
type input "[PERSON_NAME][EMAIL_ADDRESS][DOMAIN_NAME]"
click at [182, 158] on input "text" at bounding box center [288, 158] width 281 height 24
paste input "[PERSON_NAME]"
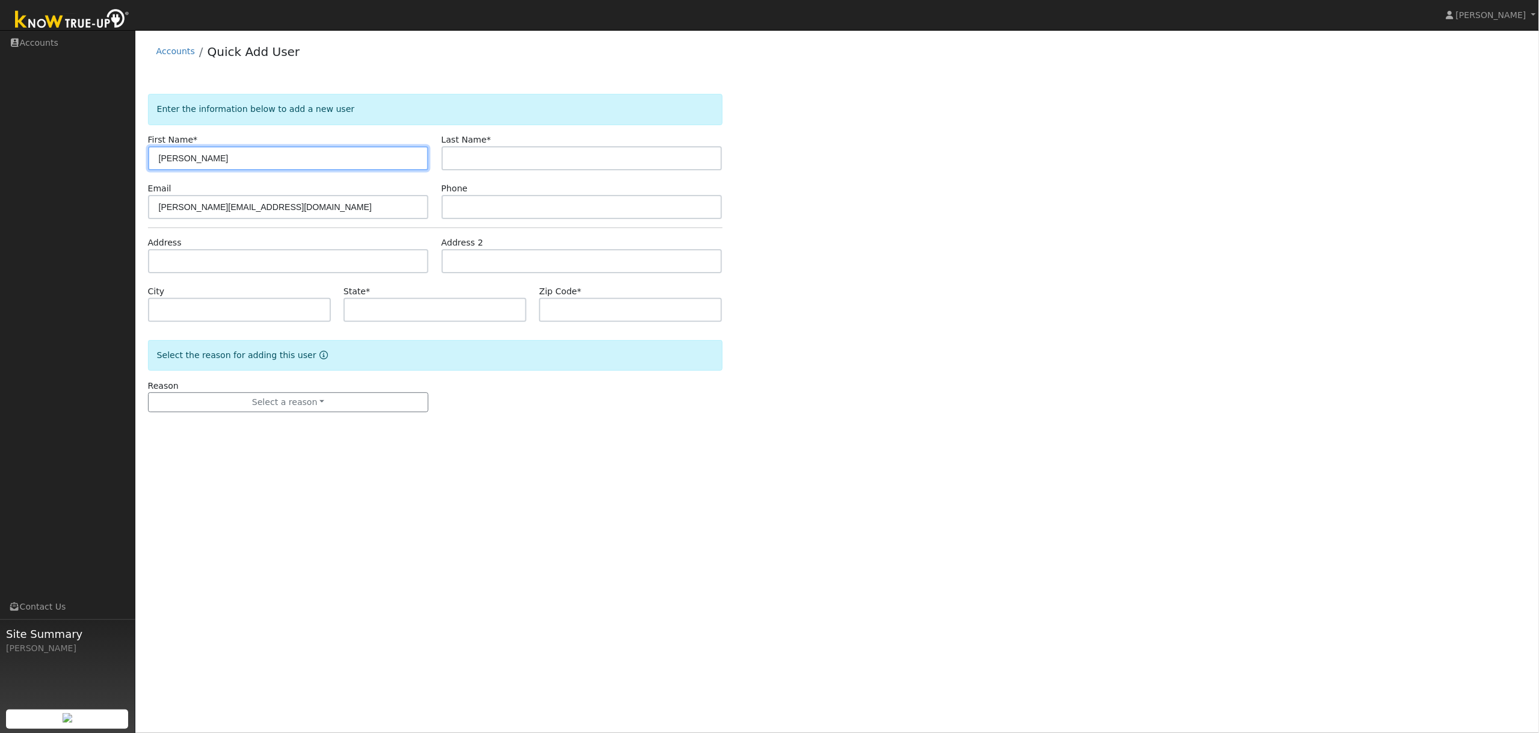
type input "Mike Mori"
click at [465, 147] on input "text" at bounding box center [582, 158] width 281 height 24
paste input "Mike Mori"
click at [473, 158] on input "Mike Mori" at bounding box center [582, 158] width 281 height 24
type input "Mori"
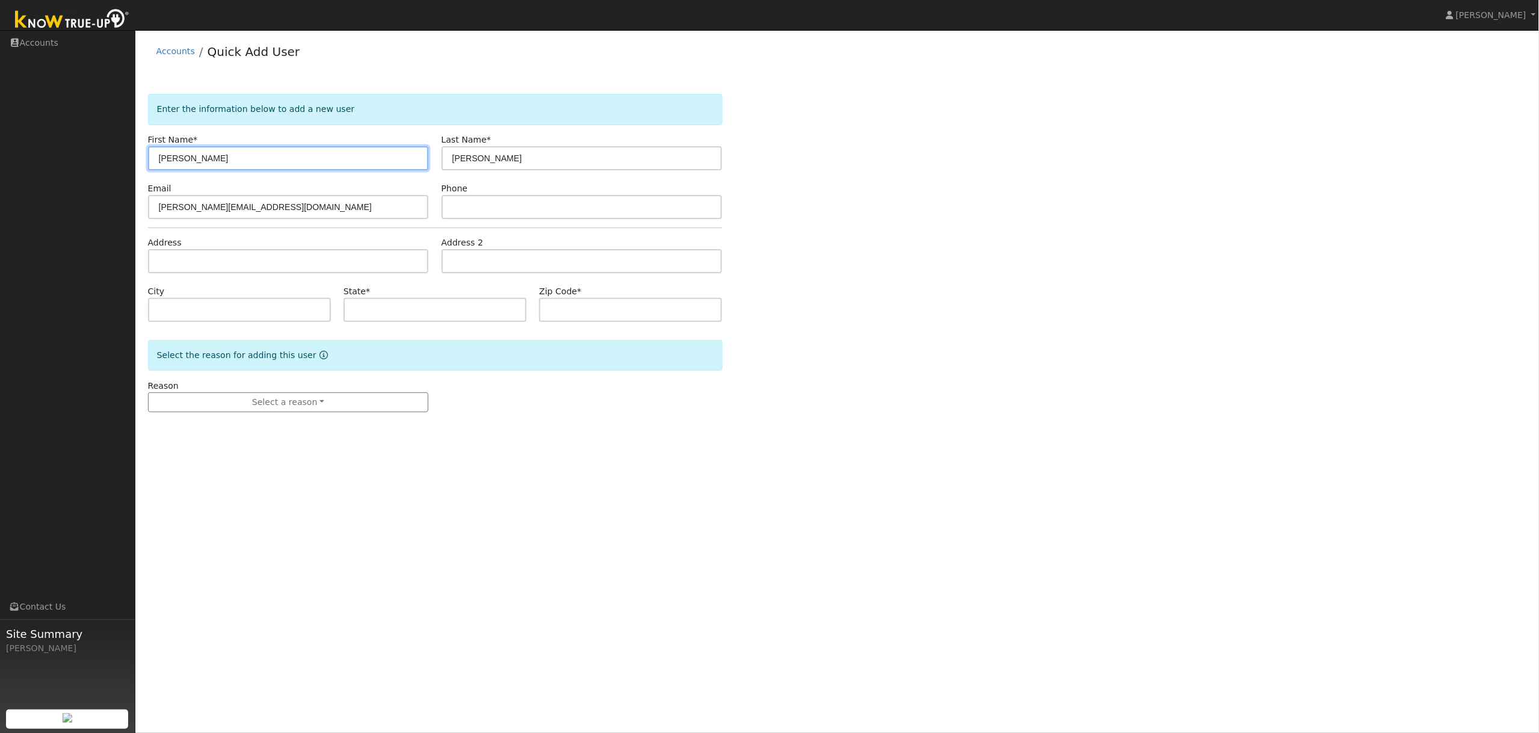
click at [271, 160] on input "Mike Mori" at bounding box center [288, 158] width 281 height 24
type input "Mike"
click at [468, 209] on input "text" at bounding box center [582, 207] width 281 height 24
paste input "9253700336"
type input "9253700336"
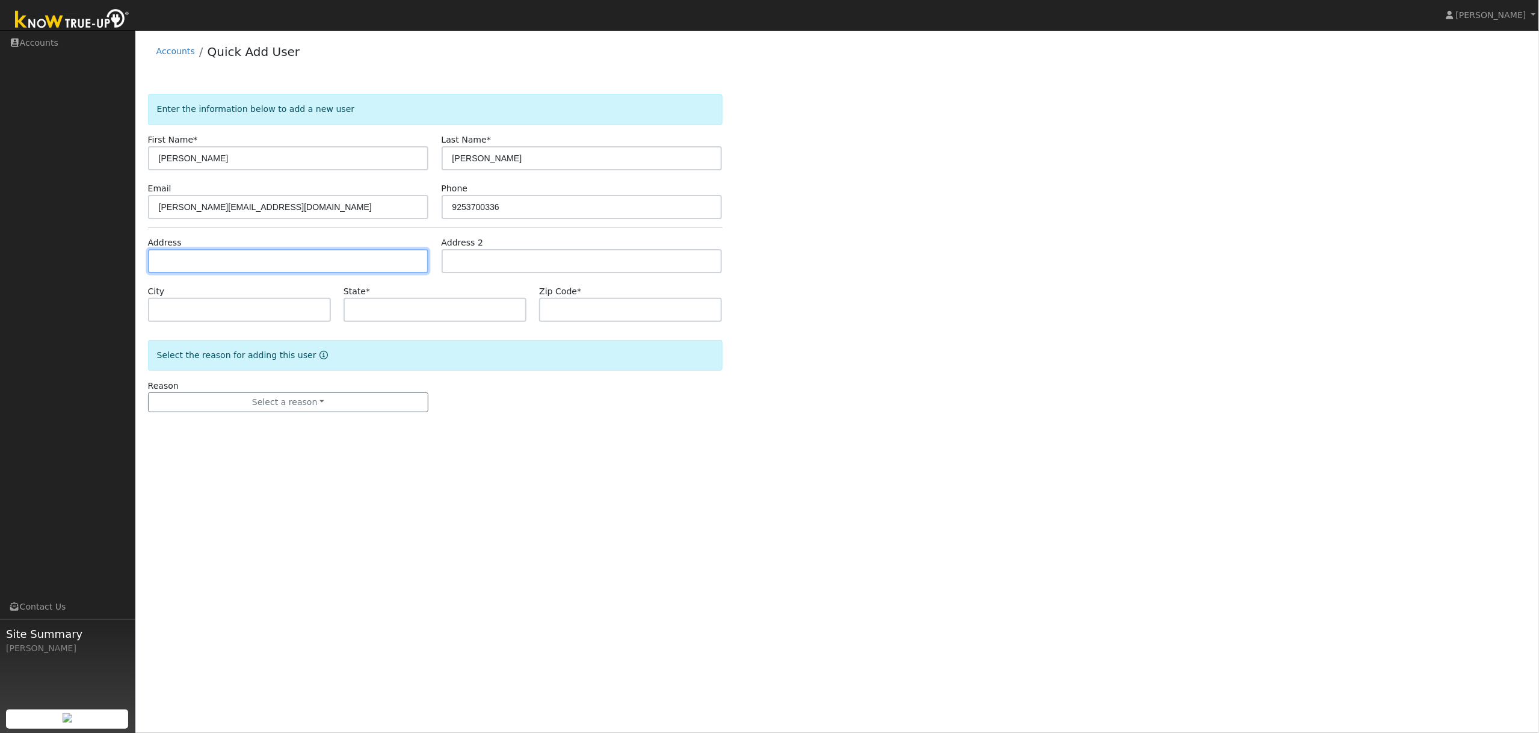
click at [179, 265] on input "text" at bounding box center [288, 261] width 281 height 24
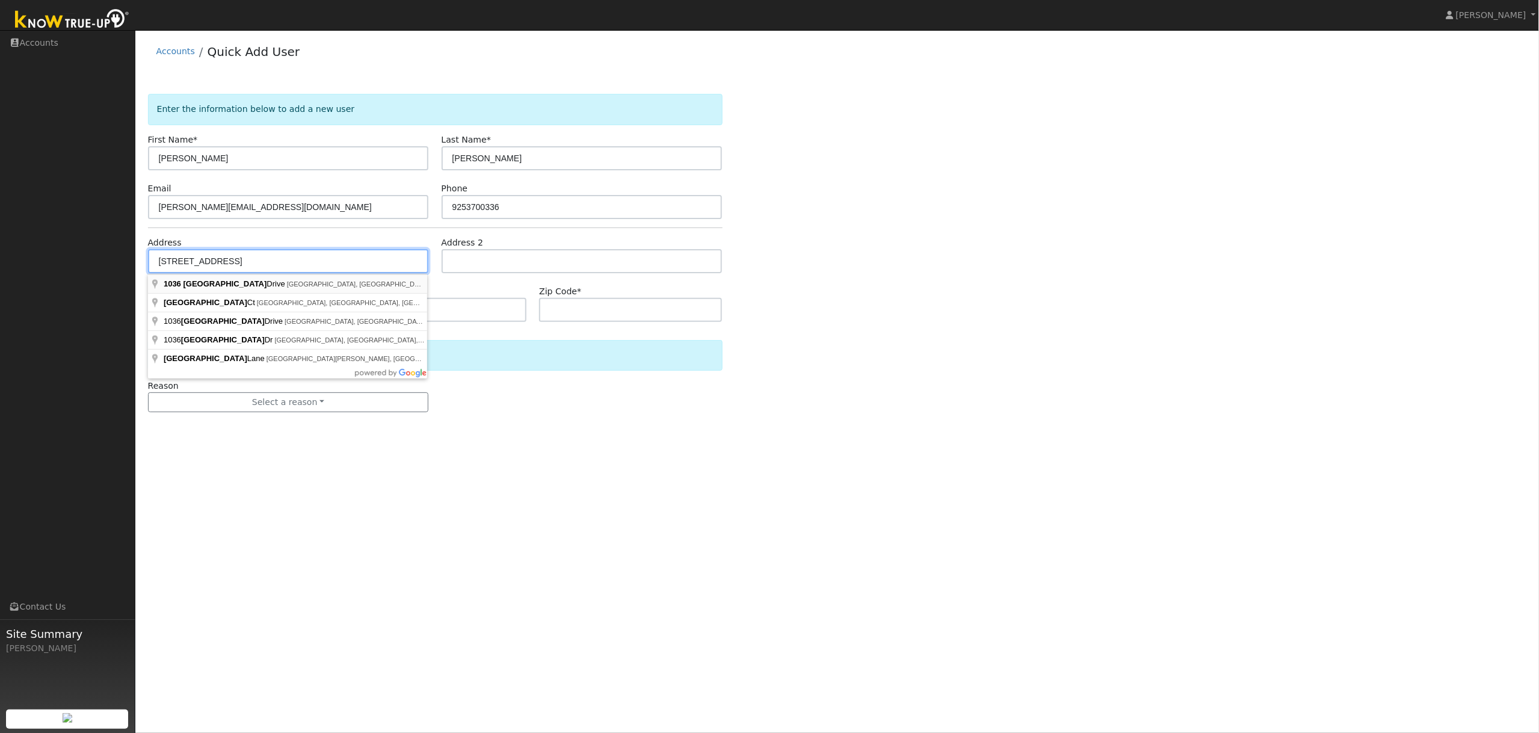
type input "1036 Village Oaks Drive"
type input "Martinez"
type input "CA"
type input "94553"
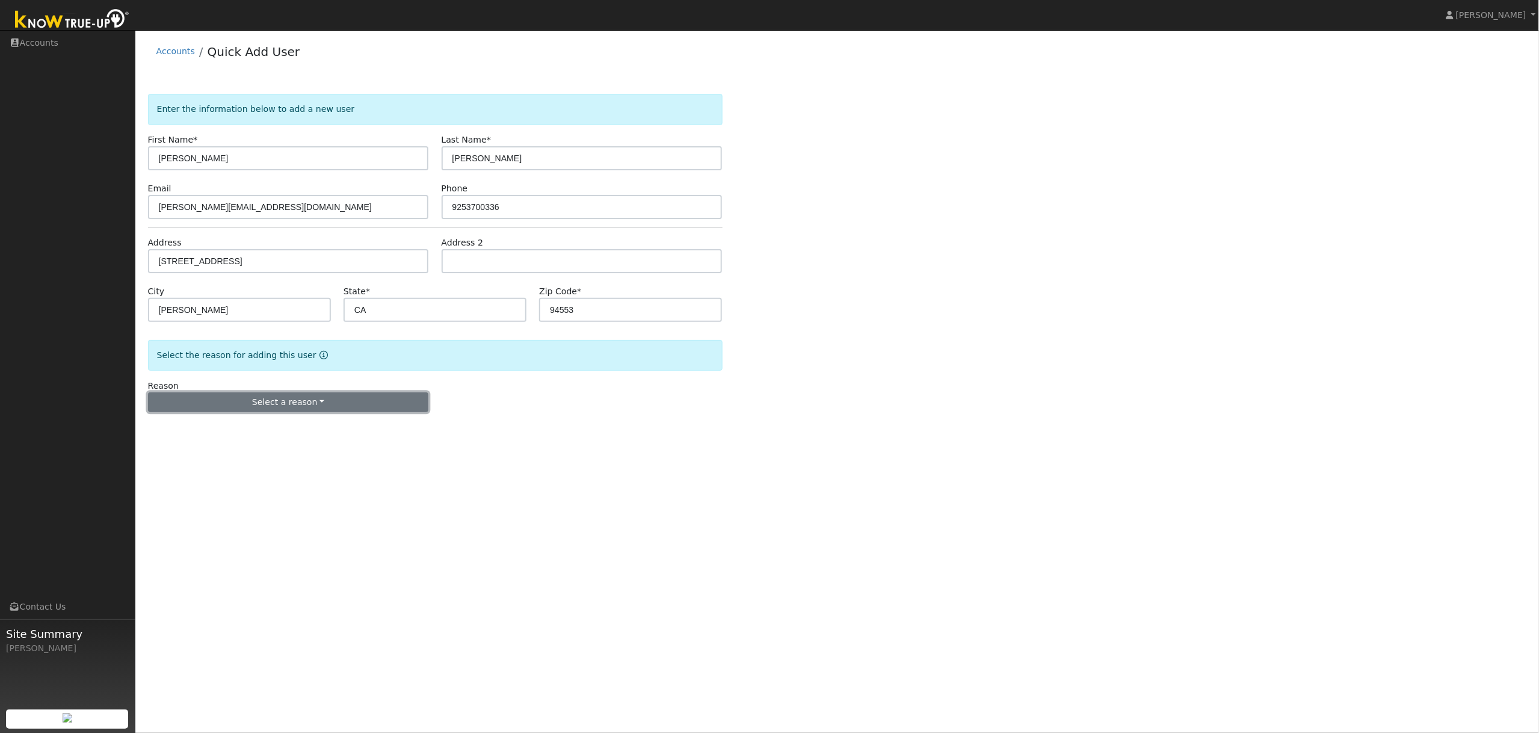
click at [295, 404] on button "Select a reason" at bounding box center [288, 402] width 281 height 20
click at [190, 429] on link "New lead" at bounding box center [215, 427] width 133 height 17
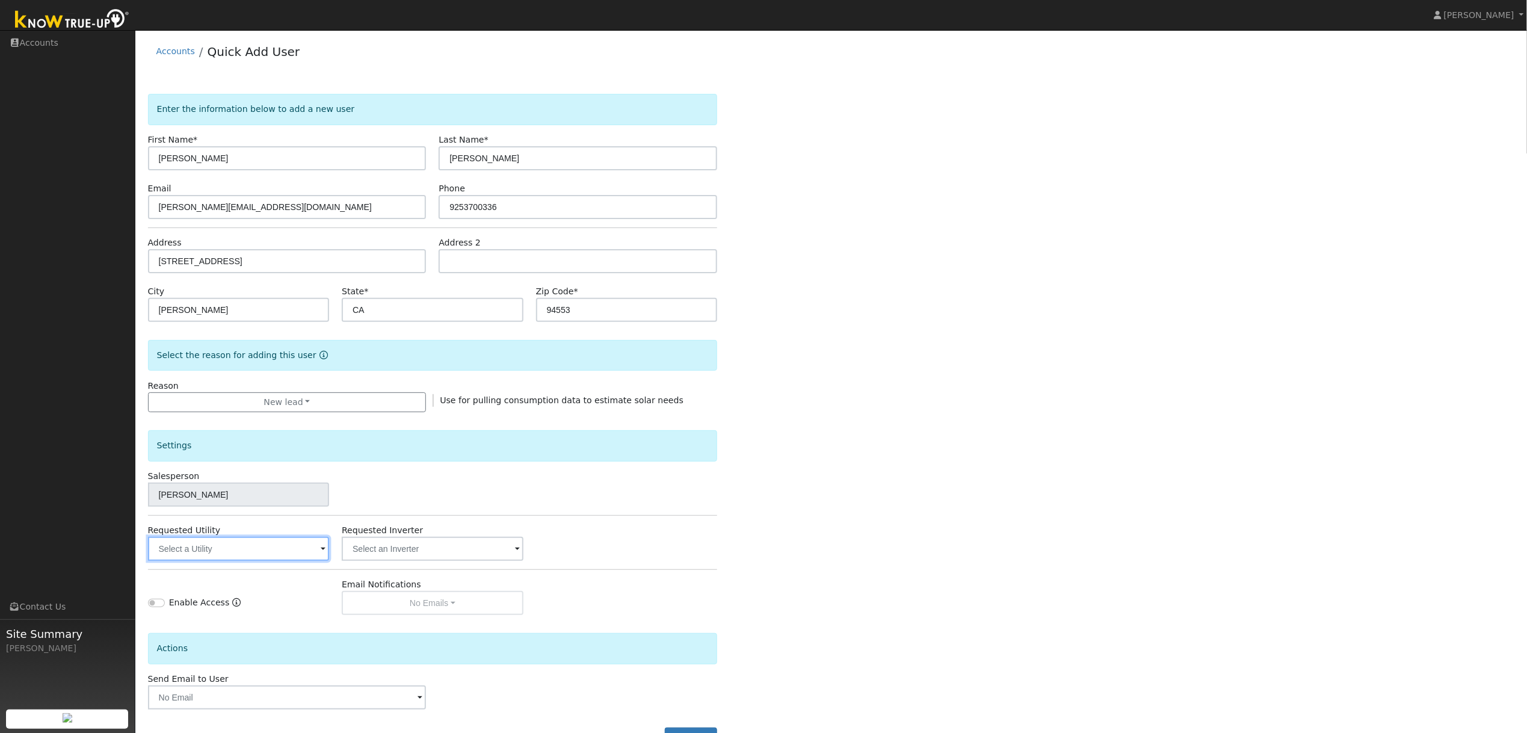
click at [264, 551] on input "text" at bounding box center [238, 549] width 181 height 24
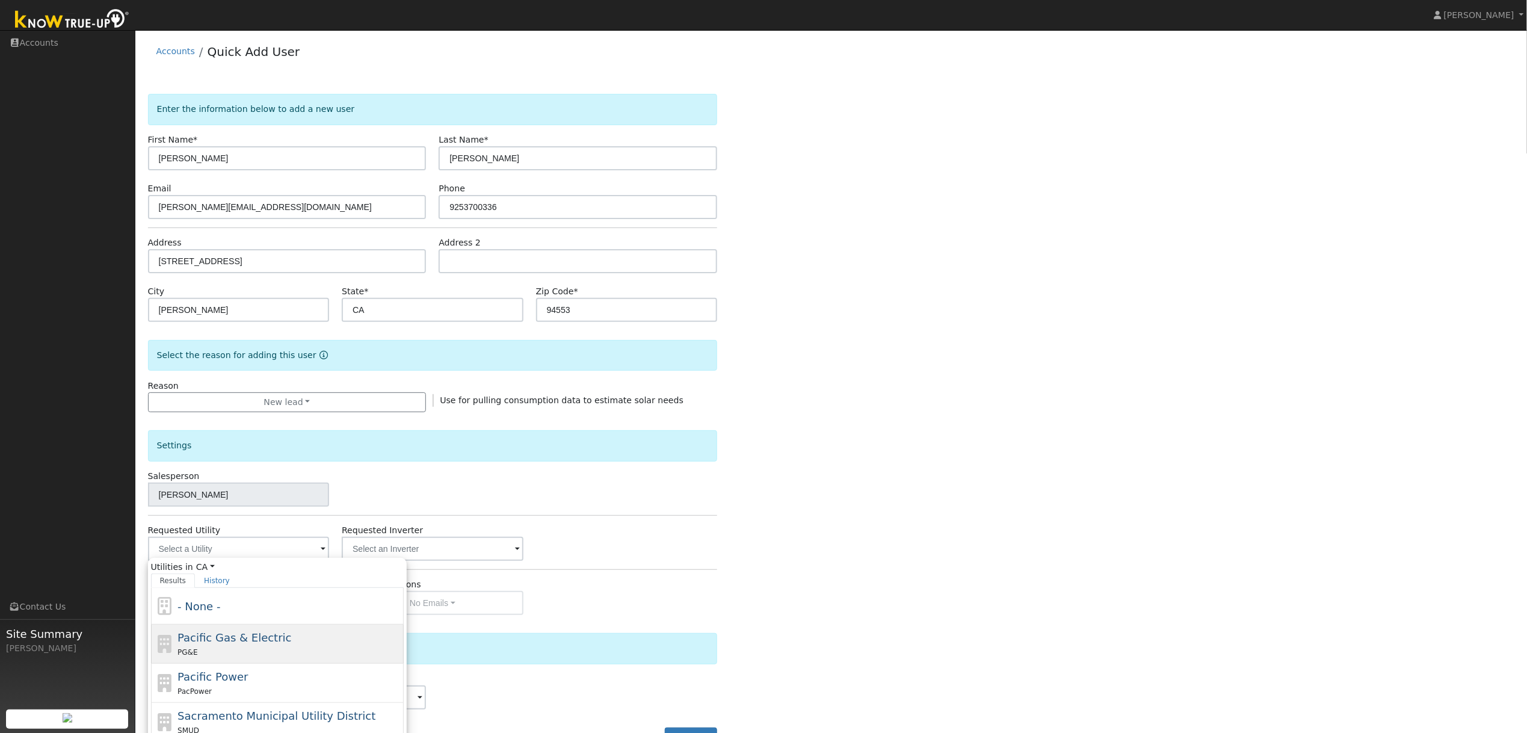
click at [206, 640] on span "Pacific Gas & Electric" at bounding box center [235, 637] width 114 height 13
type input "Pacific Gas & Electric"
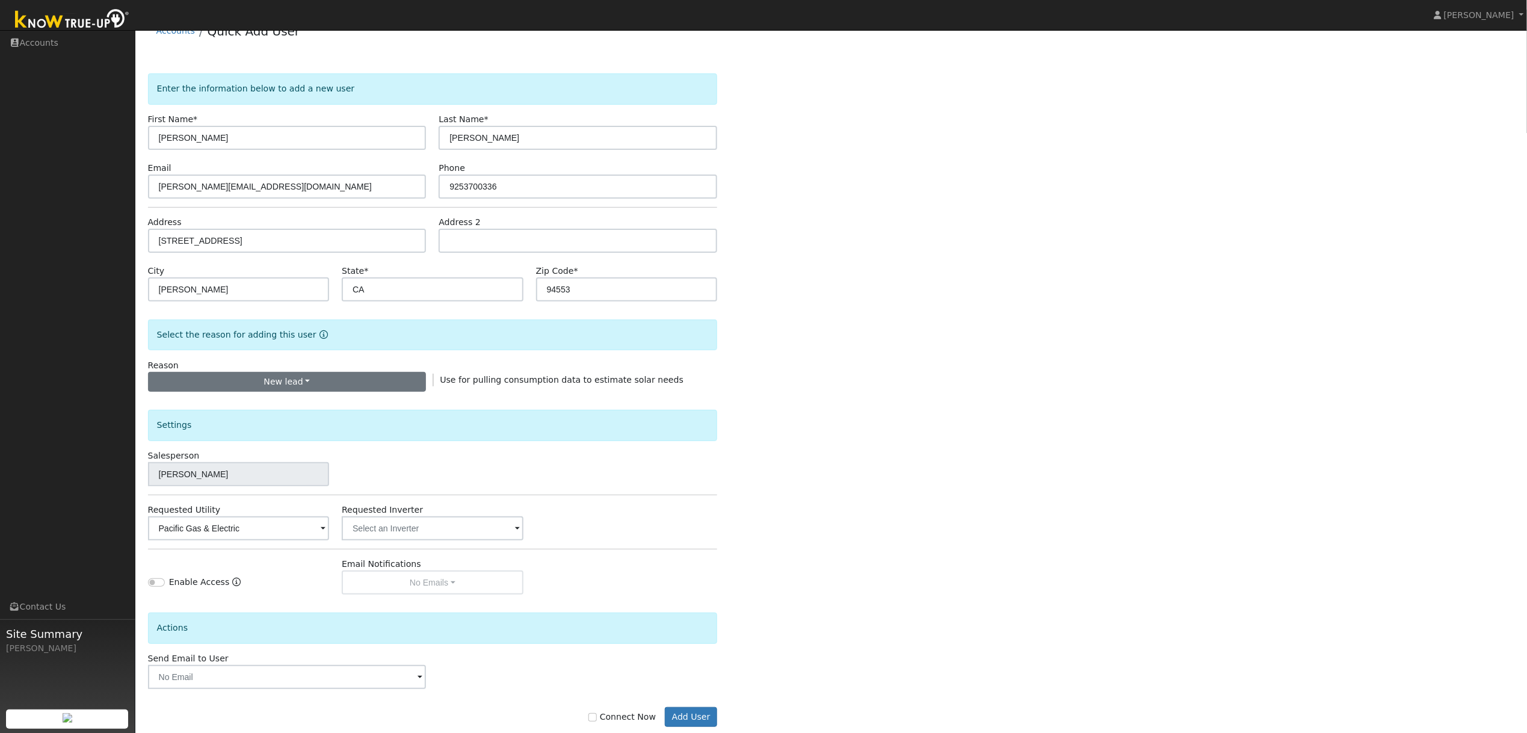
scroll to position [46, 0]
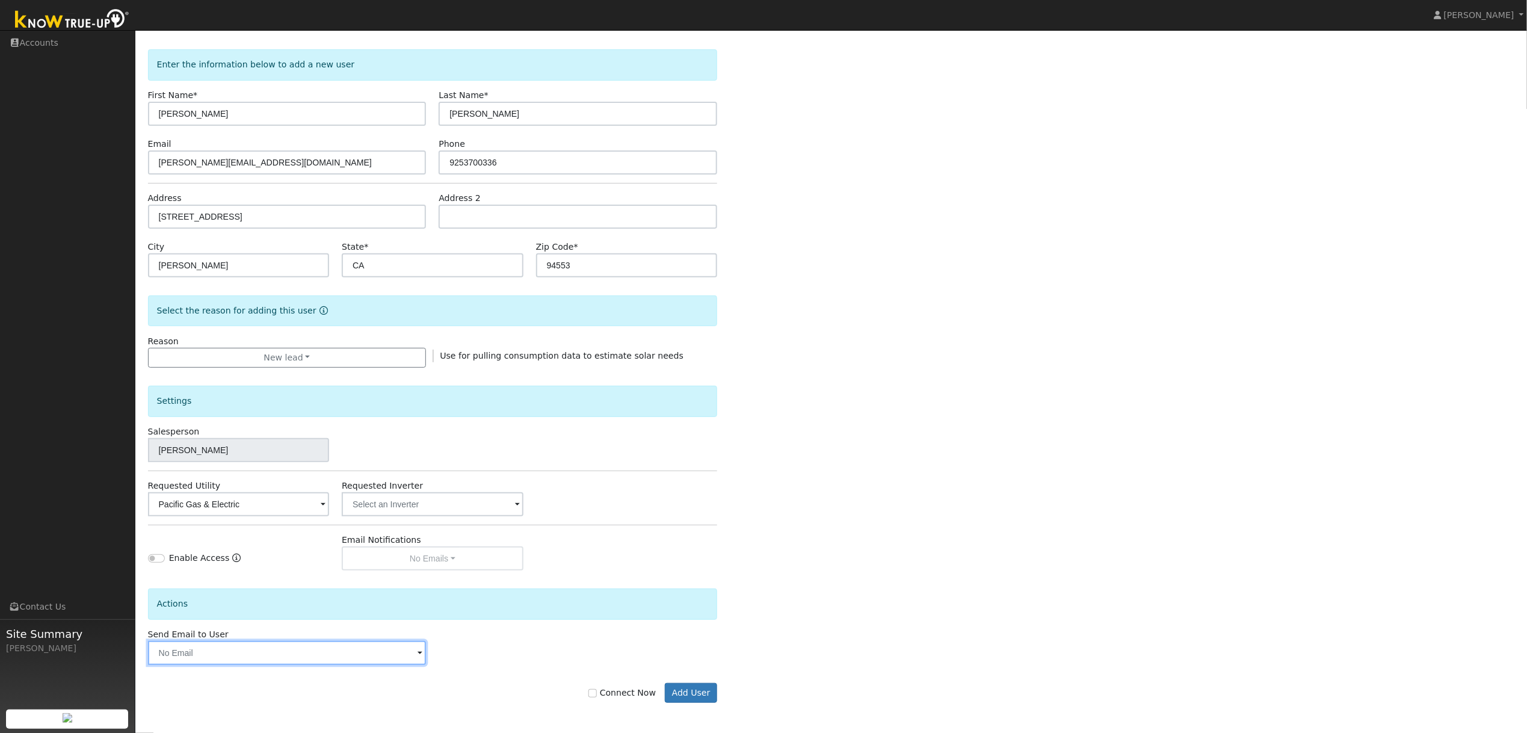
click at [269, 652] on input "text" at bounding box center [287, 653] width 279 height 24
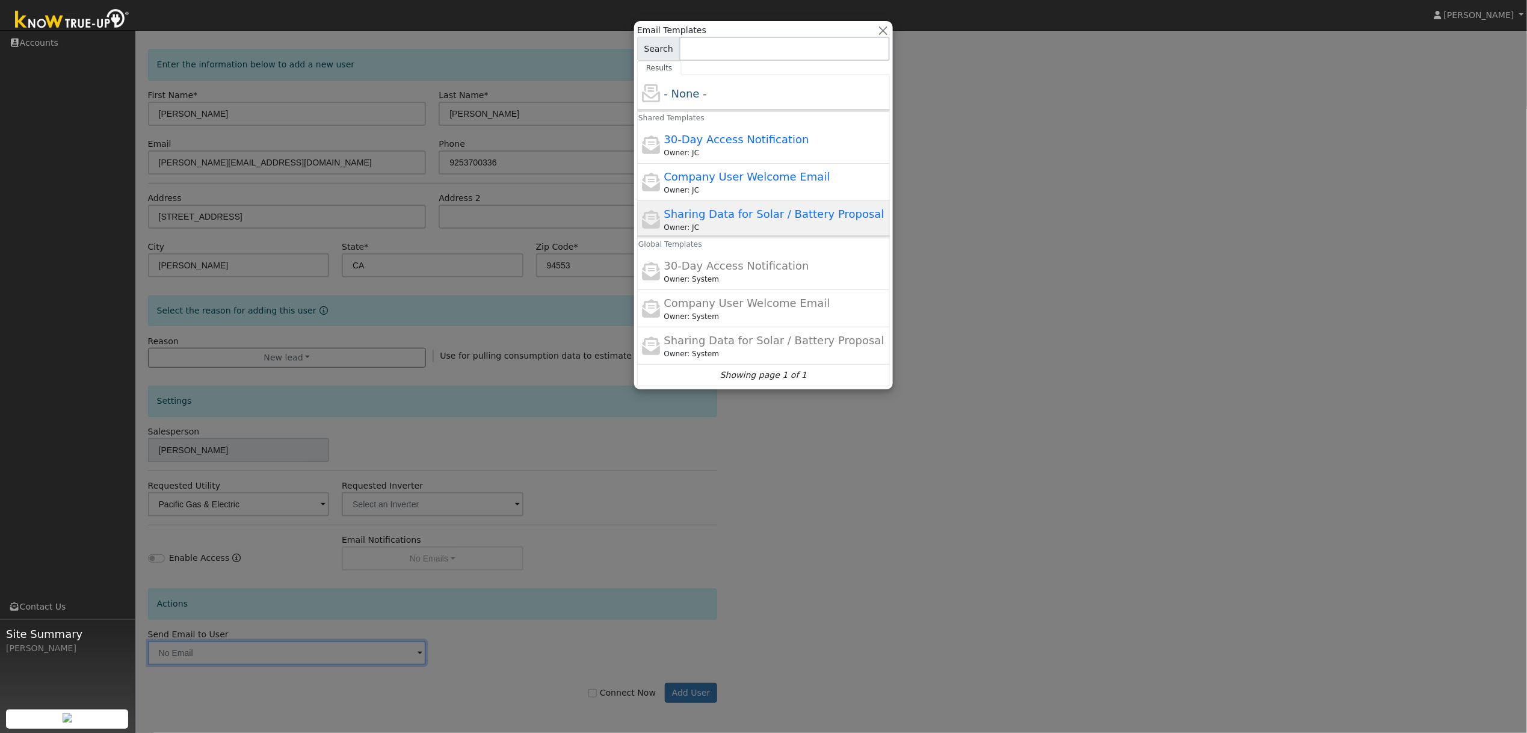
click at [735, 210] on span "Sharing Data for Solar / Battery Proposal" at bounding box center [774, 214] width 220 height 13
type input "Sharing Data for Solar / Battery Proposal"
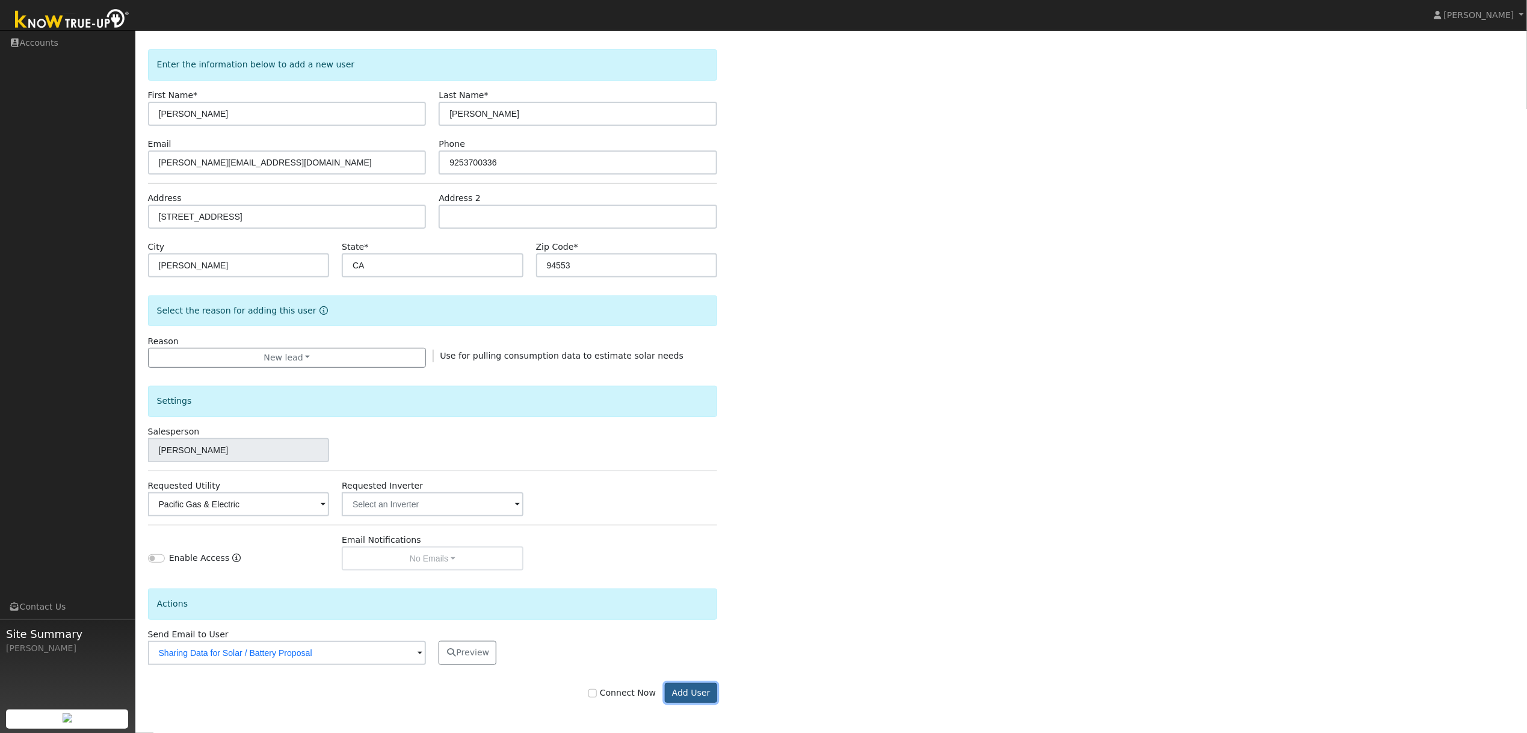
click at [702, 699] on button "Add User" at bounding box center [691, 693] width 52 height 20
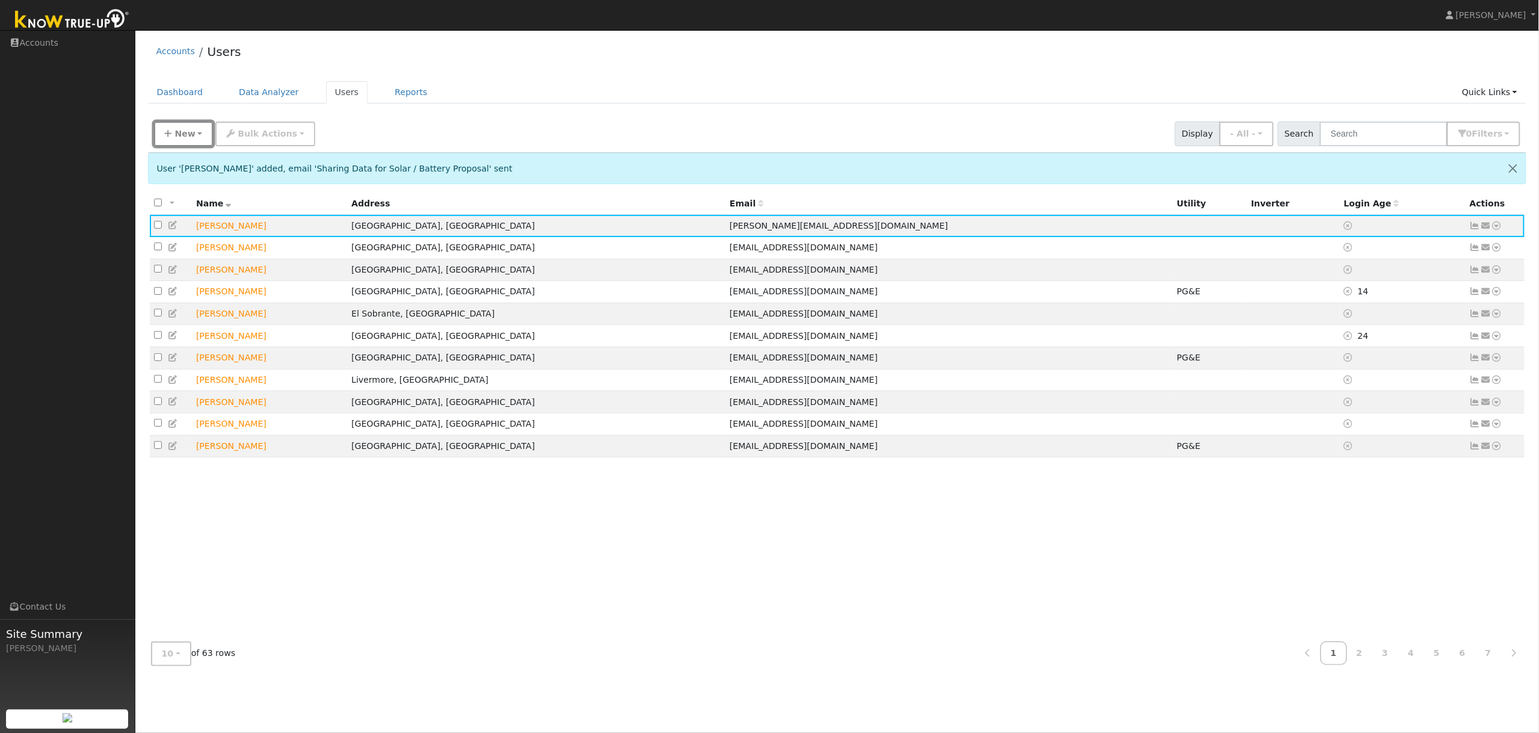
click at [179, 137] on span "New" at bounding box center [185, 134] width 20 height 10
click at [196, 161] on link "Quick Add" at bounding box center [205, 159] width 100 height 17
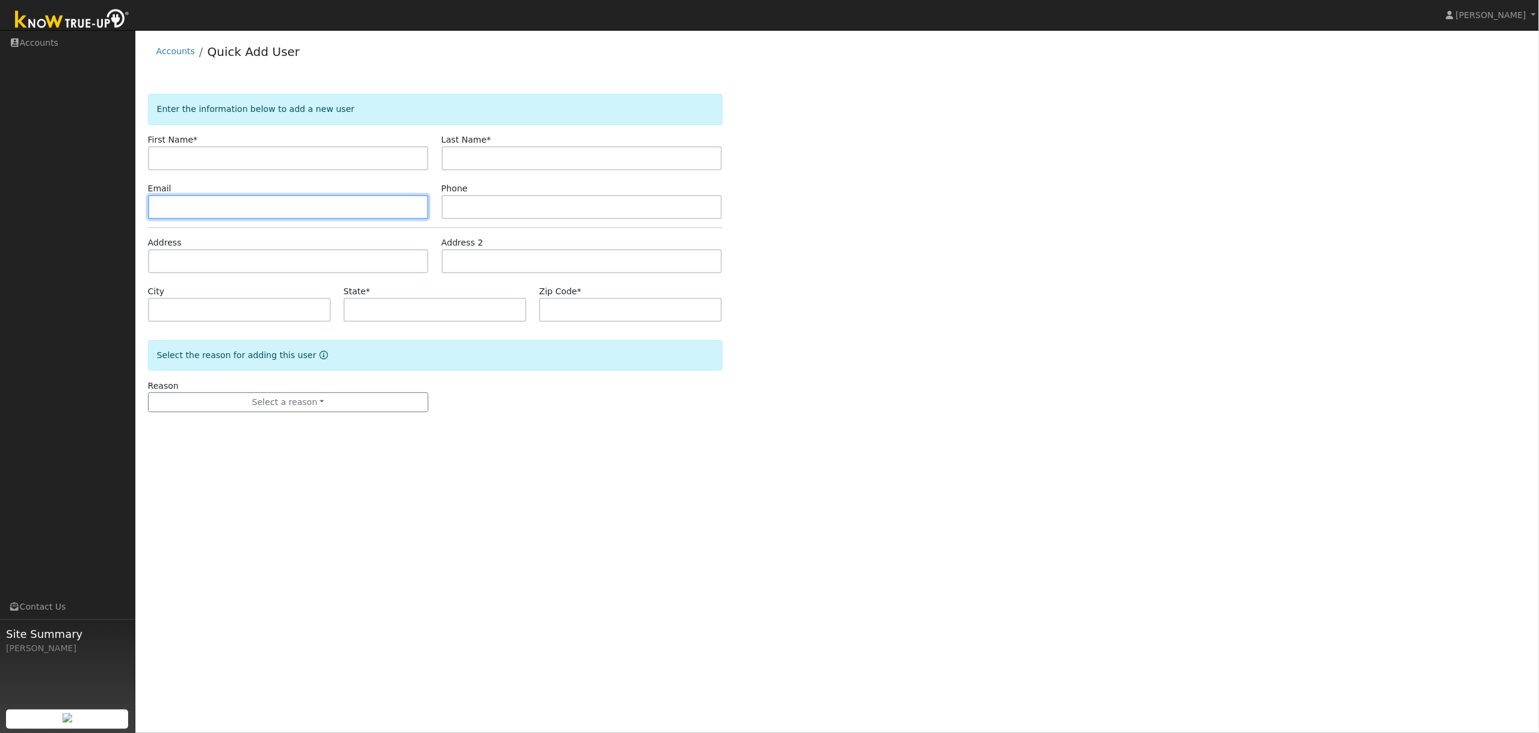
click at [267, 209] on input "text" at bounding box center [288, 207] width 281 height 24
paste input "[EMAIL_ADDRESS][DOMAIN_NAME]"
type input "[EMAIL_ADDRESS][DOMAIN_NAME]"
click at [468, 208] on input "text" at bounding box center [582, 207] width 281 height 24
paste input "2022900181"
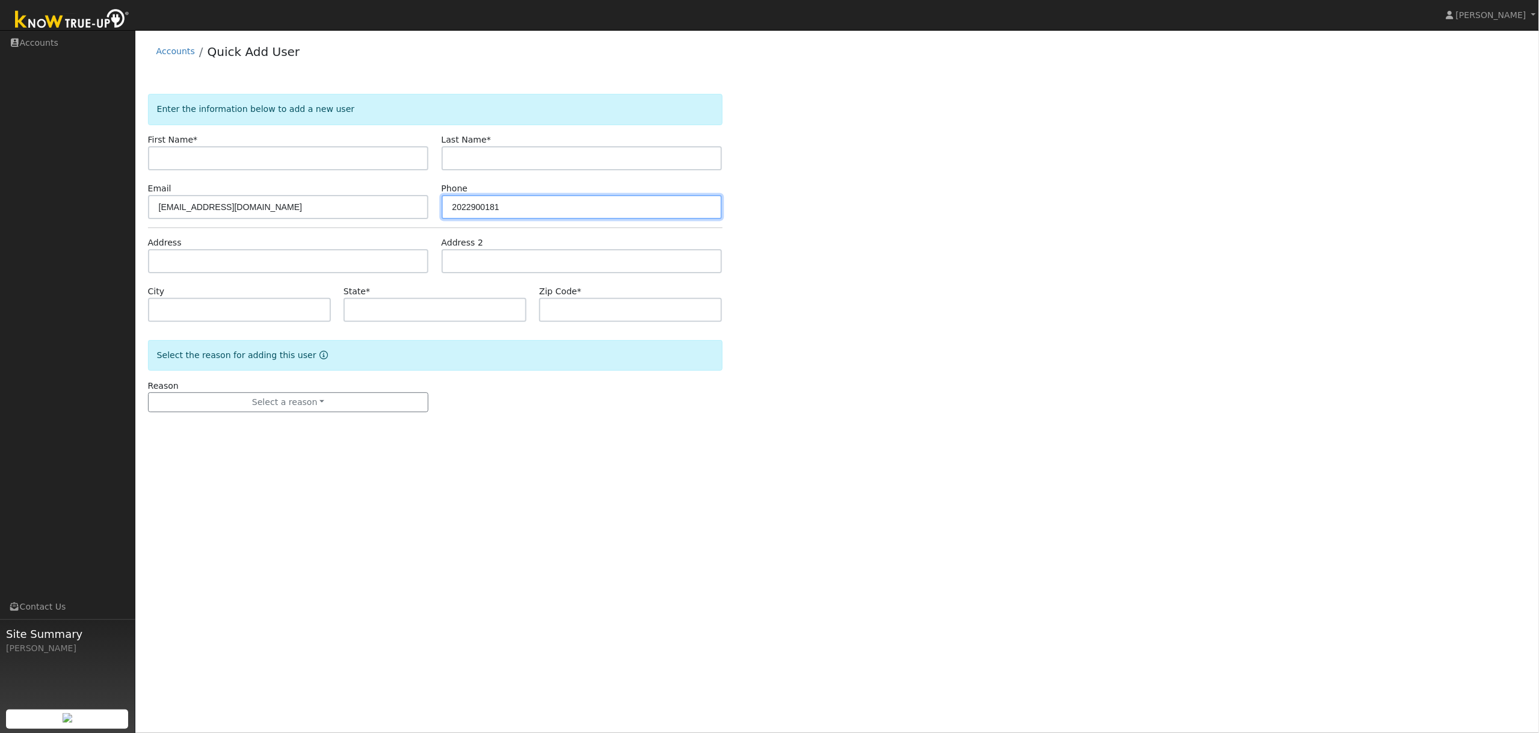
type input "2022900181"
click at [258, 158] on input "text" at bounding box center [288, 158] width 281 height 24
paste input "Ayo Atewologun"
type input "Ayo Atewologun"
click at [512, 159] on input "text" at bounding box center [582, 158] width 281 height 24
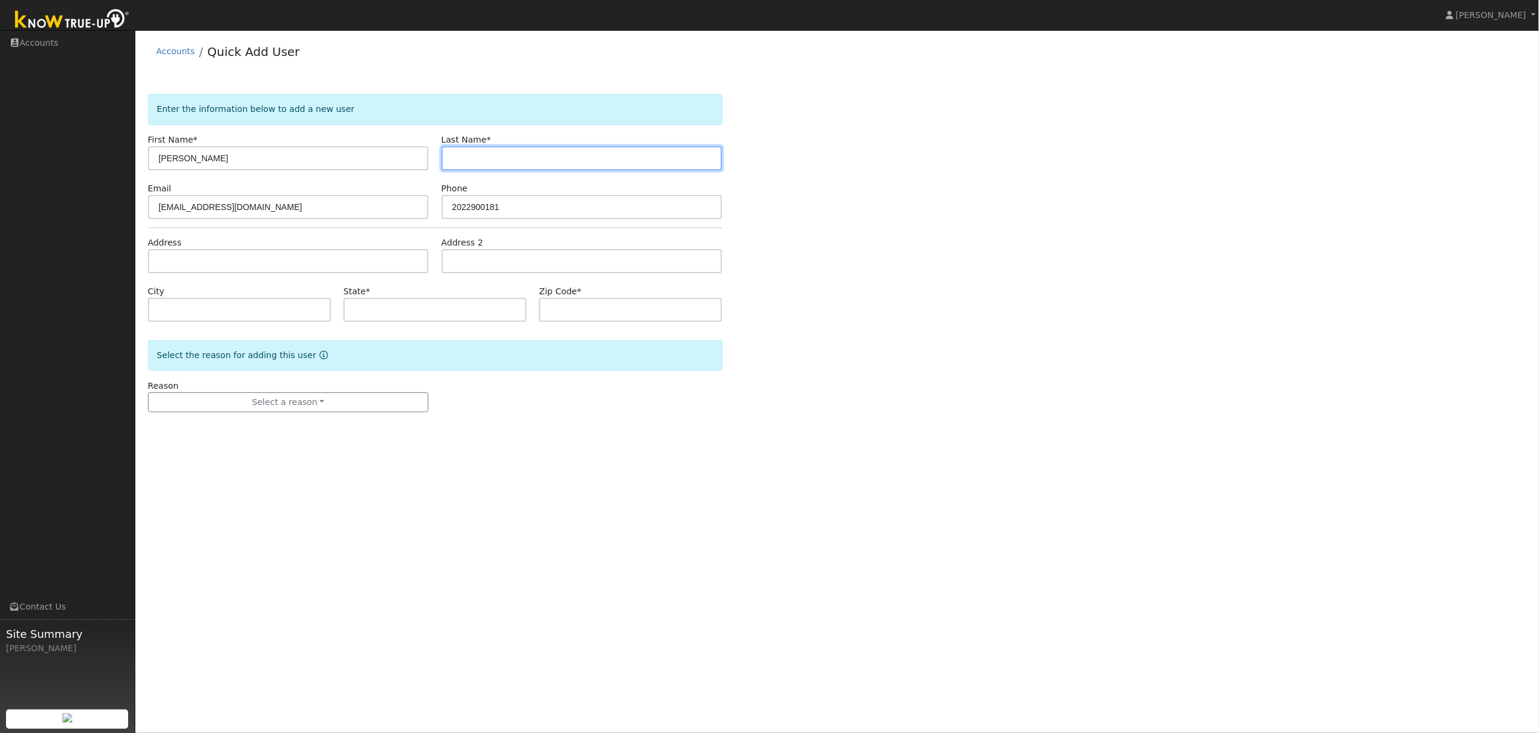
paste input "Ayo Atewologun"
click at [470, 161] on input "Ayo Atewologun" at bounding box center [582, 158] width 281 height 24
type input "Atewologun"
click at [309, 159] on input "Ayo Atewologun" at bounding box center [288, 158] width 281 height 24
type input "Ayo"
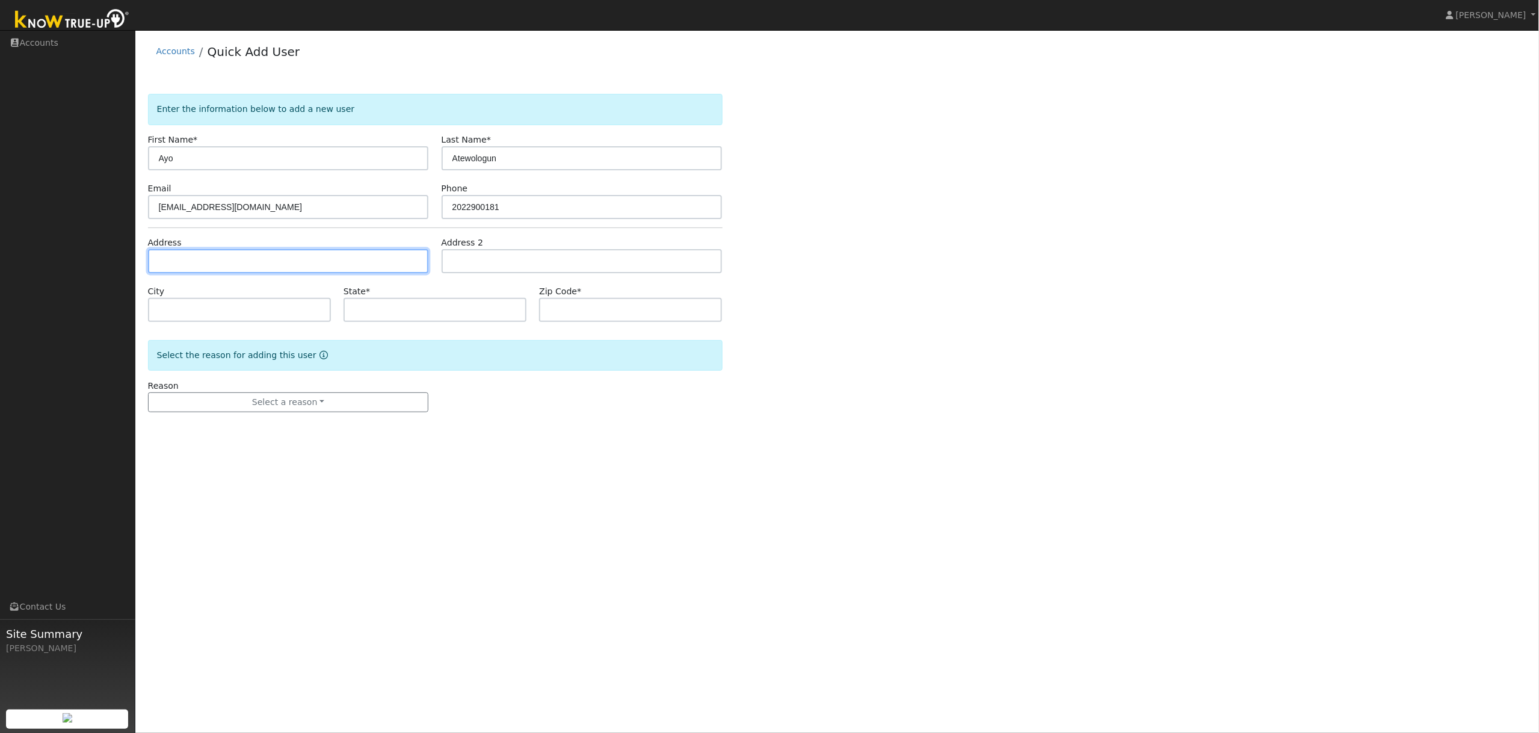
click at [181, 260] on input "text" at bounding box center [288, 261] width 281 height 24
paste input "45 Templar Place Oakland, California 94618, US"
type input "45 Templar Place"
type input "Oakland"
type input "CA"
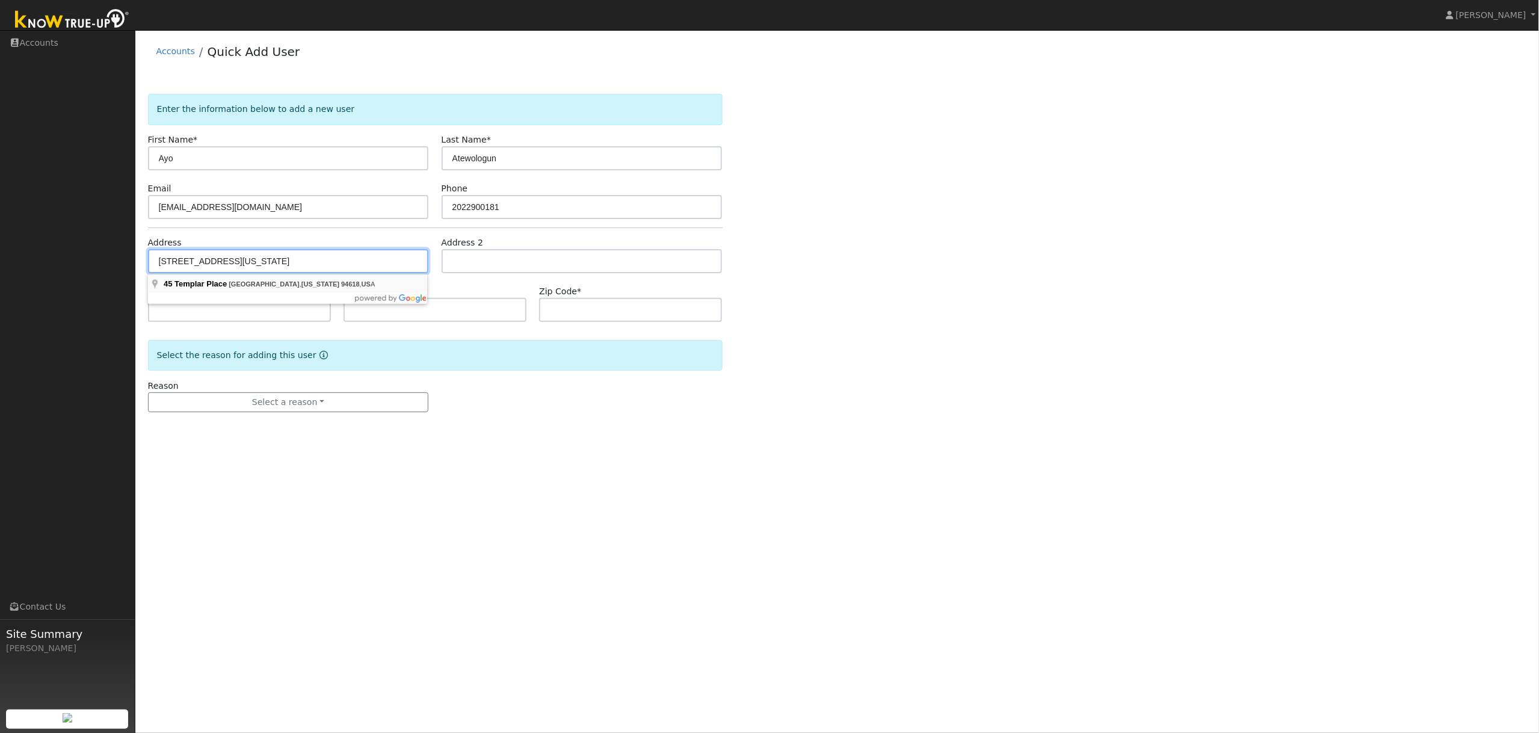
type input "94618"
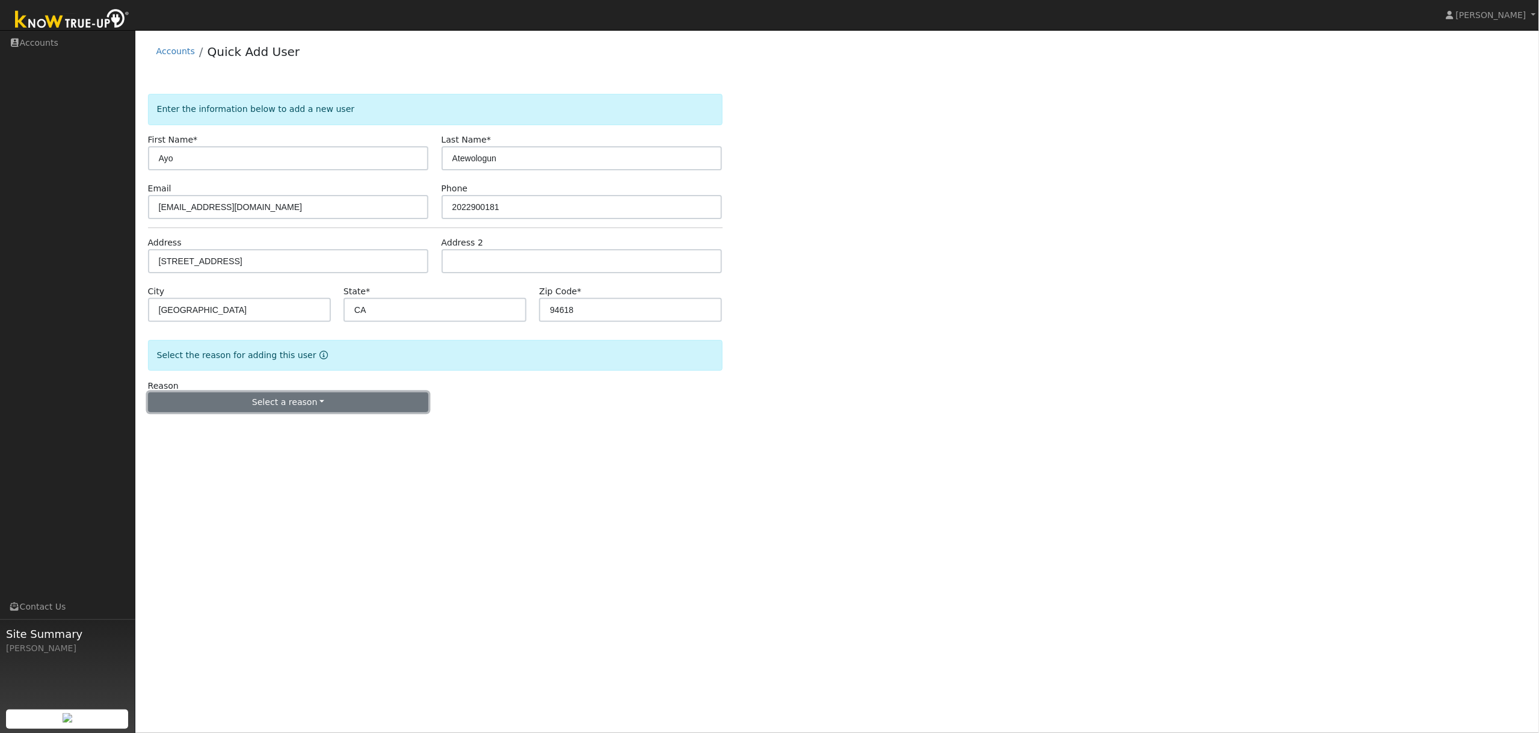
click at [320, 404] on button "Select a reason" at bounding box center [288, 402] width 281 height 20
click at [197, 428] on link "New lead" at bounding box center [215, 427] width 133 height 17
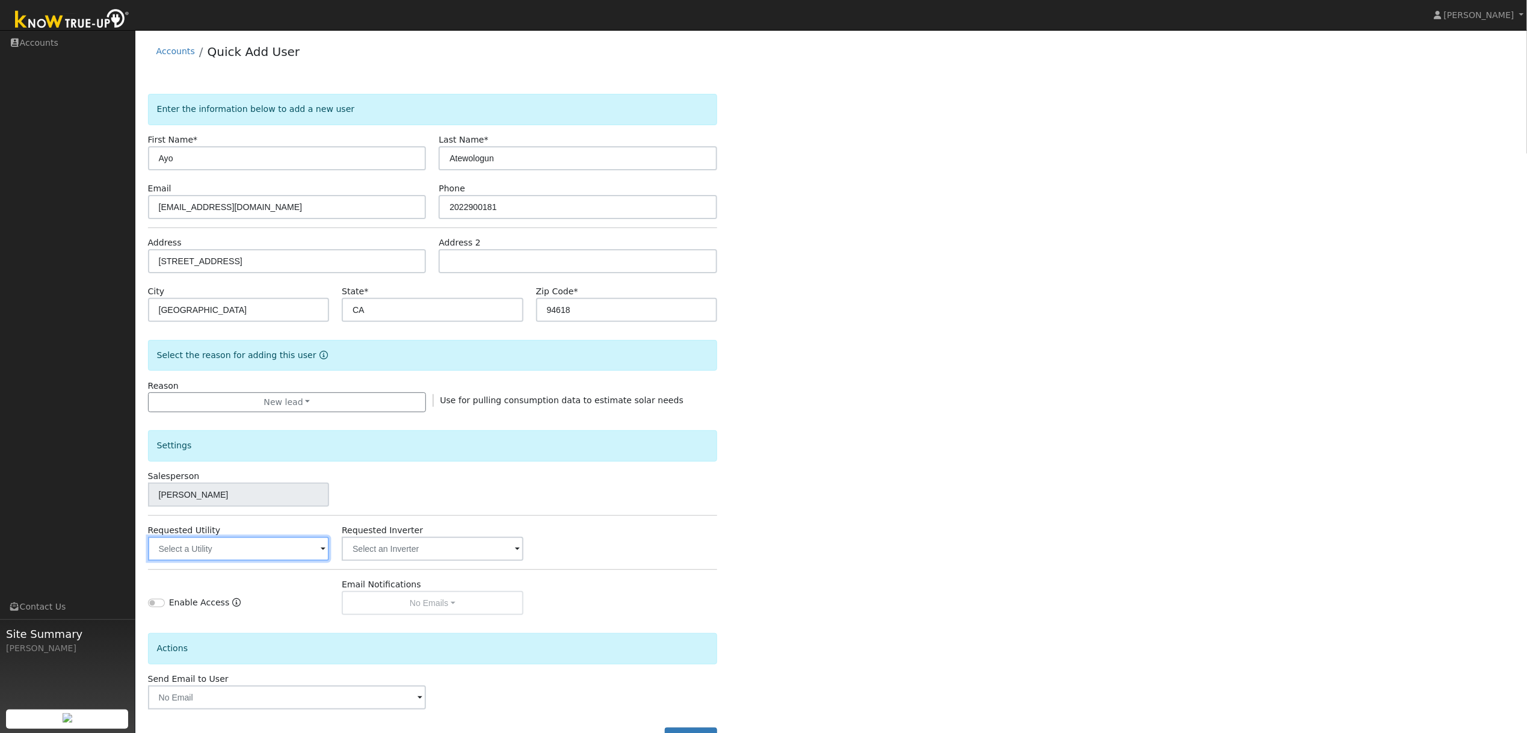
click at [241, 553] on input "text" at bounding box center [238, 549] width 181 height 24
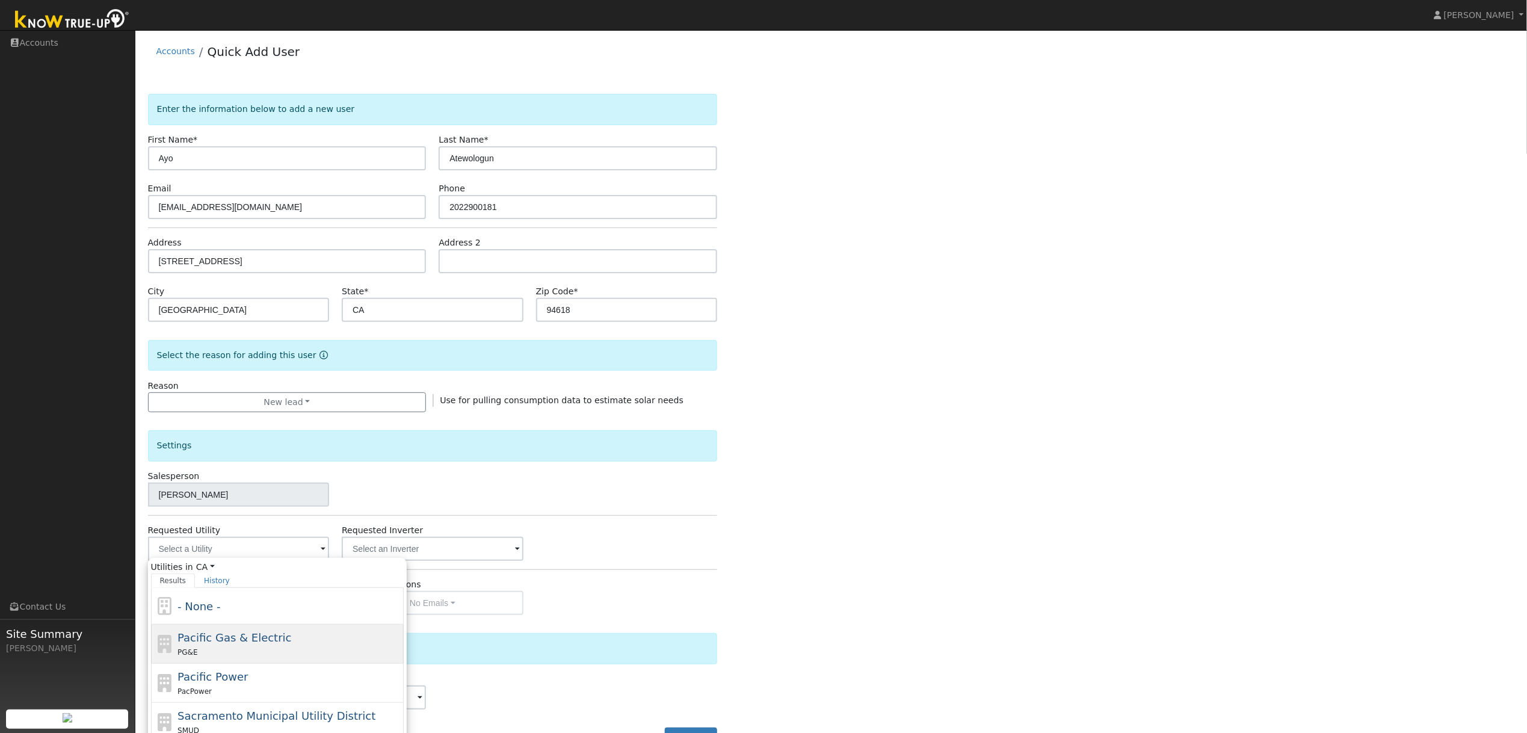
click at [220, 643] on span "Pacific Gas & Electric" at bounding box center [235, 637] width 114 height 13
type input "Pacific Gas & Electric"
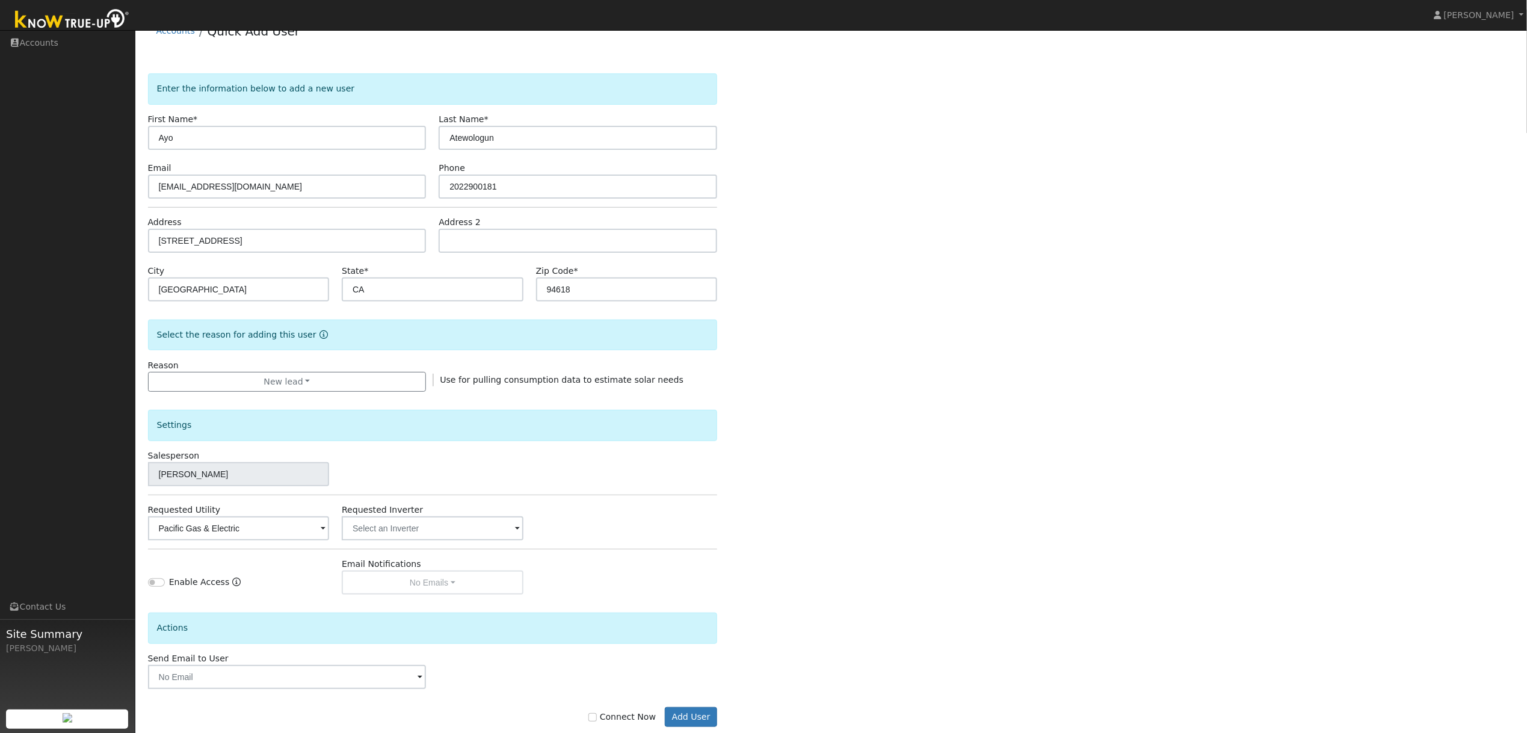
scroll to position [46, 0]
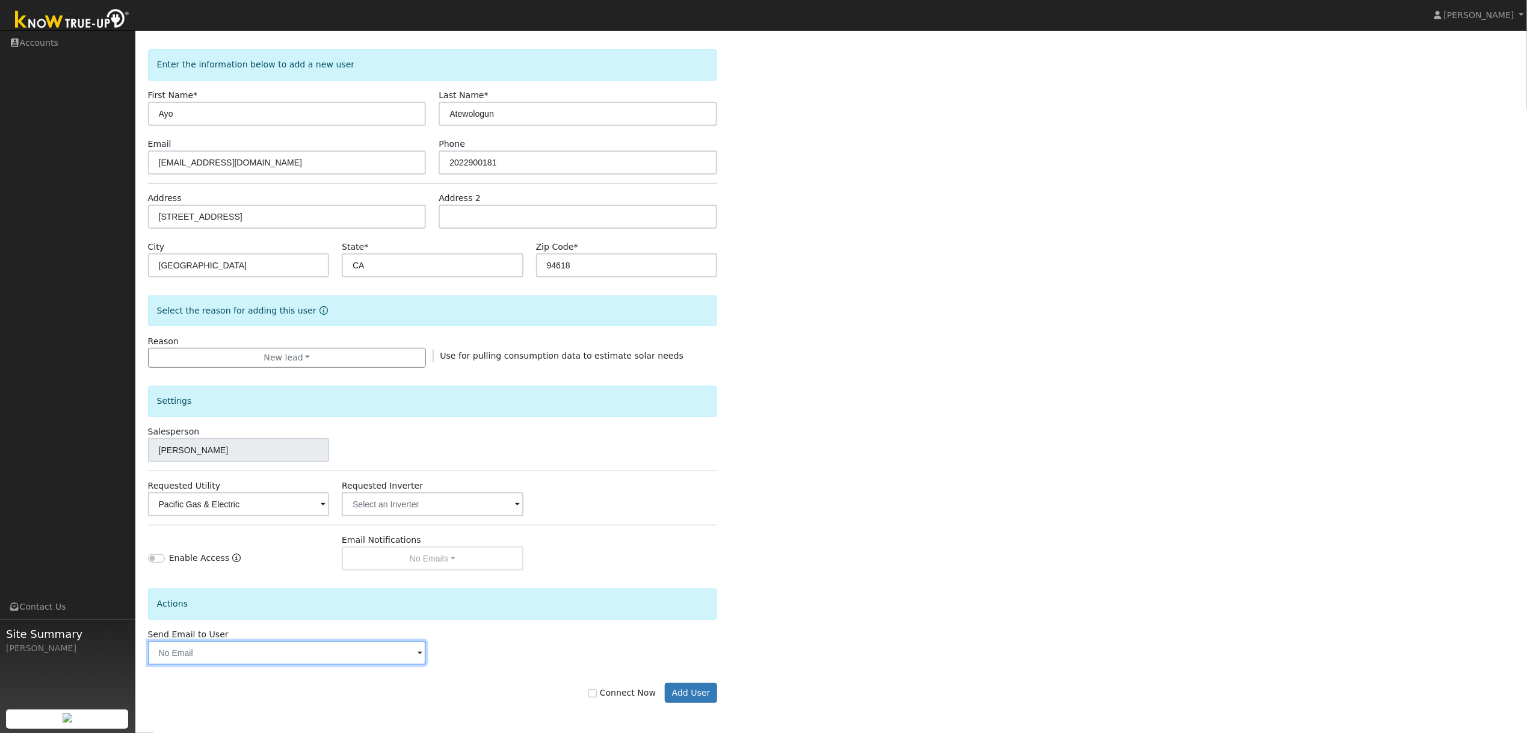
click at [369, 664] on input "text" at bounding box center [287, 653] width 279 height 24
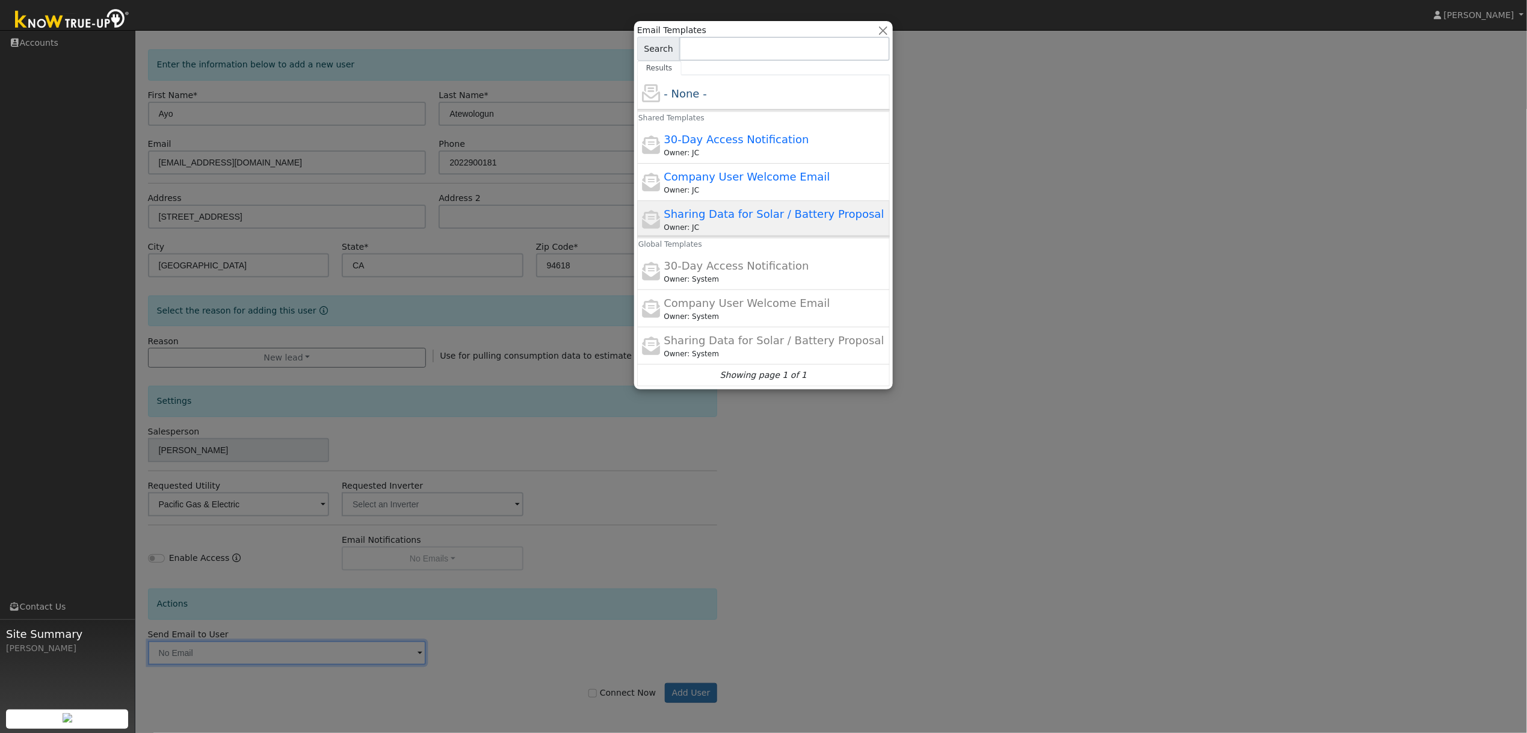
click at [741, 209] on span "Sharing Data for Solar / Battery Proposal" at bounding box center [774, 214] width 220 height 13
type input "Sharing Data for Solar / Battery Proposal"
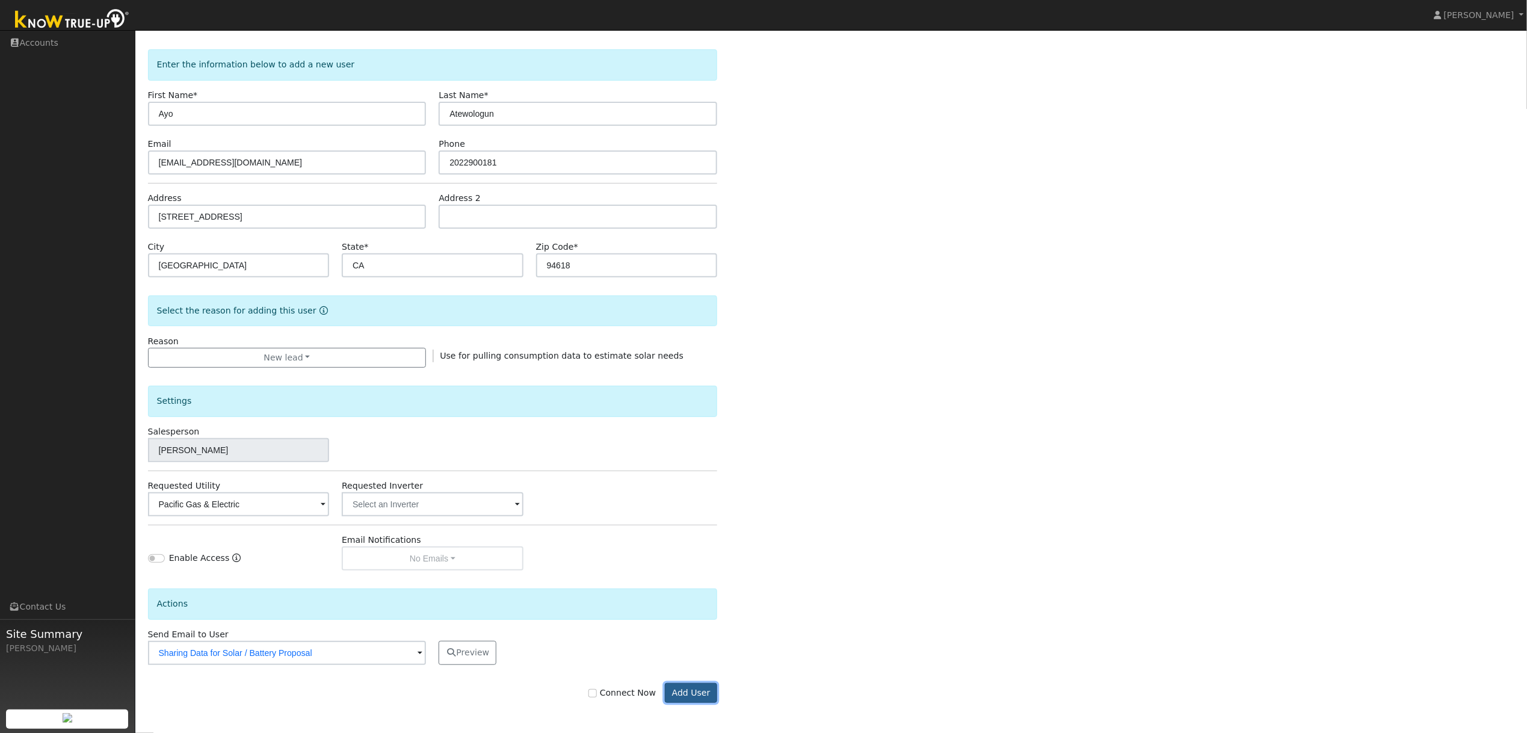
click at [704, 692] on button "Add User" at bounding box center [691, 693] width 52 height 20
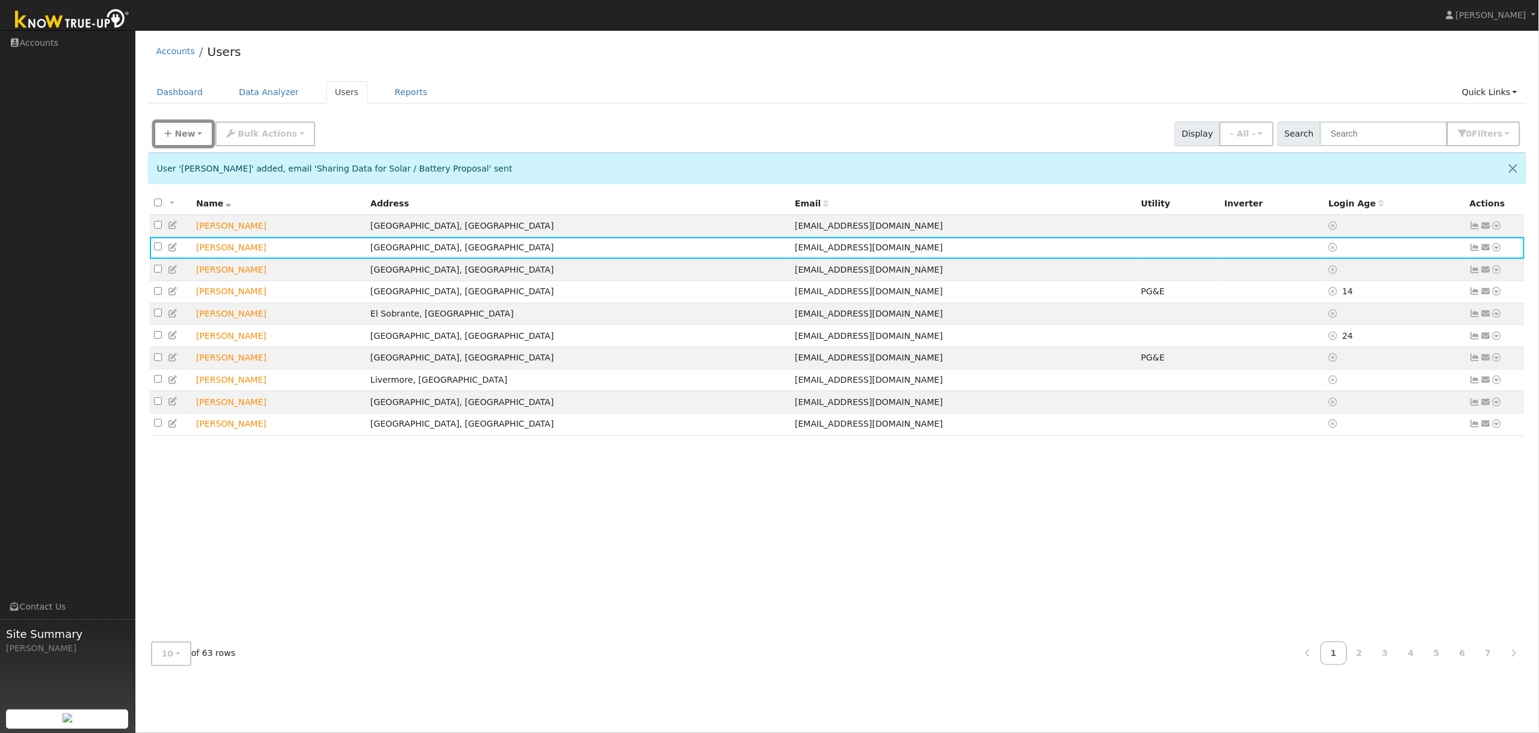
click at [170, 135] on icon "button" at bounding box center [168, 133] width 7 height 8
click at [182, 159] on link "Quick Add" at bounding box center [205, 159] width 100 height 17
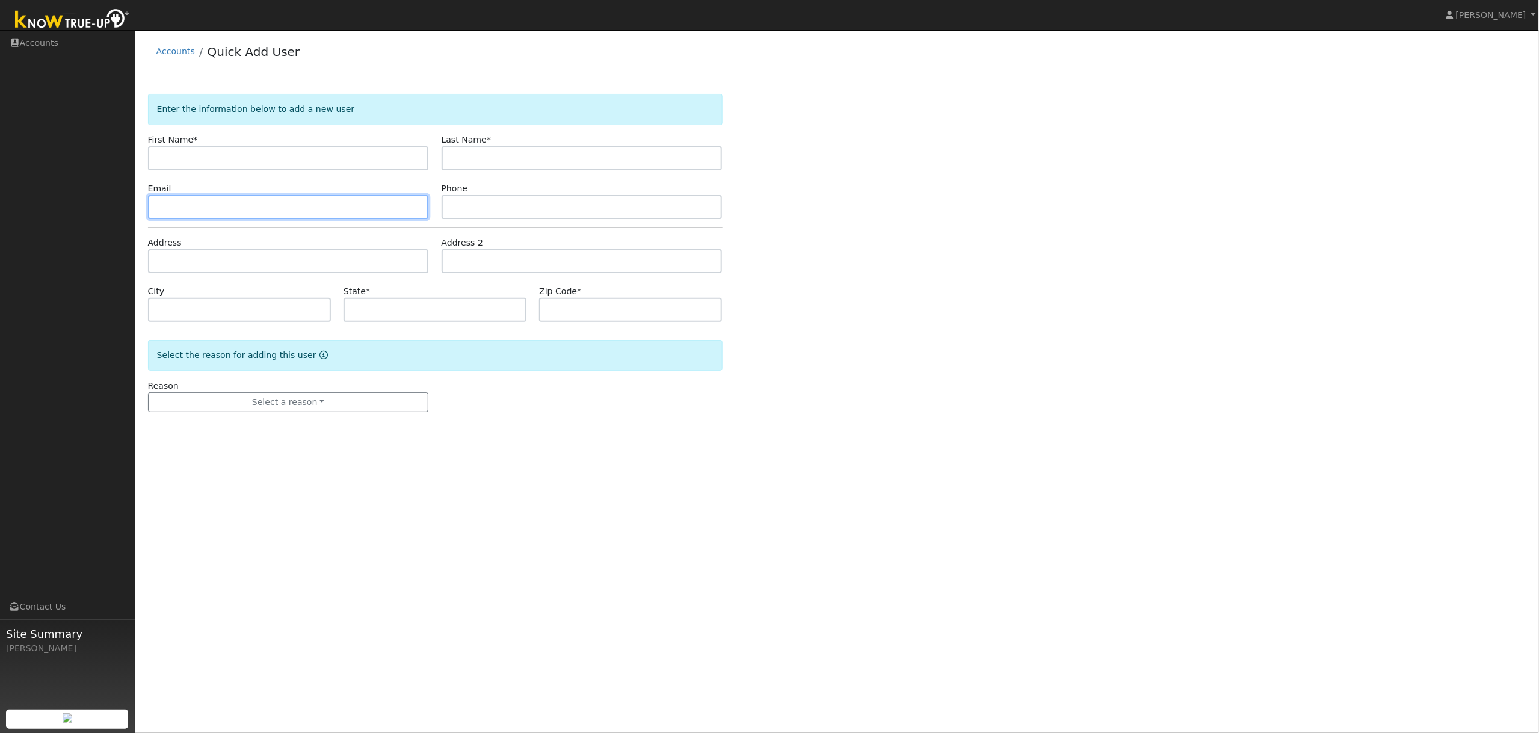
click at [248, 210] on input "text" at bounding box center [288, 207] width 281 height 24
paste input "[EMAIL_ADDRESS][DOMAIN_NAME]"
type input "[EMAIL_ADDRESS][DOMAIN_NAME]"
click at [458, 205] on input "text" at bounding box center [582, 207] width 281 height 24
paste input "5107797697"
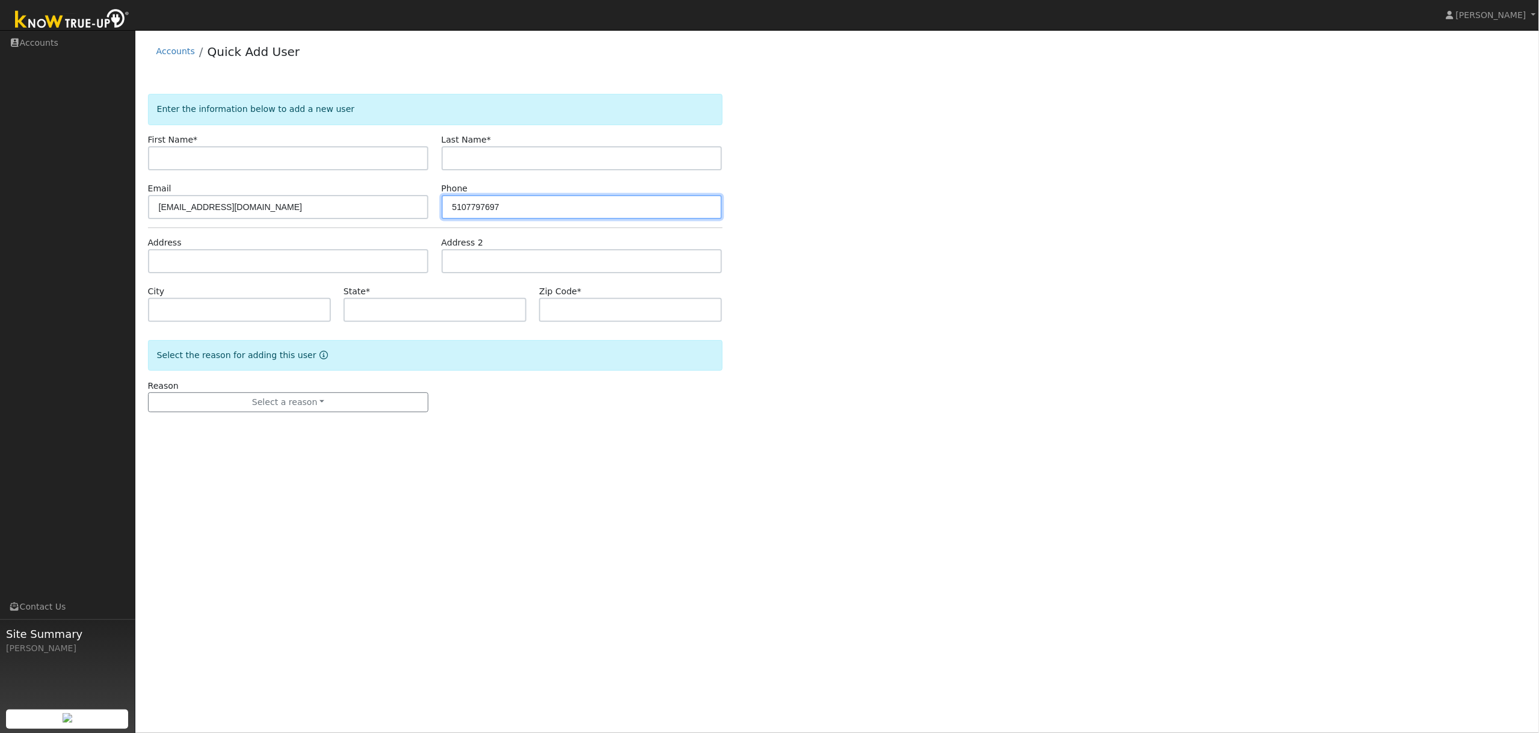
type input "5107797697"
click at [184, 158] on input "text" at bounding box center [288, 158] width 281 height 24
paste input "[PERSON_NAME]"
type input "[PERSON_NAME]"
click at [500, 164] on input "text" at bounding box center [582, 158] width 281 height 24
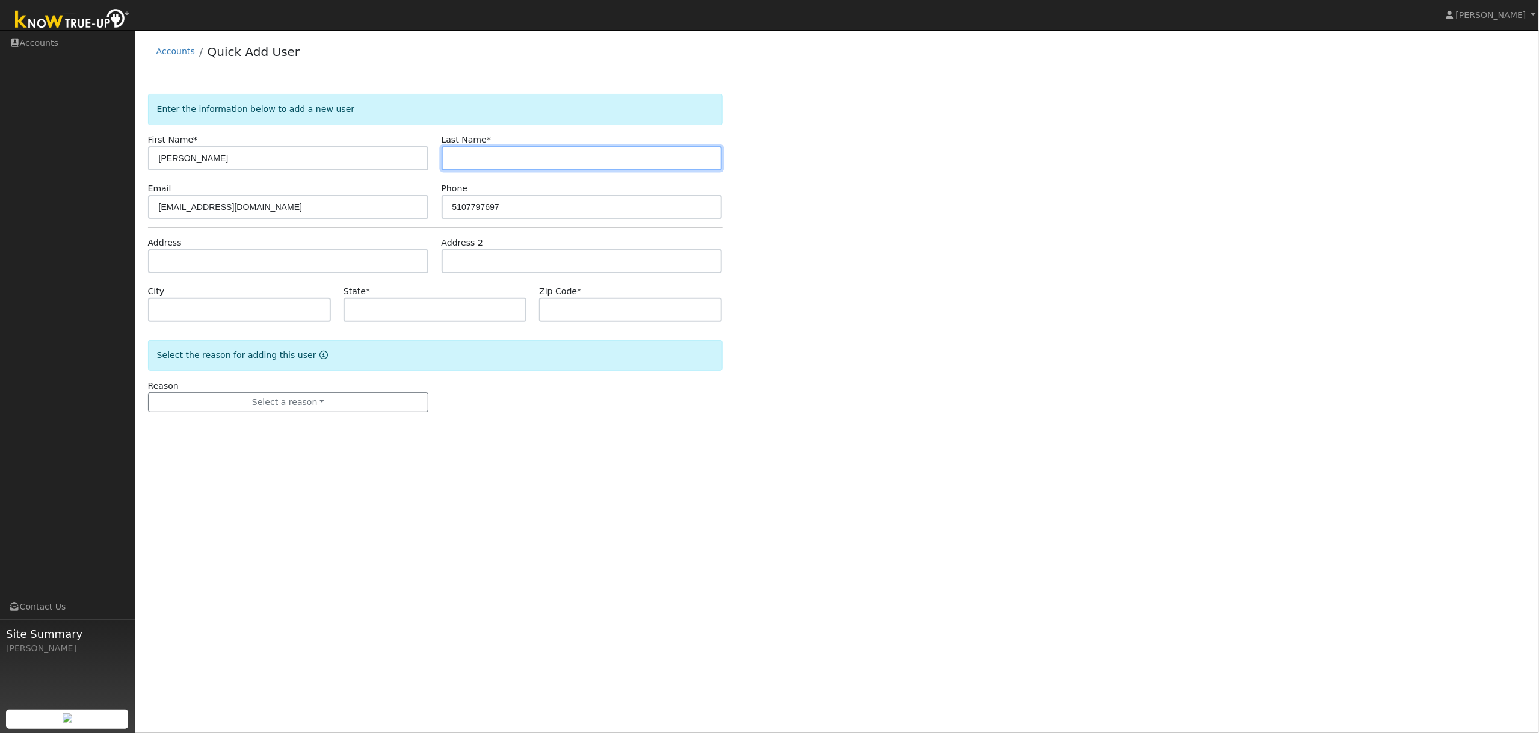
paste input "[PERSON_NAME]"
click at [484, 161] on input "[PERSON_NAME]" at bounding box center [582, 158] width 281 height 24
type input "[PERSON_NAME]"
click at [273, 155] on input "[PERSON_NAME]" at bounding box center [288, 158] width 281 height 24
type input "[PERSON_NAME]"
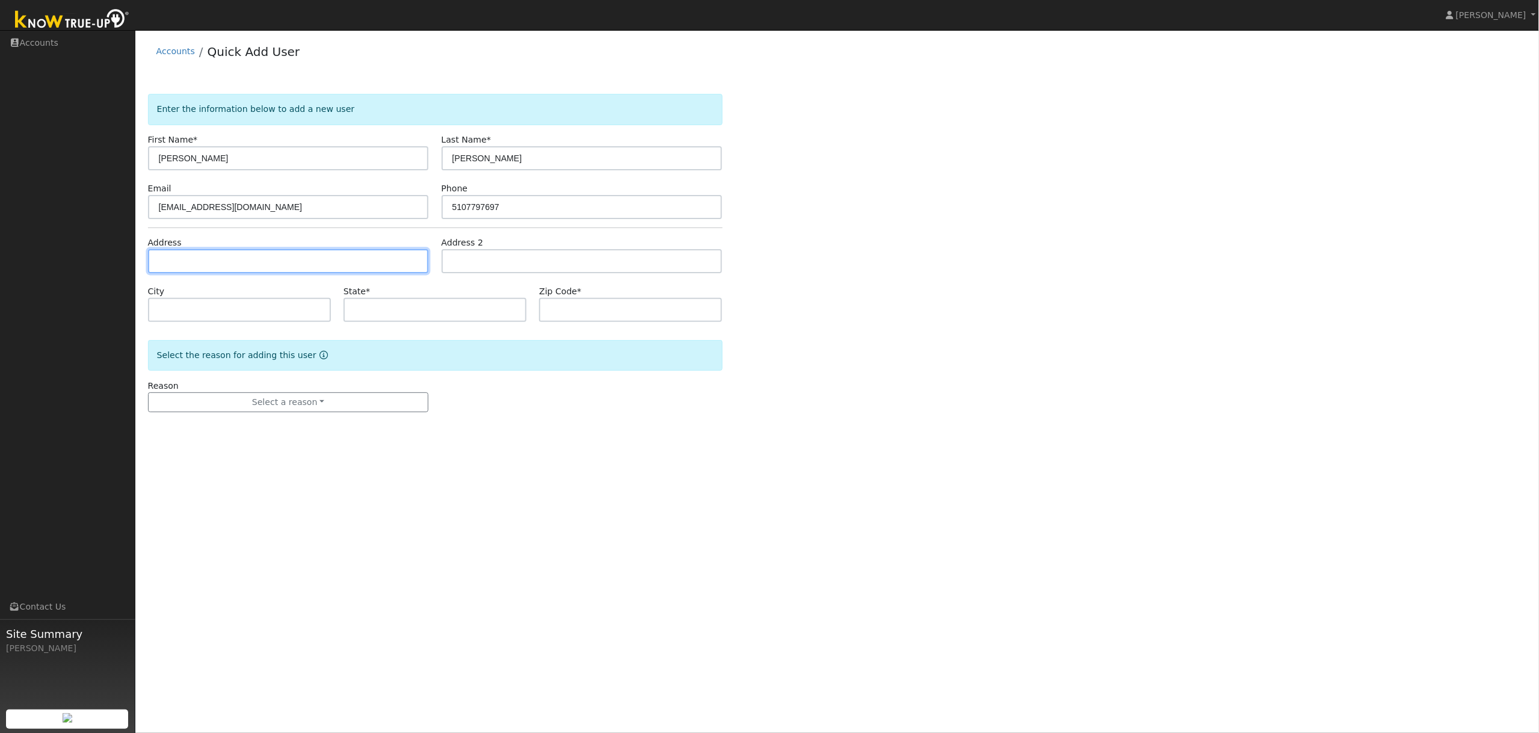
click at [188, 261] on input "text" at bounding box center [288, 261] width 281 height 24
paste input "[STREET_ADDRESS][US_STATE]"
type input "2783 [GEOGRAPHIC_DATA]"
type input "[GEOGRAPHIC_DATA]"
type input "CA"
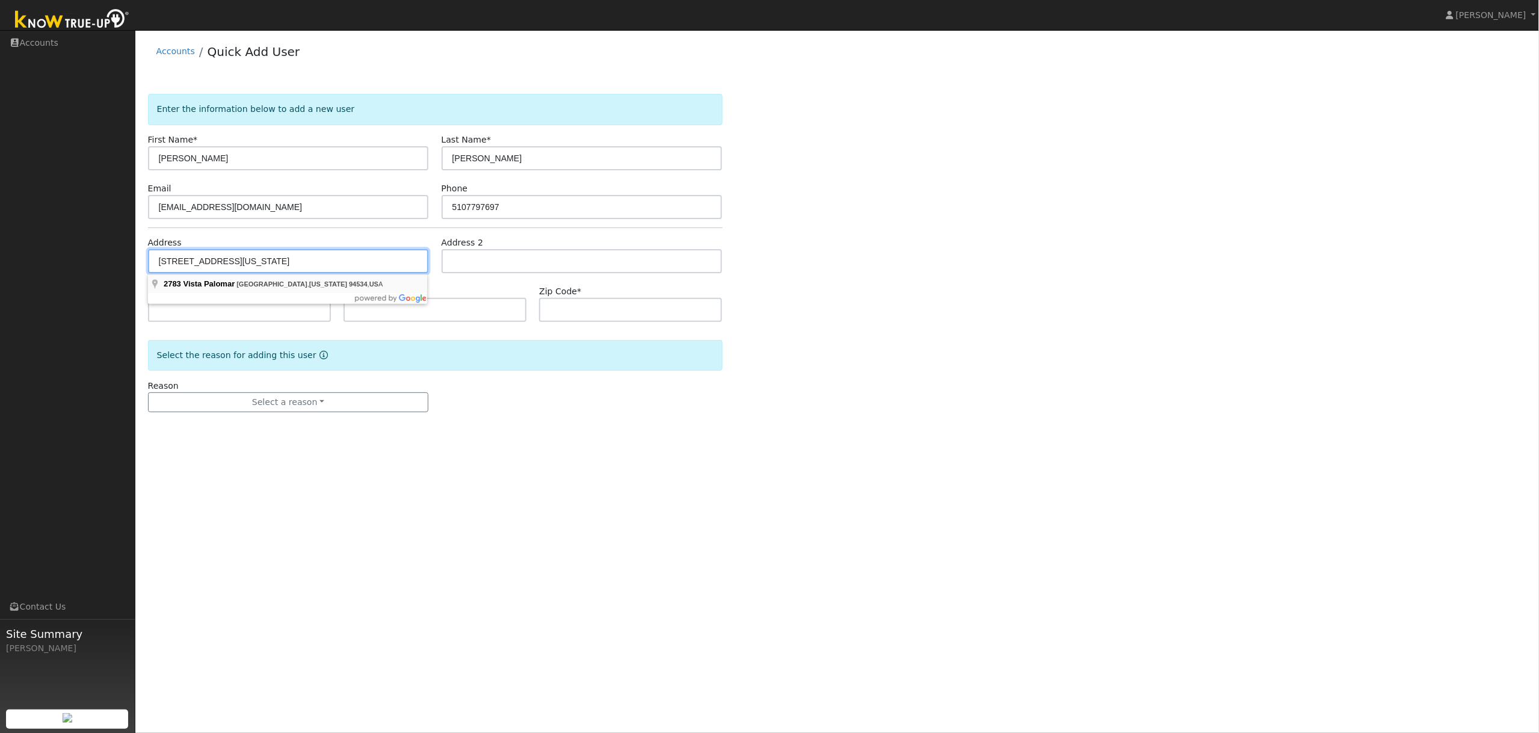
type input "94534"
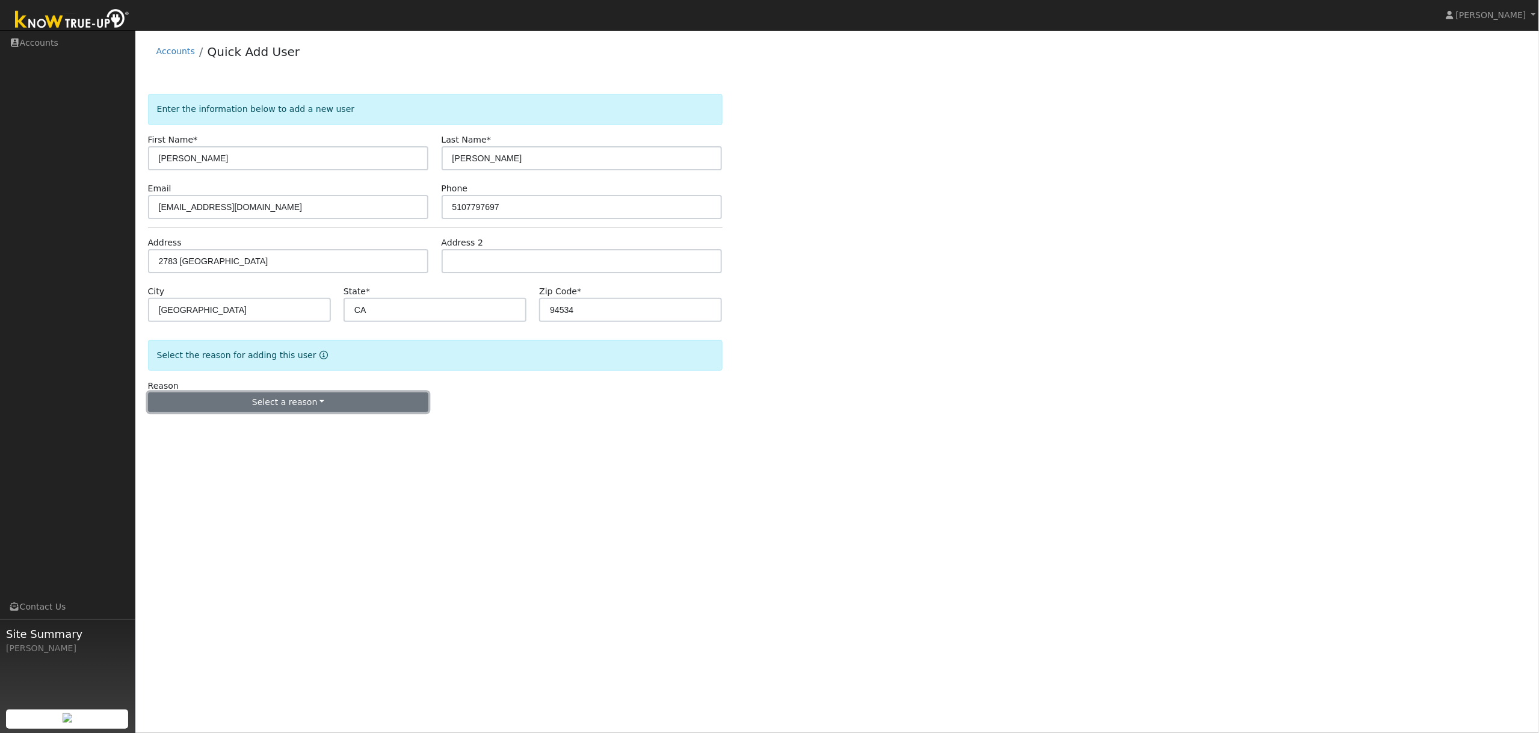
click at [311, 403] on button "Select a reason" at bounding box center [288, 402] width 281 height 20
click at [212, 429] on link "New lead" at bounding box center [215, 427] width 133 height 17
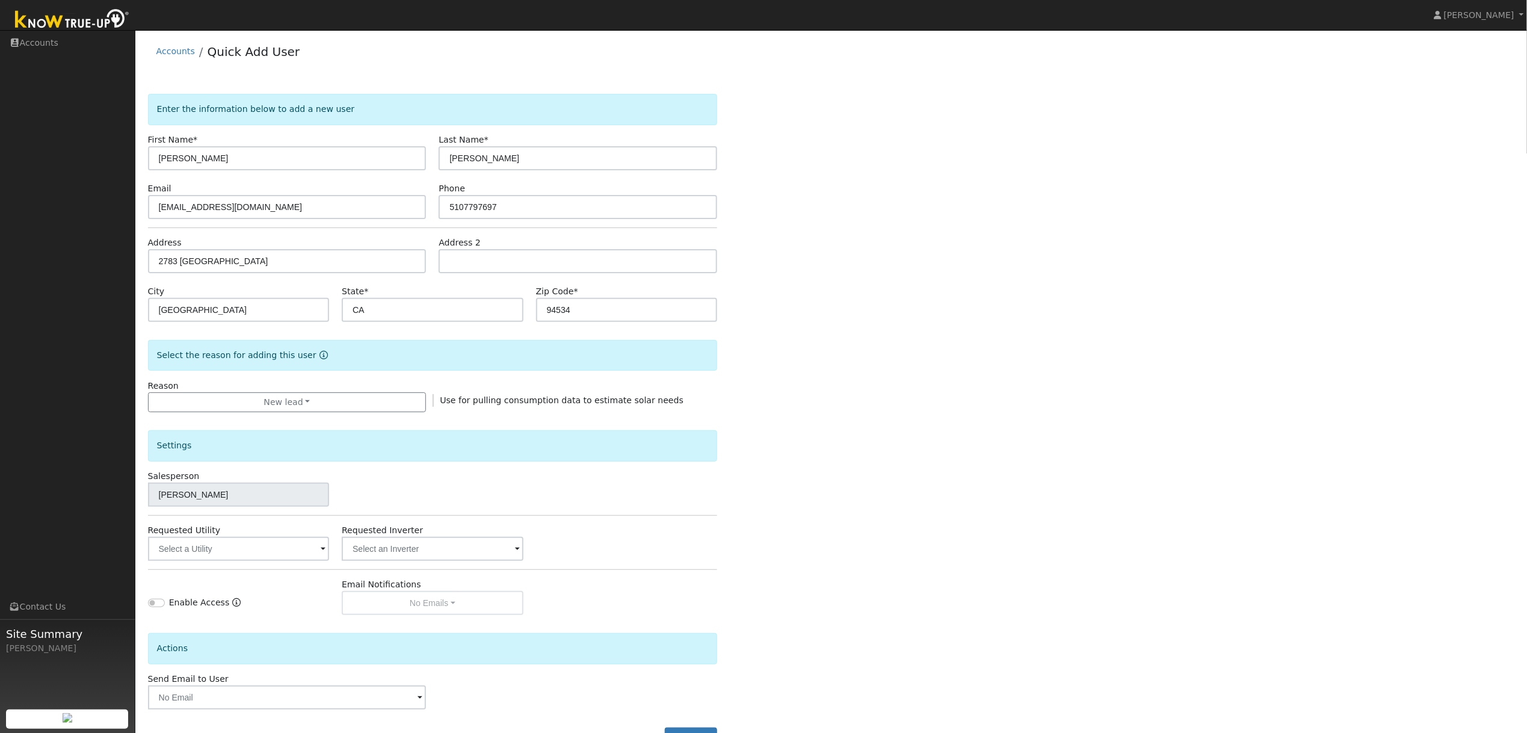
scroll to position [46, 0]
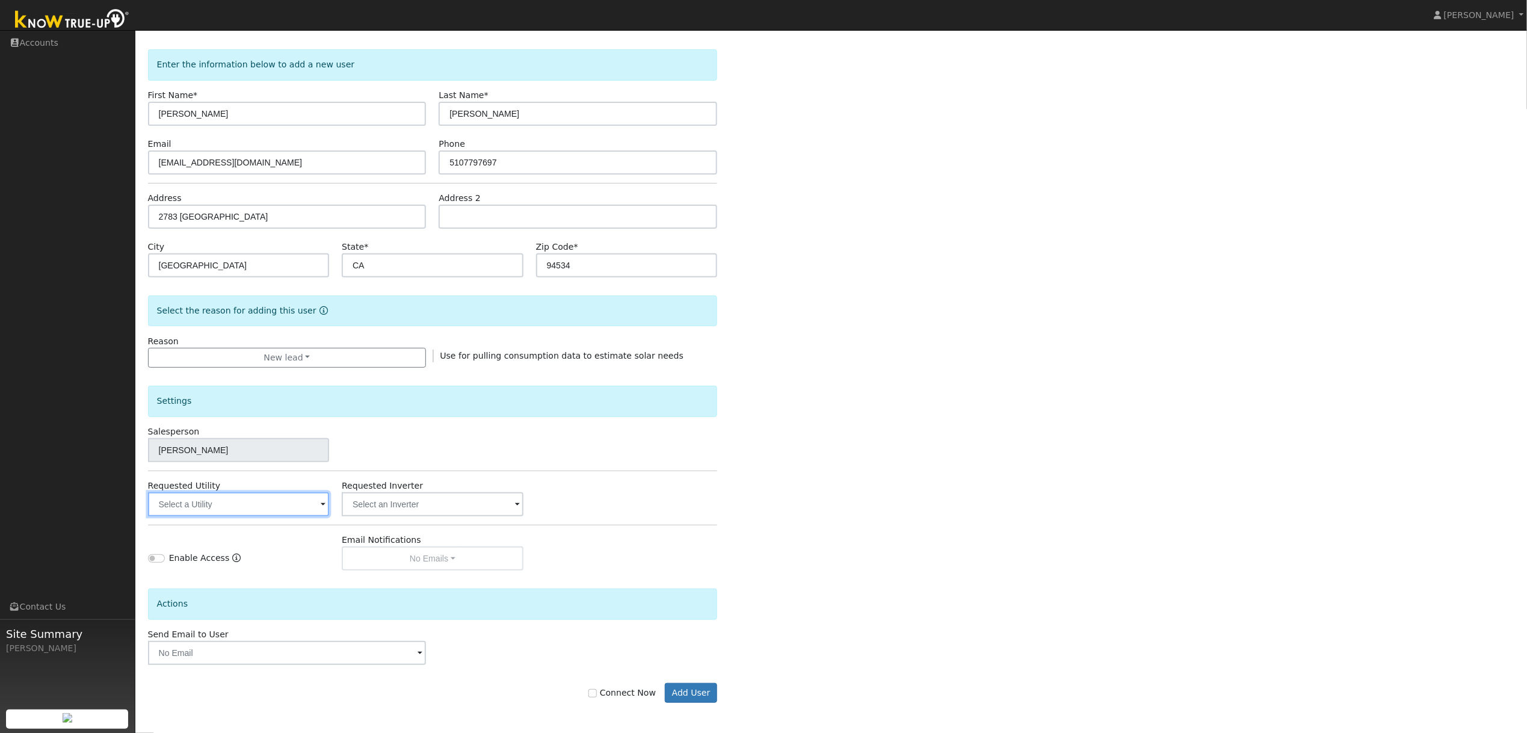
click at [258, 503] on input "text" at bounding box center [238, 504] width 181 height 24
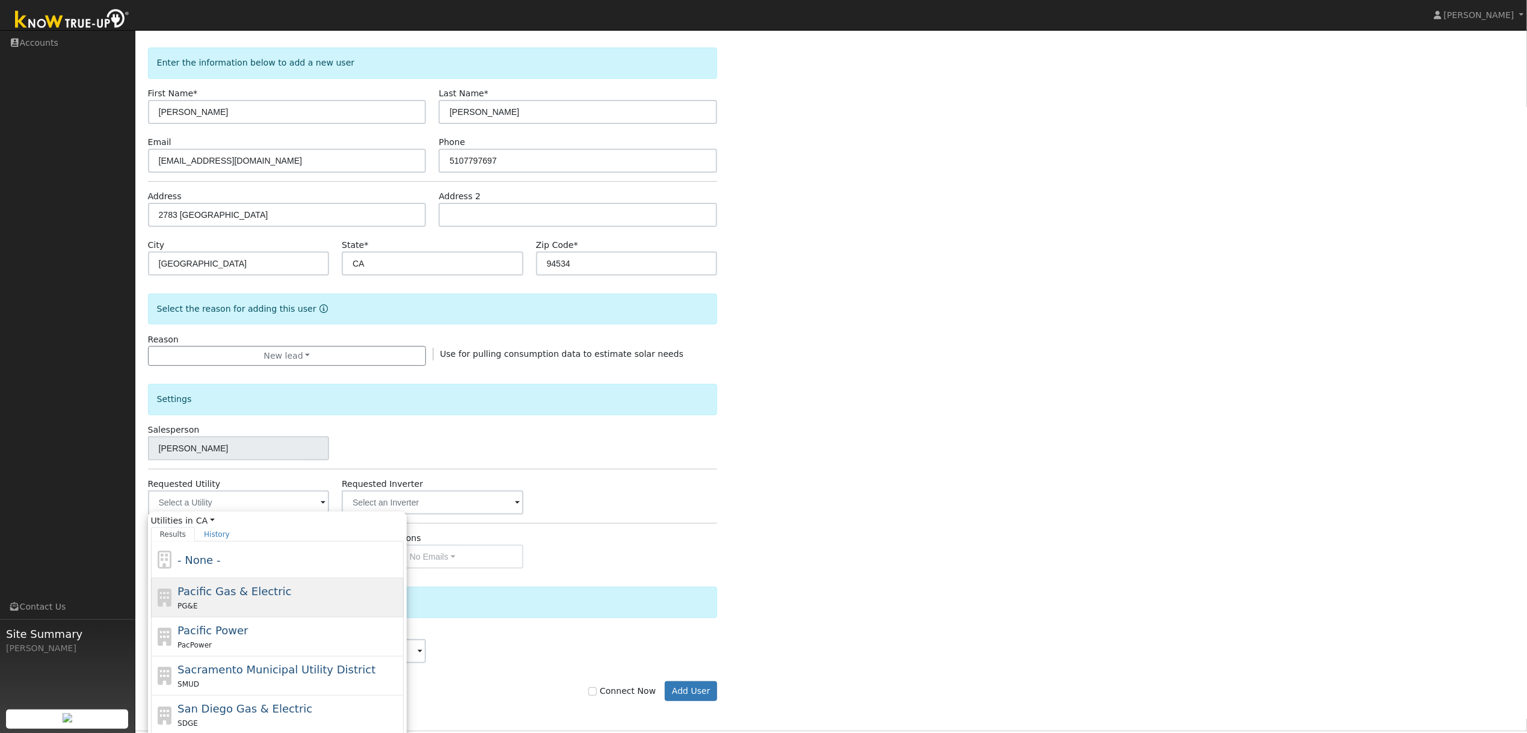
click at [262, 602] on div "PG&E" at bounding box center [289, 605] width 223 height 13
type input "Pacific Gas & Electric"
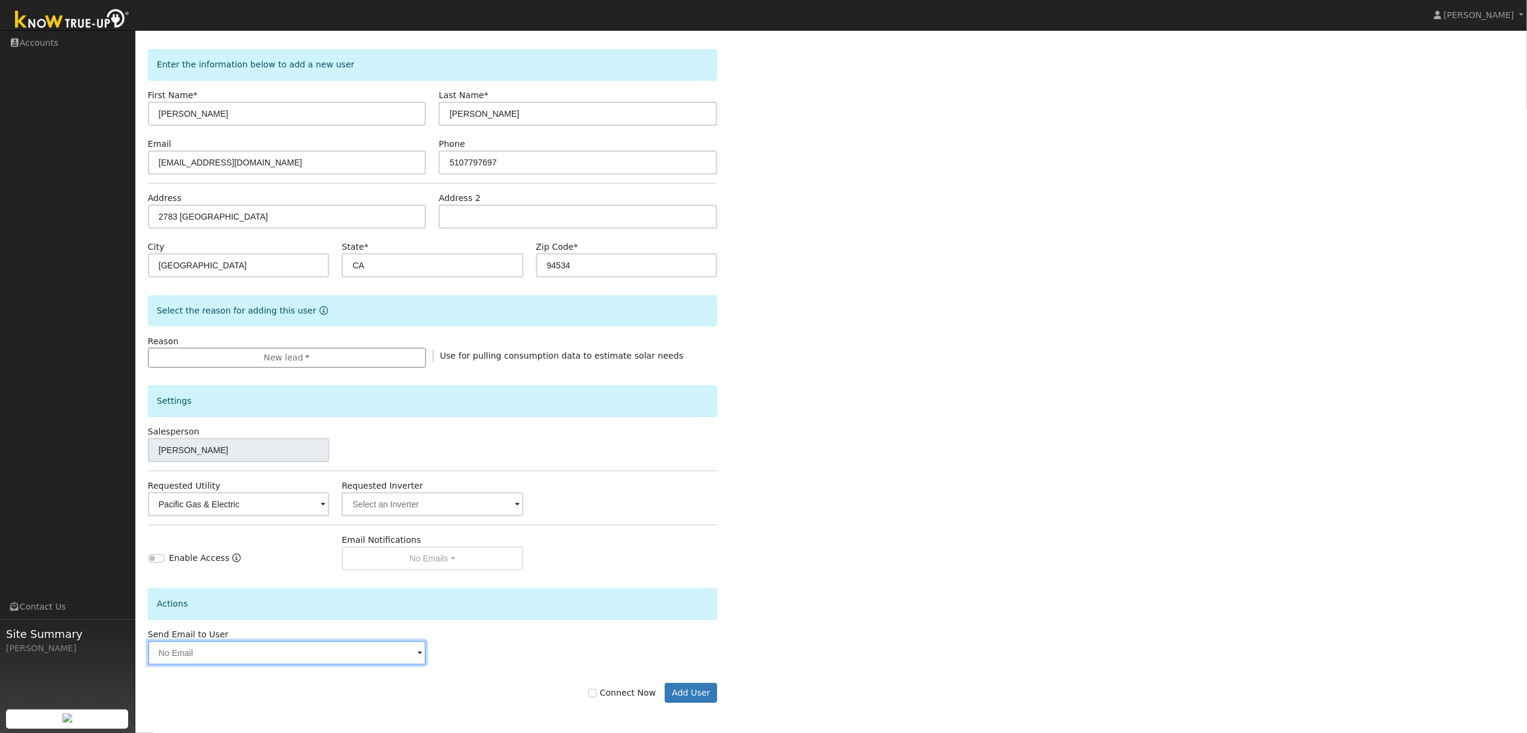
click at [297, 651] on input "text" at bounding box center [287, 653] width 279 height 24
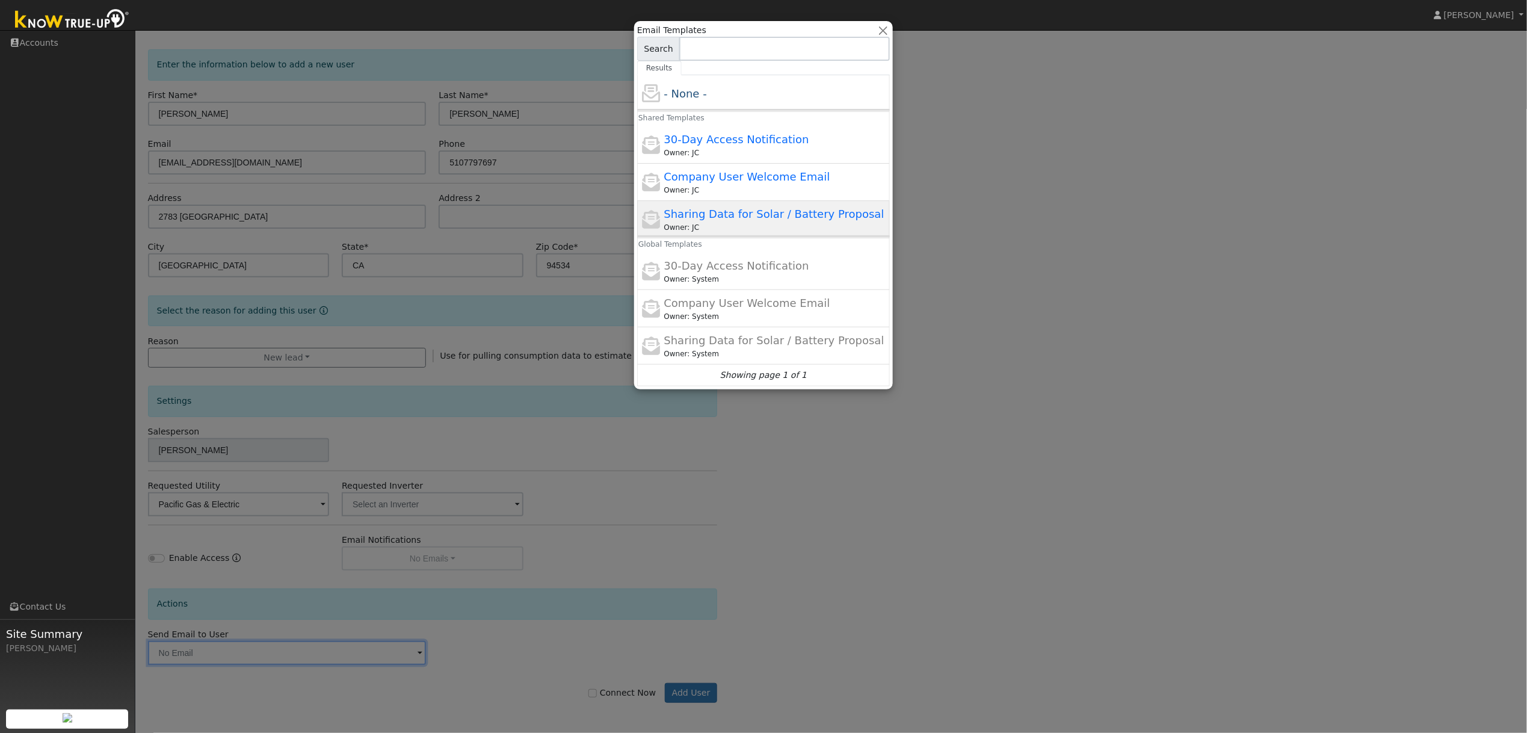
click at [791, 210] on span "Sharing Data for Solar / Battery Proposal" at bounding box center [774, 214] width 220 height 13
type input "Sharing Data for Solar / Battery Proposal"
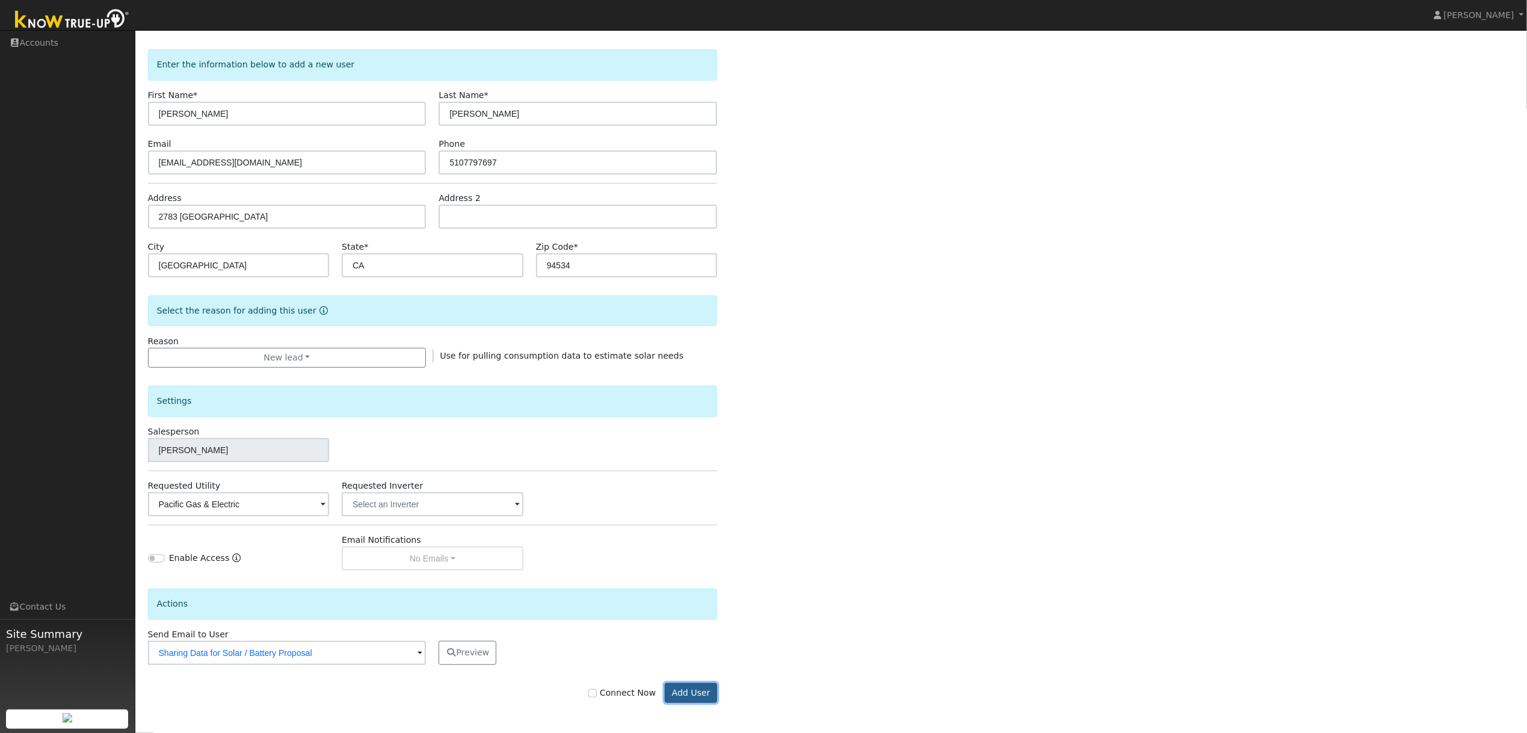
click at [705, 692] on button "Add User" at bounding box center [691, 693] width 52 height 20
